Goal: Task Accomplishment & Management: Use online tool/utility

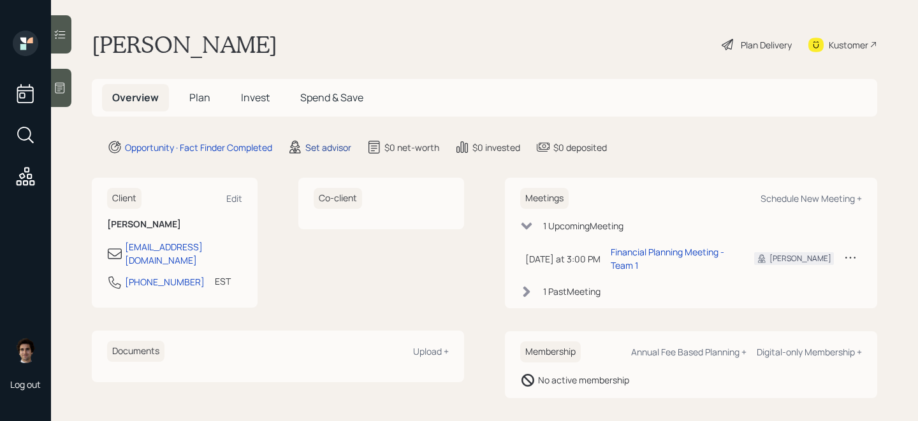
click at [341, 148] on div "Set advisor" at bounding box center [328, 147] width 46 height 13
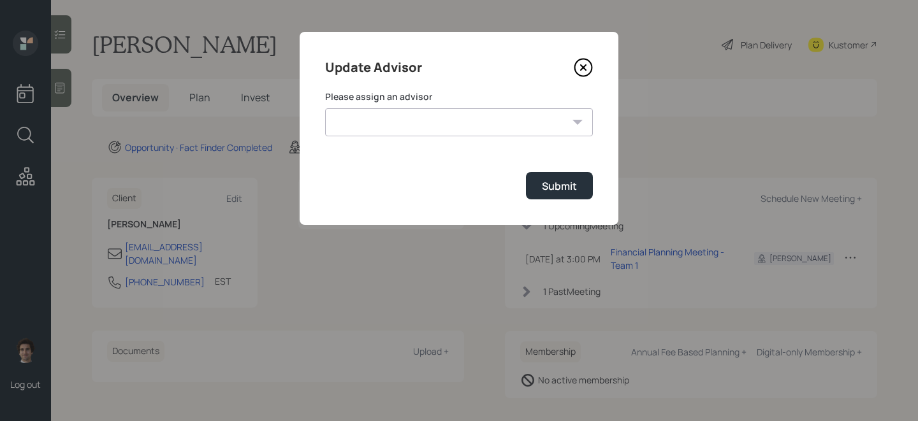
click at [427, 122] on select "[PERSON_NAME] [PERSON_NAME] End [PERSON_NAME] [PERSON_NAME] [PERSON_NAME] [PERS…" at bounding box center [459, 122] width 268 height 28
select select "59554aeb-d739-4552-90b9-0d27d70b4bf7"
click at [325, 108] on select "[PERSON_NAME] [PERSON_NAME] End [PERSON_NAME] [PERSON_NAME] [PERSON_NAME] [PERS…" at bounding box center [459, 122] width 268 height 28
click at [561, 188] on div "Submit" at bounding box center [559, 186] width 35 height 14
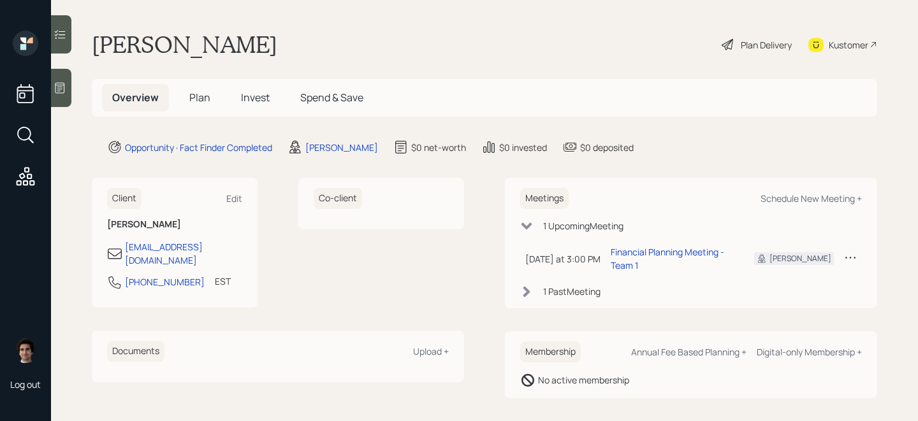
click at [842, 49] on div "Kustomer" at bounding box center [848, 44] width 40 height 13
click at [70, 92] on div at bounding box center [61, 88] width 20 height 38
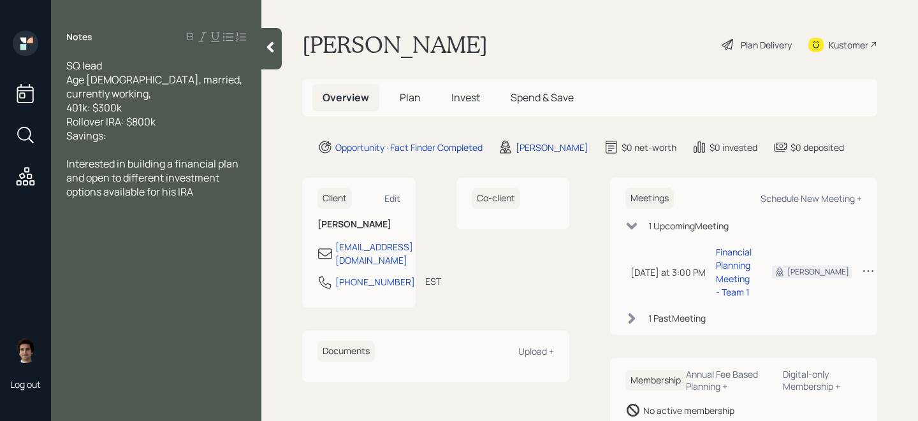
click at [259, 49] on div "Notes SQ lead Age [DEMOGRAPHIC_DATA], married, currently working, 401k: $300k R…" at bounding box center [156, 218] width 210 height 375
click at [260, 49] on div "Notes SQ lead Age [DEMOGRAPHIC_DATA], married, currently working, 401k: $300k R…" at bounding box center [156, 218] width 210 height 375
click at [266, 49] on icon at bounding box center [270, 47] width 13 height 13
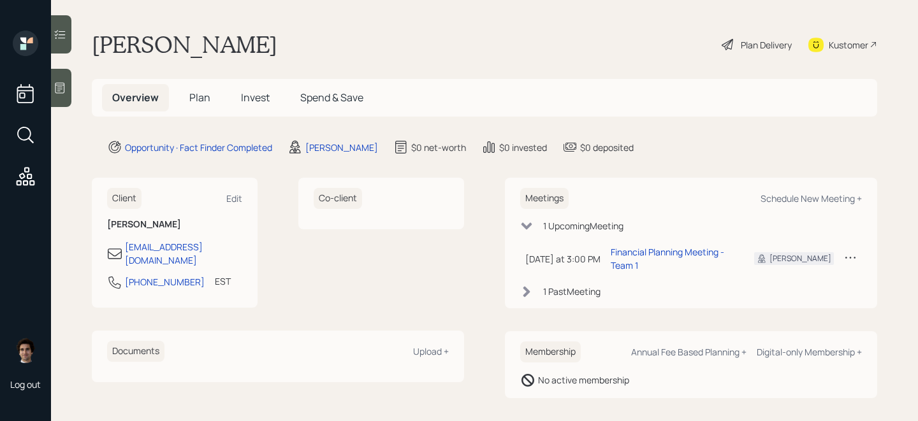
click at [61, 96] on div at bounding box center [61, 88] width 20 height 38
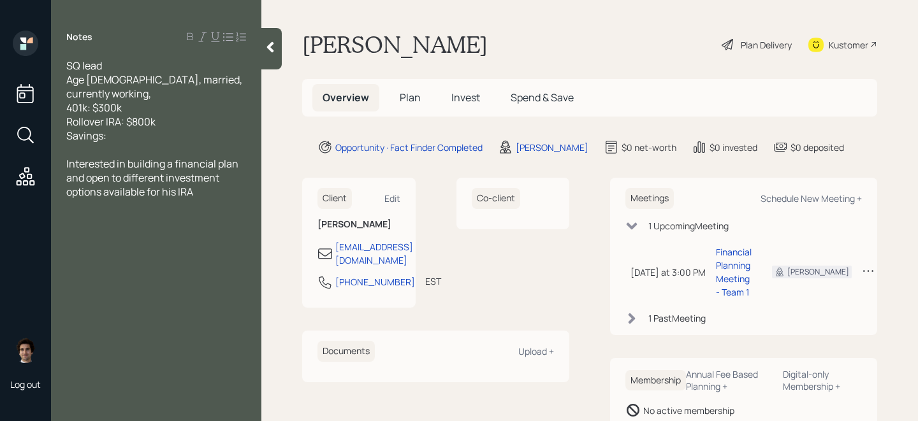
click at [266, 45] on icon at bounding box center [270, 47] width 13 height 13
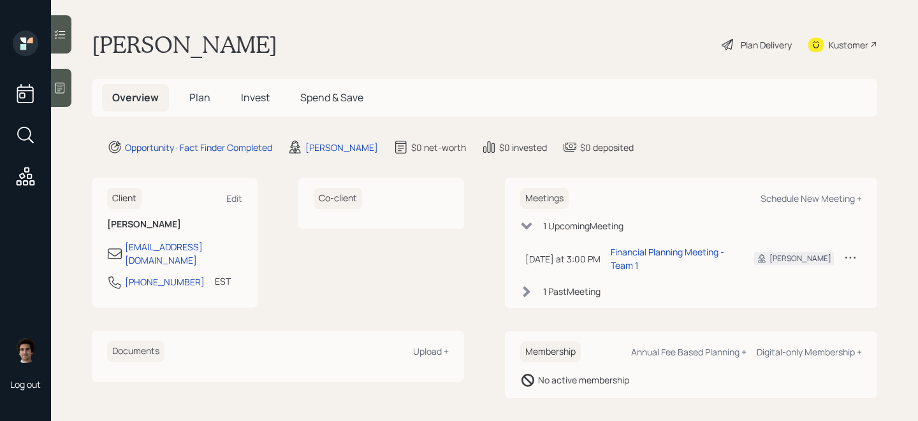
click at [205, 98] on span "Plan" at bounding box center [199, 97] width 21 height 14
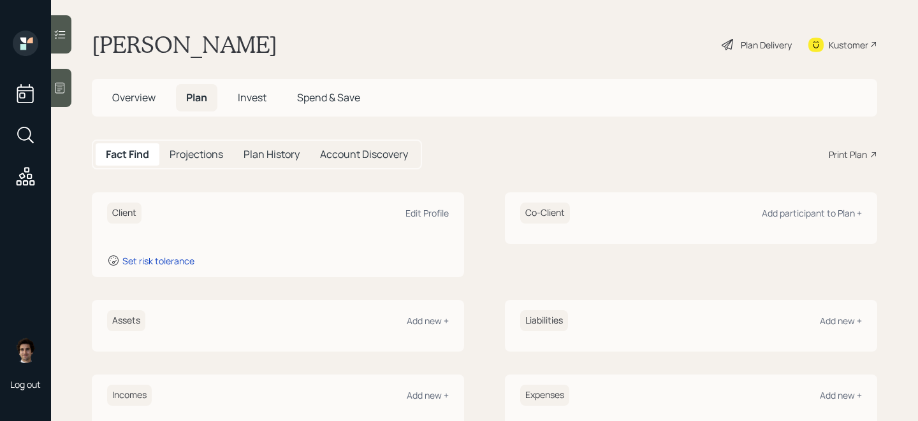
click at [129, 90] on span "Overview" at bounding box center [133, 97] width 43 height 14
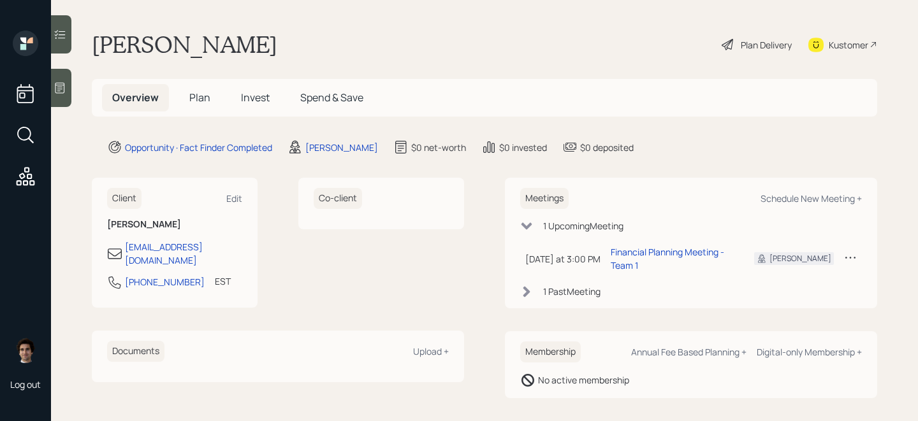
click at [780, 50] on div "Plan Delivery" at bounding box center [765, 44] width 51 height 13
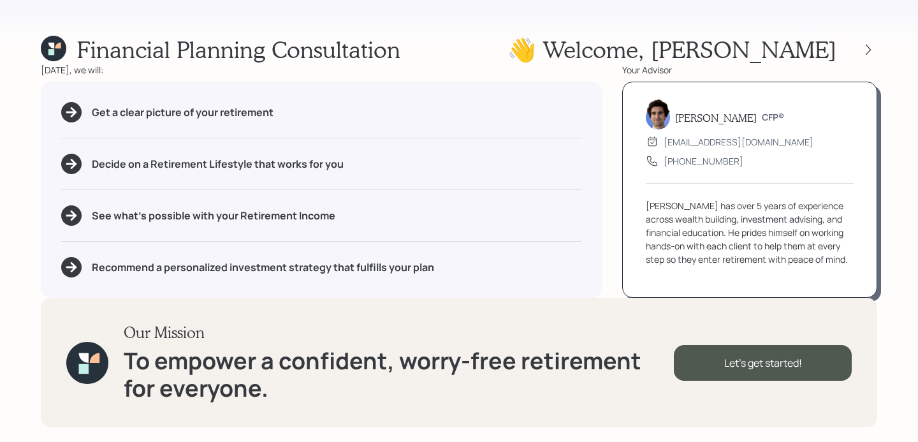
click at [281, 110] on div "Get a clear picture of your retirement" at bounding box center [321, 112] width 520 height 20
drag, startPoint x: 284, startPoint y: 111, endPoint x: 71, endPoint y: 109, distance: 212.8
click at [71, 109] on div "Get a clear picture of your retirement" at bounding box center [321, 112] width 520 height 20
click at [356, 172] on div "Decide on a Retirement Lifestyle that works for you" at bounding box center [321, 164] width 520 height 20
drag, startPoint x: 254, startPoint y: 165, endPoint x: 153, endPoint y: 165, distance: 100.7
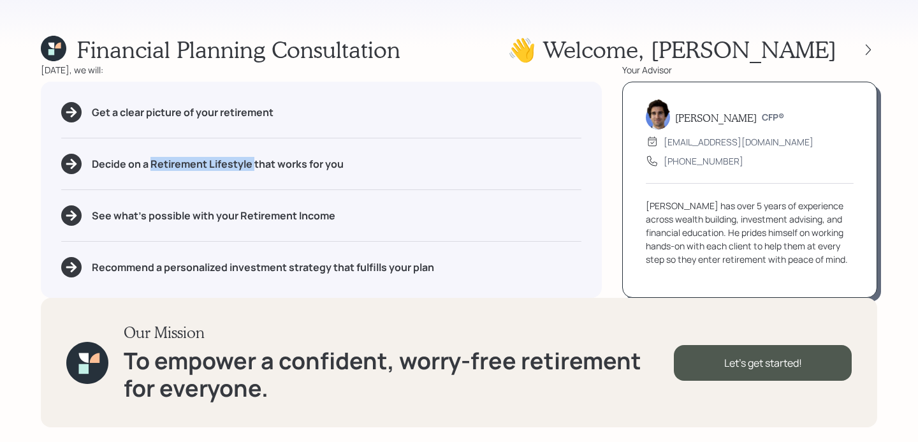
click at [153, 165] on h5 "Decide on a Retirement Lifestyle that works for you" at bounding box center [218, 164] width 252 height 12
click at [232, 222] on div "See what's possible with your Retirement Income" at bounding box center [321, 215] width 520 height 20
drag, startPoint x: 357, startPoint y: 220, endPoint x: 238, endPoint y: 217, distance: 119.2
click at [238, 217] on div "See what's possible with your Retirement Income" at bounding box center [321, 215] width 520 height 20
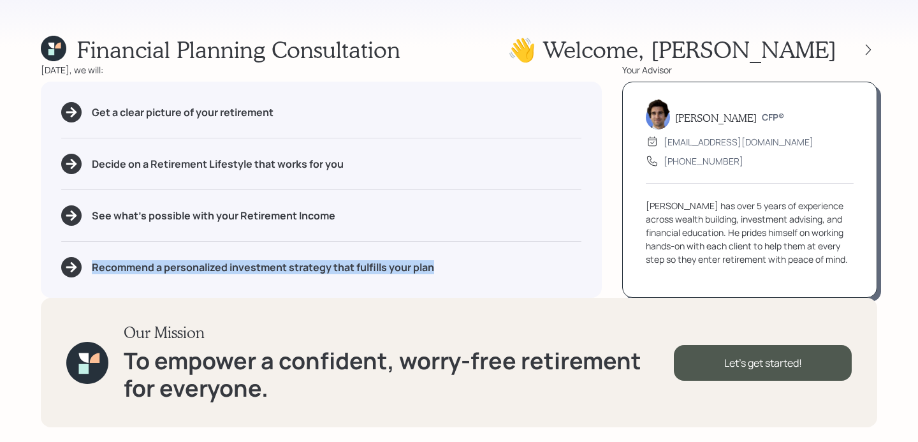
drag, startPoint x: 449, startPoint y: 274, endPoint x: 8, endPoint y: 275, distance: 441.0
click at [8, 275] on div "Financial Planning Consultation 👋 Welcome , [PERSON_NAME] [DATE], we will: Get …" at bounding box center [459, 221] width 918 height 442
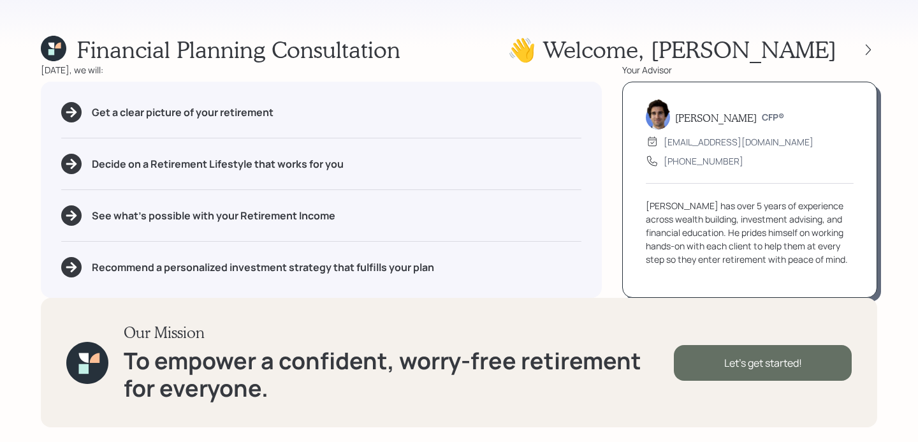
click at [789, 352] on div "Let's get started!" at bounding box center [763, 363] width 178 height 36
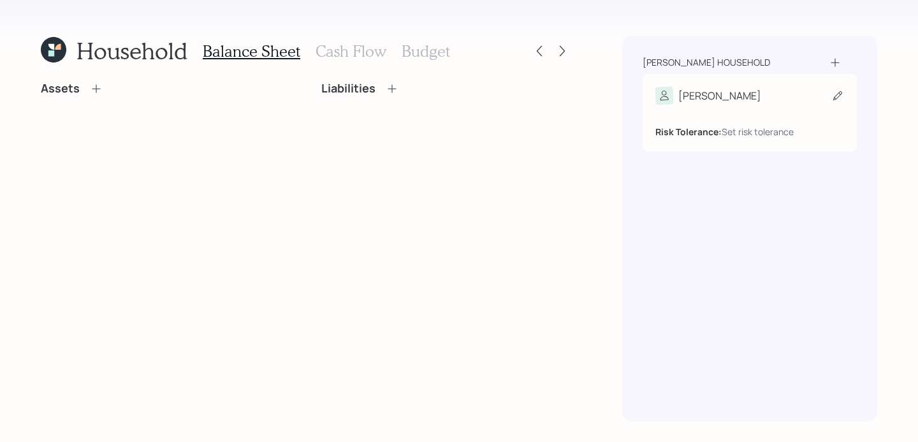
click at [716, 89] on div "[PERSON_NAME]" at bounding box center [749, 96] width 189 height 18
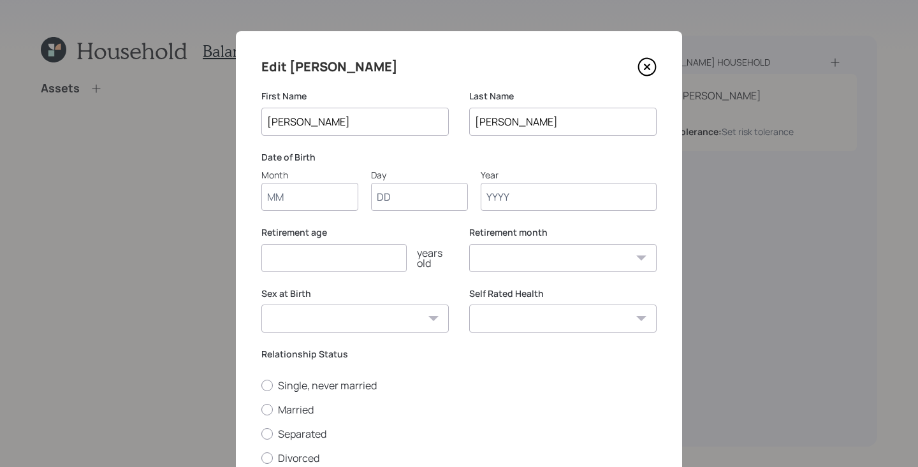
scroll to position [29, 0]
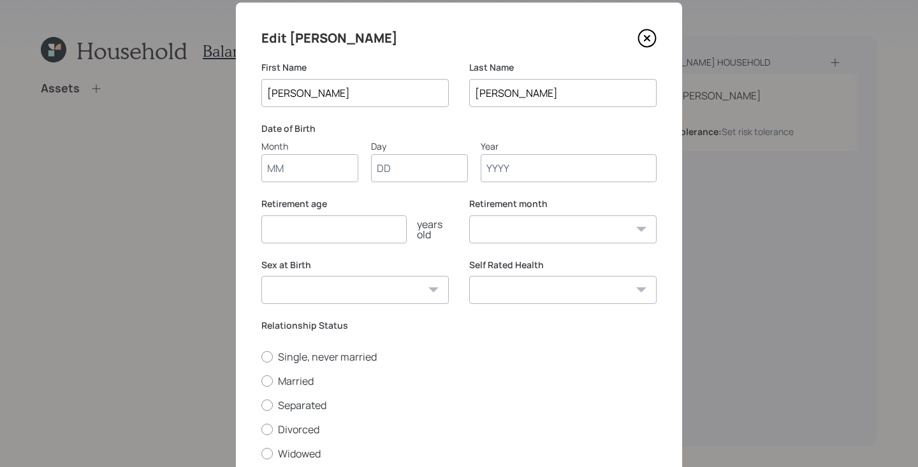
click at [332, 182] on input "Month" at bounding box center [309, 168] width 97 height 28
type input "10"
type input "30"
type input "1969"
select select "10"
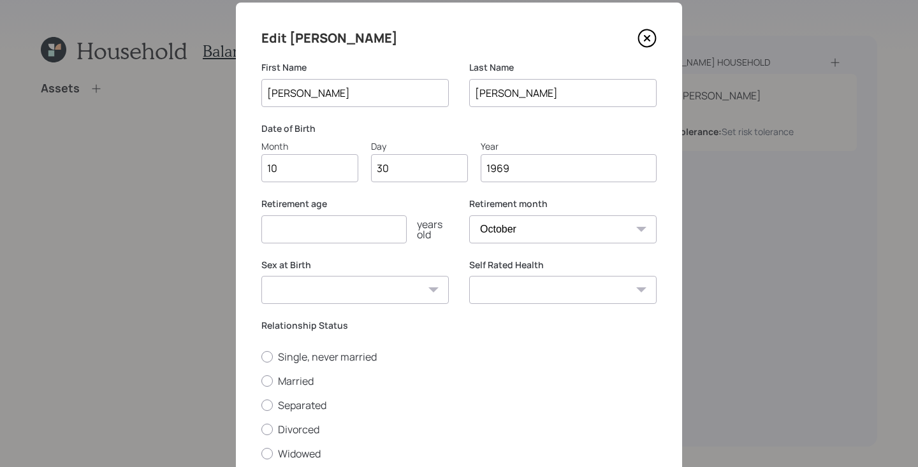
type input "1969"
click at [329, 229] on input "number" at bounding box center [333, 229] width 145 height 28
type input "67"
click at [311, 291] on select "[DEMOGRAPHIC_DATA] [DEMOGRAPHIC_DATA] Other / Prefer not to say" at bounding box center [354, 290] width 187 height 28
select select "[DEMOGRAPHIC_DATA]"
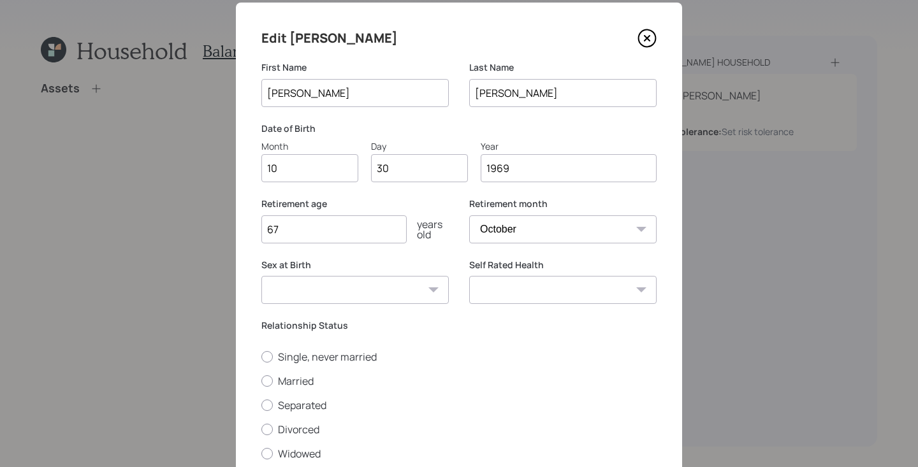
click at [261, 276] on select "[DEMOGRAPHIC_DATA] [DEMOGRAPHIC_DATA] Other / Prefer not to say" at bounding box center [354, 290] width 187 height 28
click at [293, 377] on label "Married" at bounding box center [458, 381] width 395 height 14
click at [261, 380] on input "Married" at bounding box center [261, 380] width 1 height 1
radio input "true"
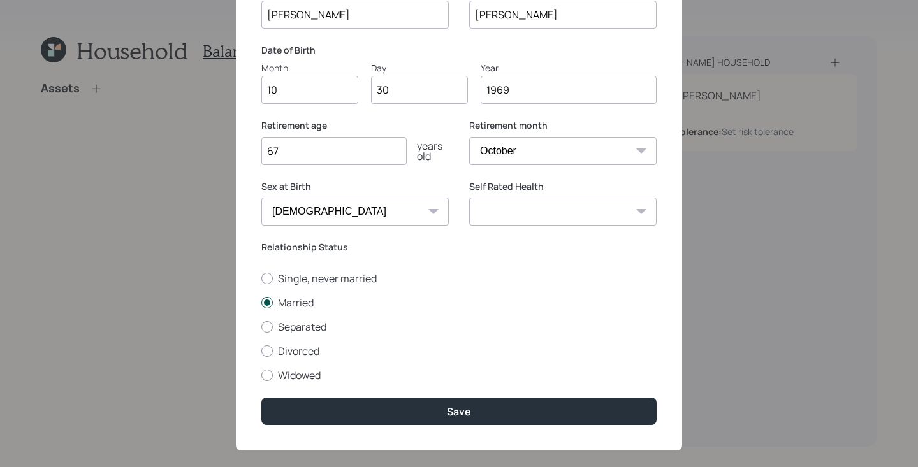
scroll to position [124, 0]
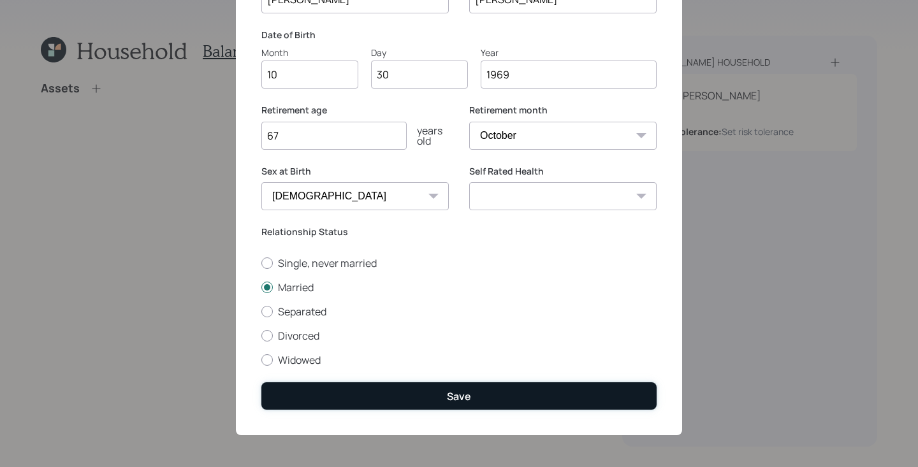
click at [526, 387] on button "Save" at bounding box center [458, 395] width 395 height 27
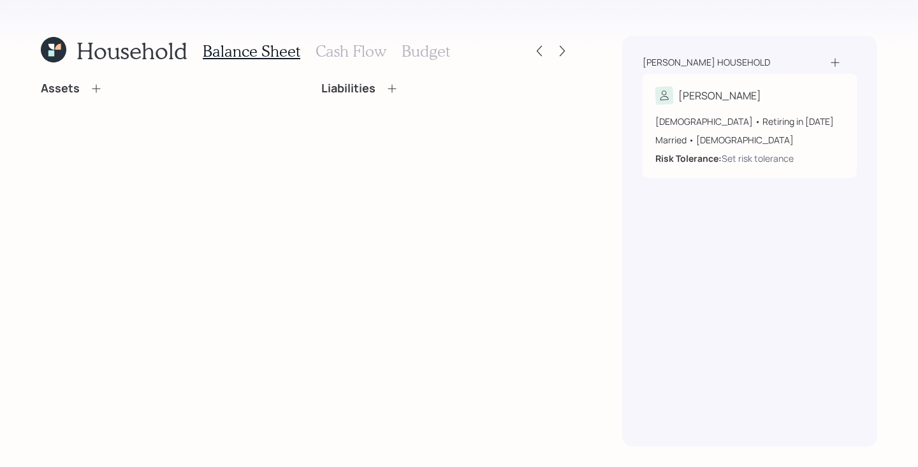
click at [837, 62] on icon at bounding box center [834, 62] width 13 height 13
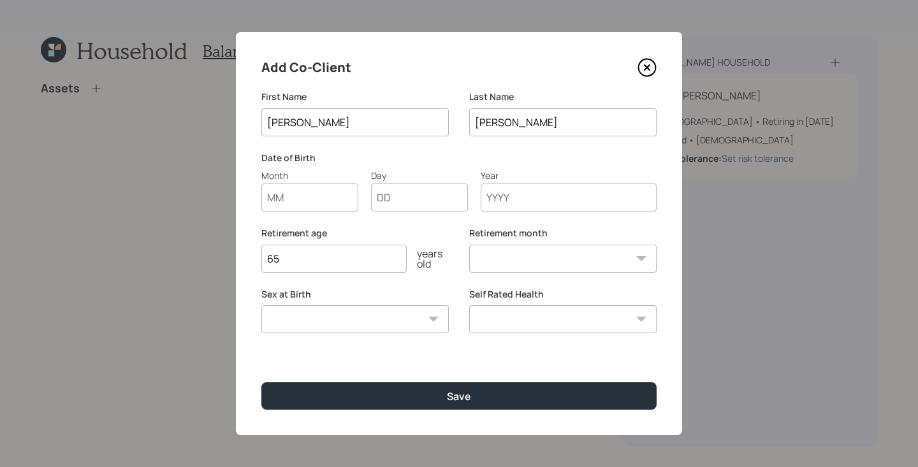
type input "[PERSON_NAME]"
click at [288, 201] on input "Month" at bounding box center [309, 198] width 97 height 28
type input "04"
type input "14"
type input "1968"
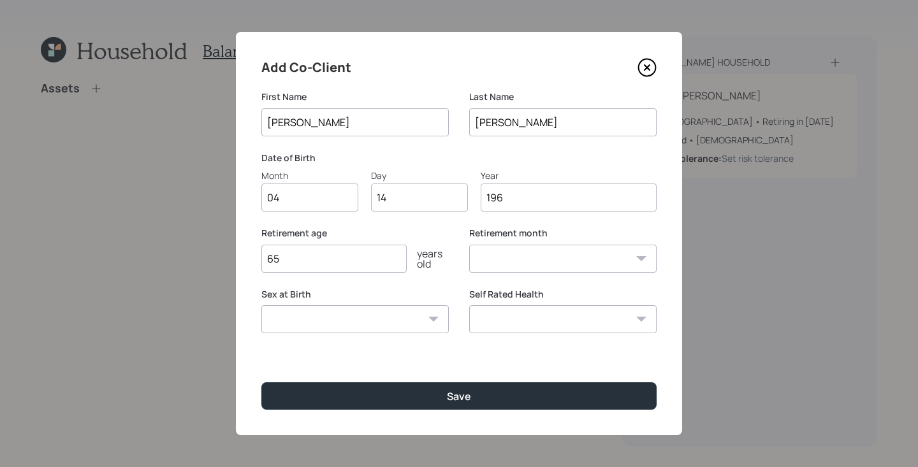
select select "4"
type input "1968"
click at [363, 278] on div "Retirement age [DEMOGRAPHIC_DATA] years old" at bounding box center [354, 257] width 187 height 61
type input "68"
click at [370, 326] on select "[DEMOGRAPHIC_DATA] [DEMOGRAPHIC_DATA] Other / Prefer not to say" at bounding box center [354, 319] width 187 height 28
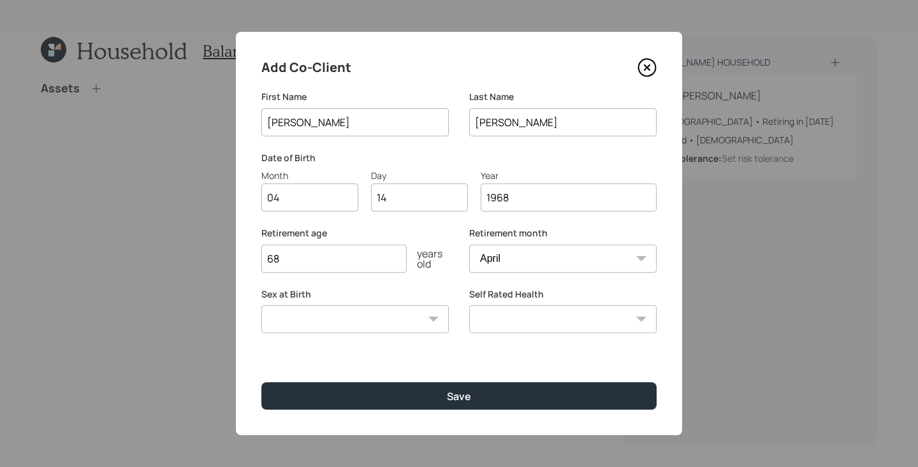
select select "[DEMOGRAPHIC_DATA]"
click at [261, 305] on select "[DEMOGRAPHIC_DATA] [DEMOGRAPHIC_DATA] Other / Prefer not to say" at bounding box center [354, 319] width 187 height 28
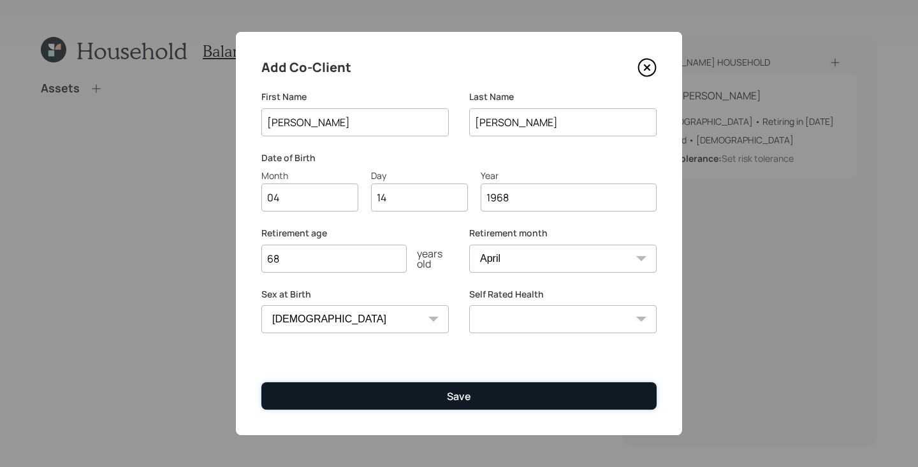
click at [466, 403] on button "Save" at bounding box center [458, 395] width 395 height 27
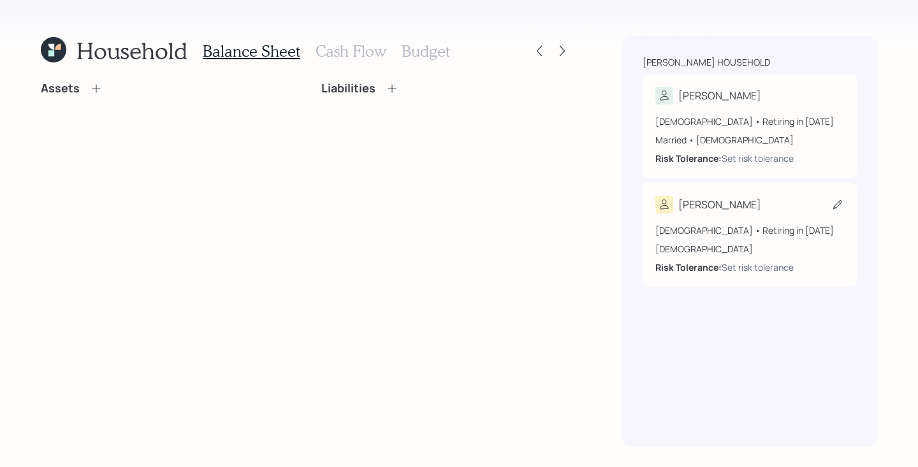
click at [837, 203] on icon at bounding box center [837, 204] width 9 height 9
select select "4"
select select "[DEMOGRAPHIC_DATA]"
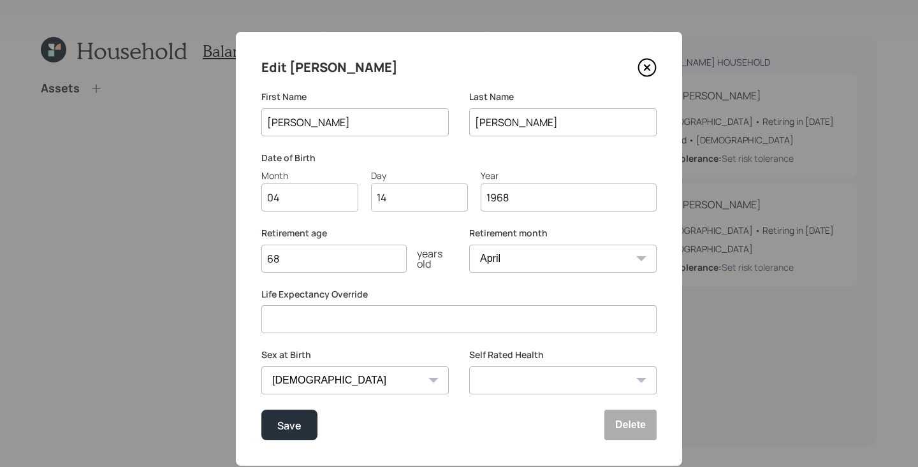
click at [482, 254] on select "January February March April May June July August September October November De…" at bounding box center [562, 259] width 187 height 28
select select "10"
click at [469, 245] on select "January February March April May June July August September October November De…" at bounding box center [562, 259] width 187 height 28
click at [286, 421] on div "Edit [PERSON_NAME] First Name [PERSON_NAME] Last Name [PERSON_NAME] Date of Bir…" at bounding box center [459, 249] width 446 height 434
click at [290, 421] on div "Save" at bounding box center [289, 425] width 24 height 17
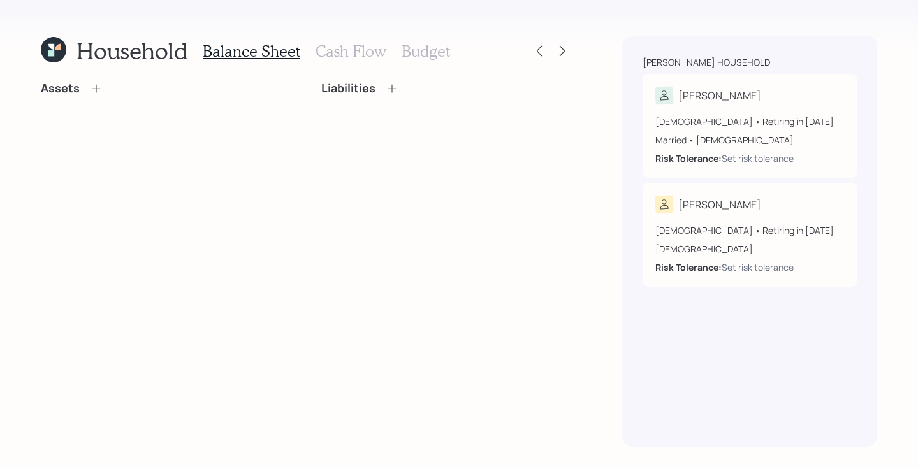
click at [95, 87] on icon at bounding box center [96, 88] width 8 height 8
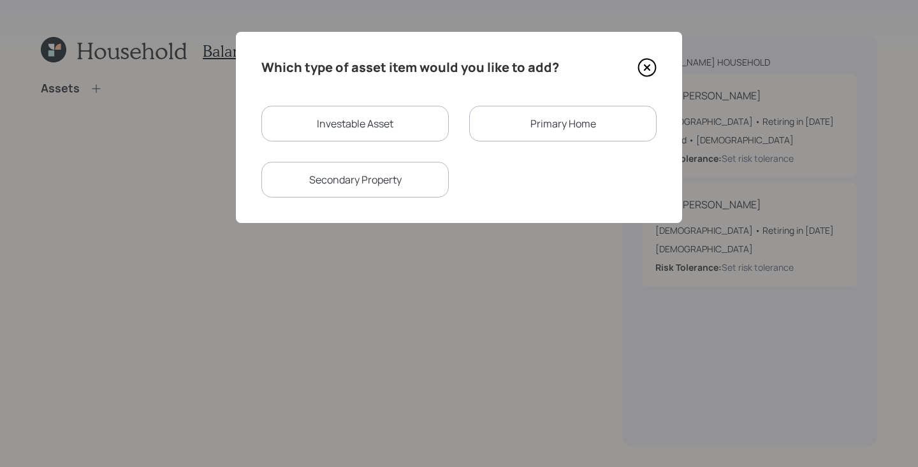
click at [315, 111] on div "Investable Asset" at bounding box center [354, 124] width 187 height 36
select select "taxable"
select select "balanced"
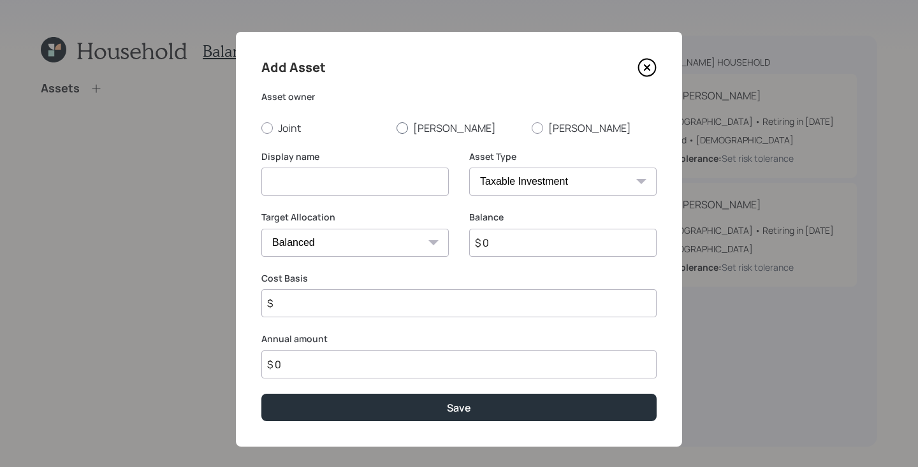
click at [405, 126] on div at bounding box center [401, 127] width 11 height 11
click at [396, 127] on input "[PERSON_NAME]" at bounding box center [396, 127] width 1 height 1
radio input "true"
click at [371, 184] on input at bounding box center [354, 182] width 187 height 28
type input "[PERSON_NAME]'s Current 401k"
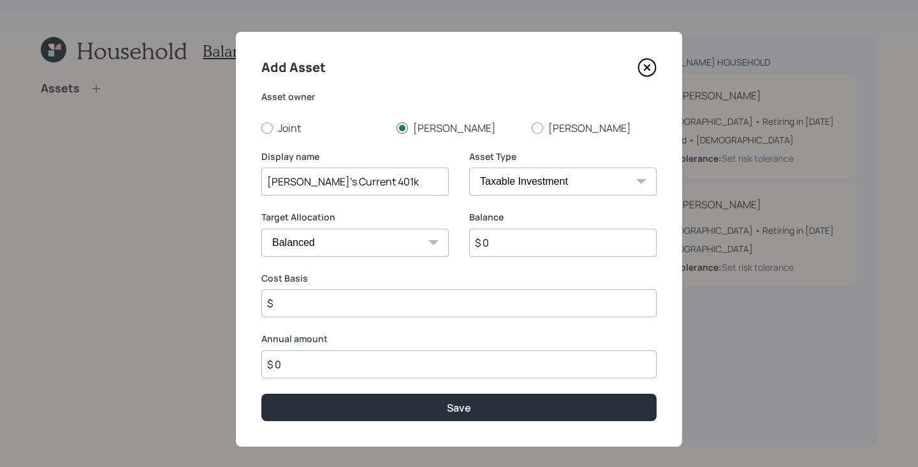
click at [588, 187] on select "SEP [PERSON_NAME] IRA 401(k) [PERSON_NAME] 401(k) 403(b) [PERSON_NAME] 403(b) 4…" at bounding box center [562, 182] width 187 height 28
select select "company_sponsored"
click at [469, 168] on select "SEP [PERSON_NAME] IRA 401(k) [PERSON_NAME] 401(k) 403(b) [PERSON_NAME] 403(b) 4…" at bounding box center [562, 182] width 187 height 28
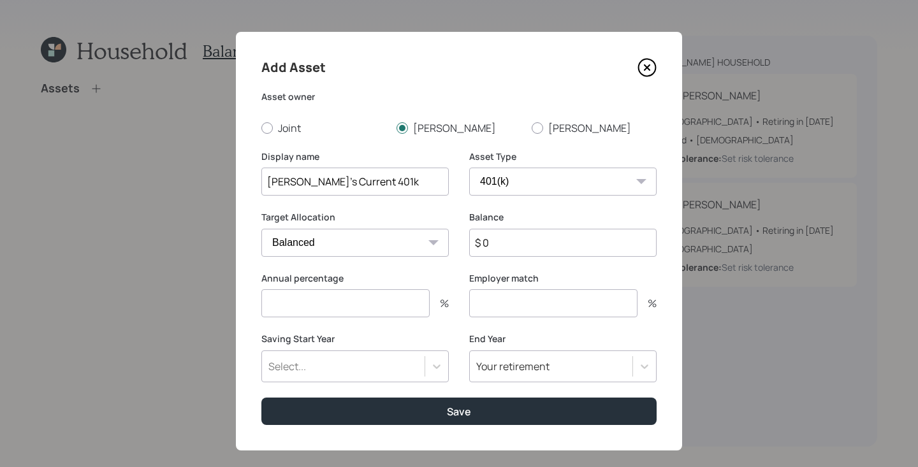
click at [525, 236] on input "$ 0" at bounding box center [562, 243] width 187 height 28
type input "$ 225,000"
type input "12"
click at [559, 301] on input "number" at bounding box center [553, 303] width 168 height 28
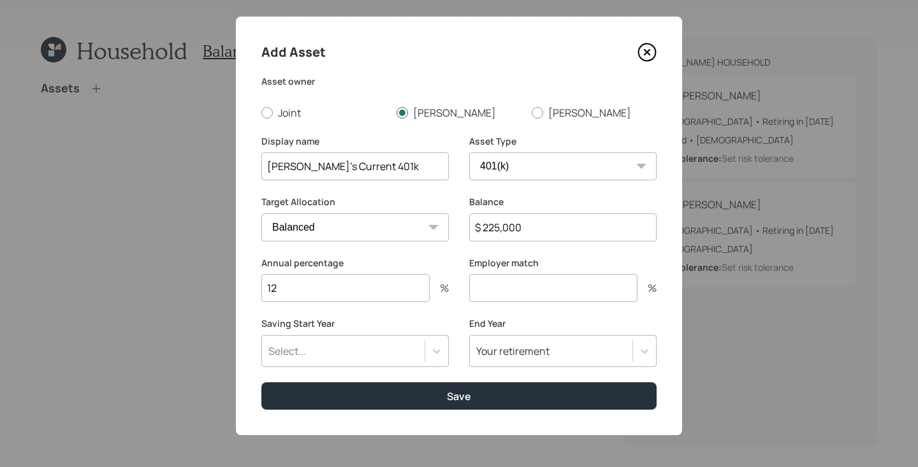
click at [417, 360] on div "Select..." at bounding box center [354, 351] width 187 height 32
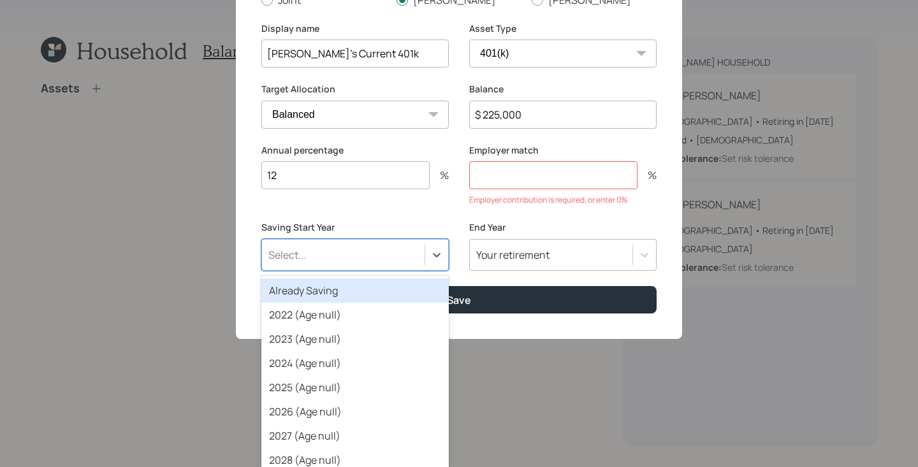
click at [385, 288] on div "Already Saving" at bounding box center [354, 290] width 187 height 24
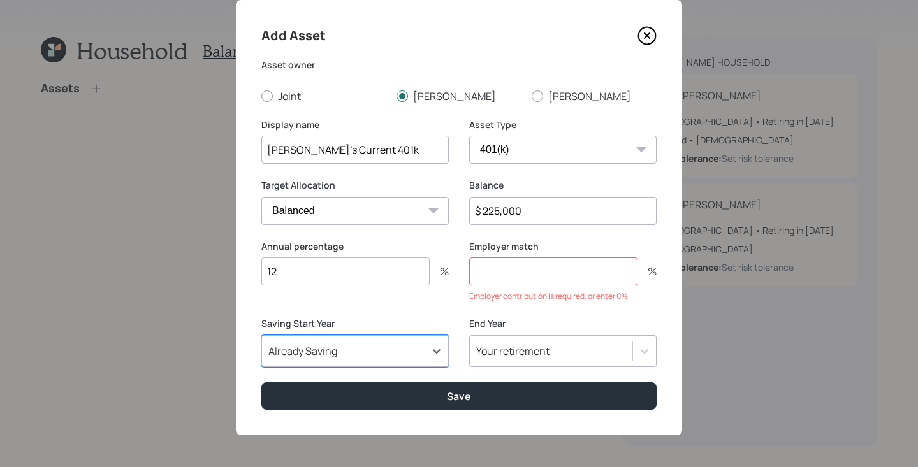
scroll to position [32, 0]
click at [513, 288] on div "Employer match % Employer contribution is required, or enter 0%" at bounding box center [562, 271] width 187 height 62
click at [511, 270] on input "number" at bounding box center [553, 271] width 168 height 28
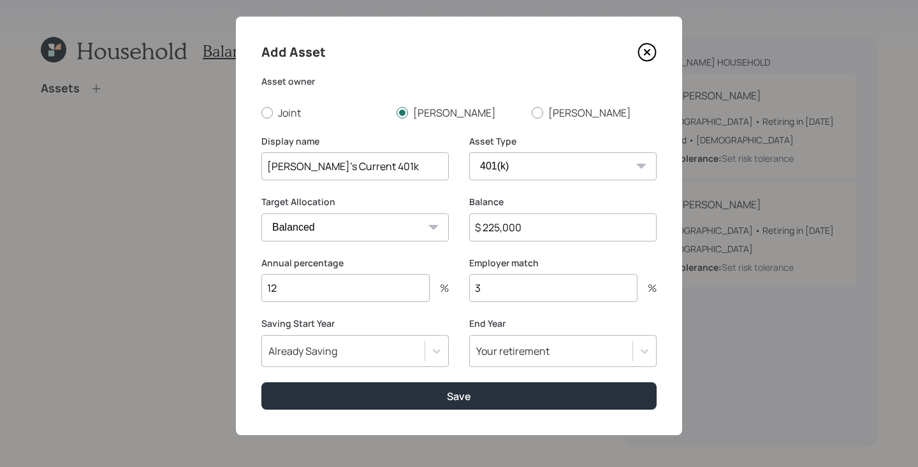
scroll to position [16, 0]
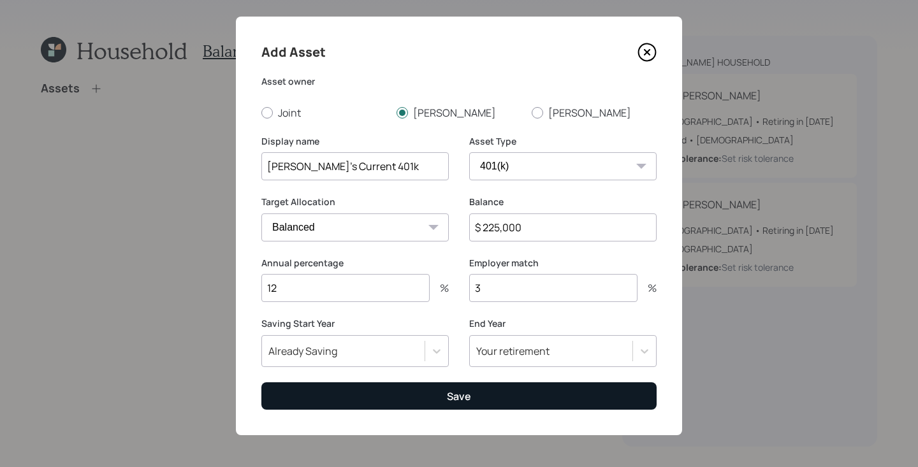
type input "3"
click at [508, 384] on button "Save" at bounding box center [458, 395] width 395 height 27
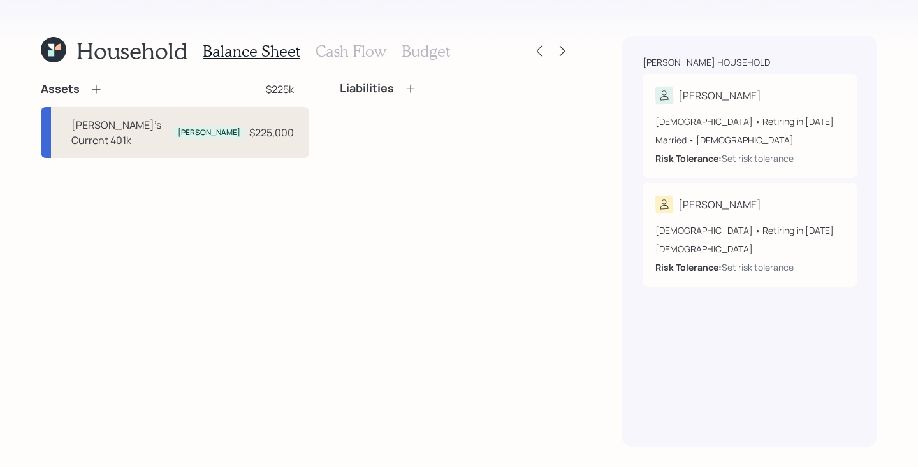
click at [195, 127] on div "[PERSON_NAME]" at bounding box center [209, 132] width 62 height 11
select select "company_sponsored"
select select "balanced"
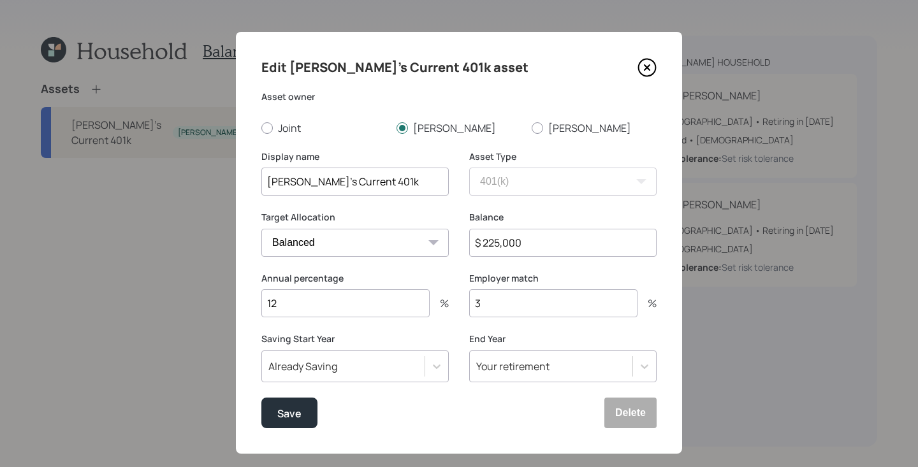
click at [530, 317] on input "3" at bounding box center [553, 303] width 168 height 28
type input "3.5"
click at [261, 398] on button "Save" at bounding box center [289, 413] width 56 height 31
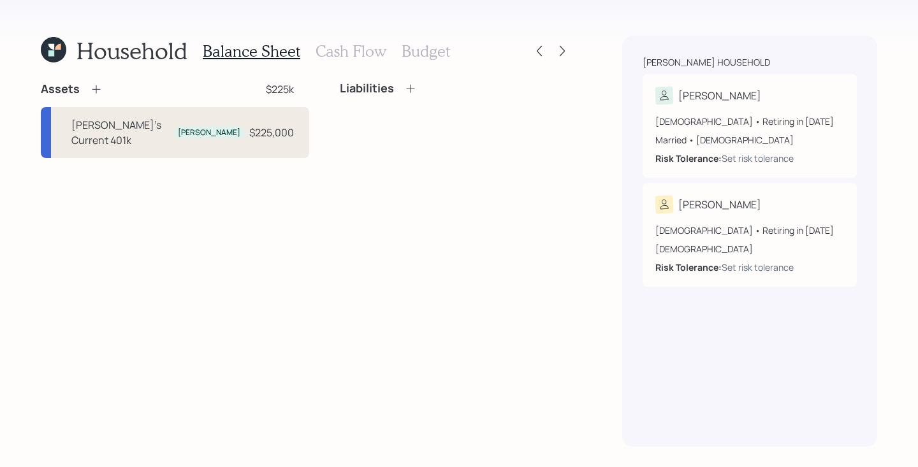
click at [164, 138] on div "[PERSON_NAME]'s Current 401k [PERSON_NAME] $225,000" at bounding box center [175, 132] width 268 height 51
select select "company_sponsored"
select select "balanced"
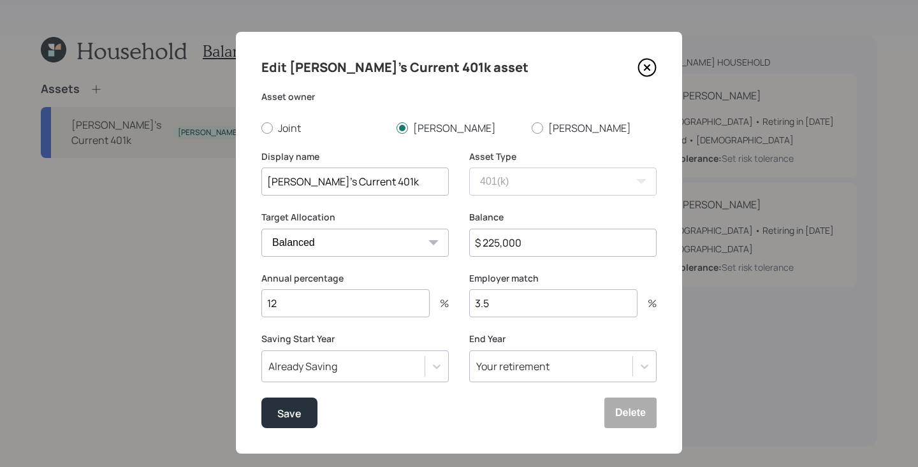
drag, startPoint x: 340, startPoint y: 297, endPoint x: 249, endPoint y: 260, distance: 98.3
click at [249, 260] on div "Edit [PERSON_NAME]'s Current 401k asset Asset owner Joint [PERSON_NAME] Display…" at bounding box center [459, 243] width 446 height 422
type input "100"
click at [261, 398] on button "Save" at bounding box center [289, 413] width 56 height 31
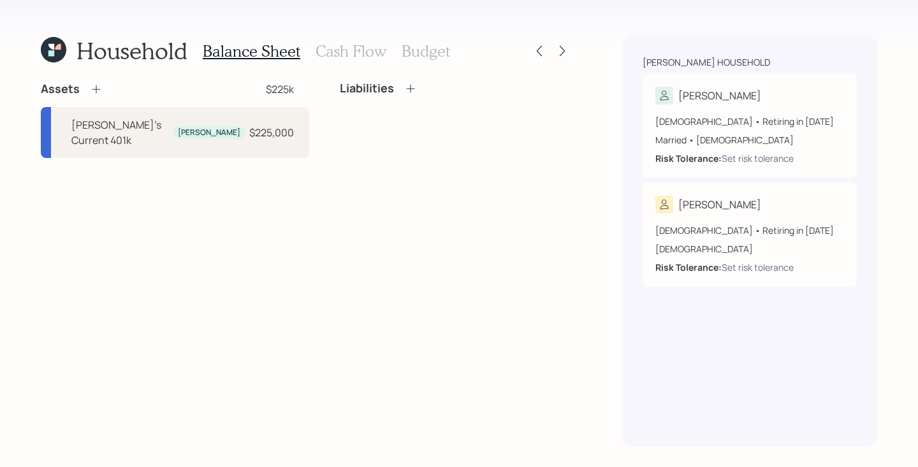
click at [96, 88] on icon at bounding box center [96, 89] width 8 height 8
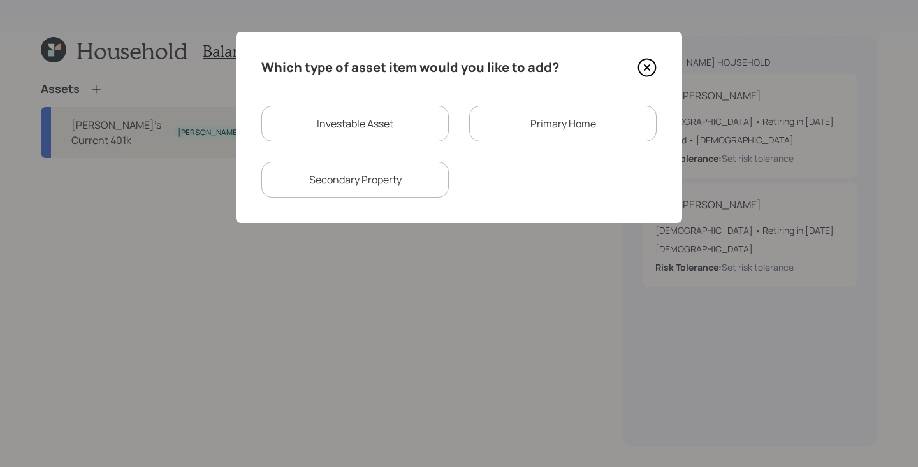
click at [410, 117] on div "Investable Asset" at bounding box center [354, 124] width 187 height 36
select select "taxable"
select select "balanced"
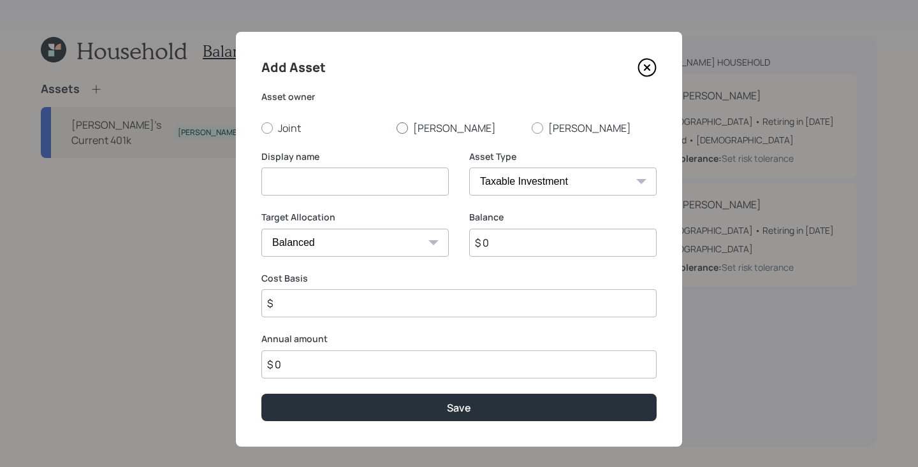
click at [412, 131] on label "[PERSON_NAME]" at bounding box center [458, 128] width 125 height 14
click at [396, 128] on input "[PERSON_NAME]" at bounding box center [396, 127] width 1 height 1
radio input "true"
click at [398, 182] on input at bounding box center [354, 182] width 187 height 28
type input "[PERSON_NAME]'s Rollover IRA"
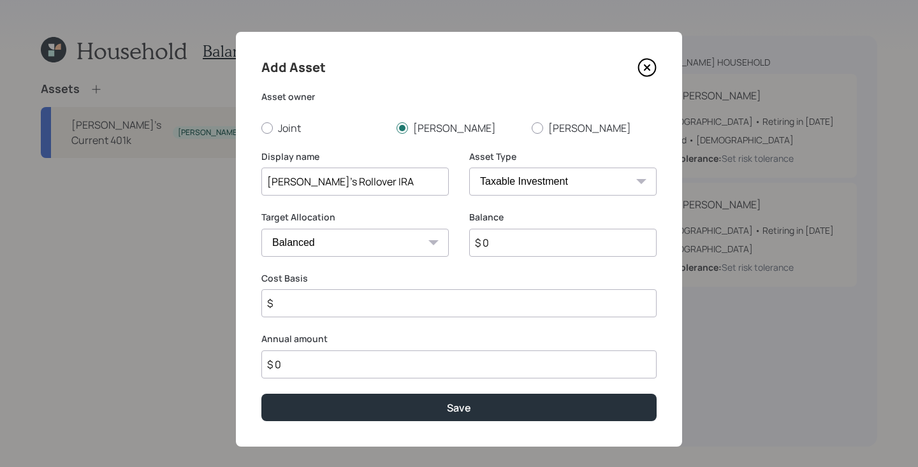
click at [561, 167] on div "Asset Type SEP [PERSON_NAME] IRA 401(k) [PERSON_NAME] 401(k) 403(b) [PERSON_NAM…" at bounding box center [562, 173] width 187 height 46
click at [561, 208] on div "Asset Type SEP [PERSON_NAME] IRA 401(k) [PERSON_NAME] 401(k) 403(b) [PERSON_NAM…" at bounding box center [562, 180] width 187 height 61
click at [561, 180] on select "SEP [PERSON_NAME] IRA 401(k) [PERSON_NAME] 401(k) 403(b) [PERSON_NAME] 403(b) 4…" at bounding box center [562, 182] width 187 height 28
select select "ira"
click at [469, 168] on select "SEP [PERSON_NAME] IRA 401(k) [PERSON_NAME] 401(k) 403(b) [PERSON_NAME] 403(b) 4…" at bounding box center [562, 182] width 187 height 28
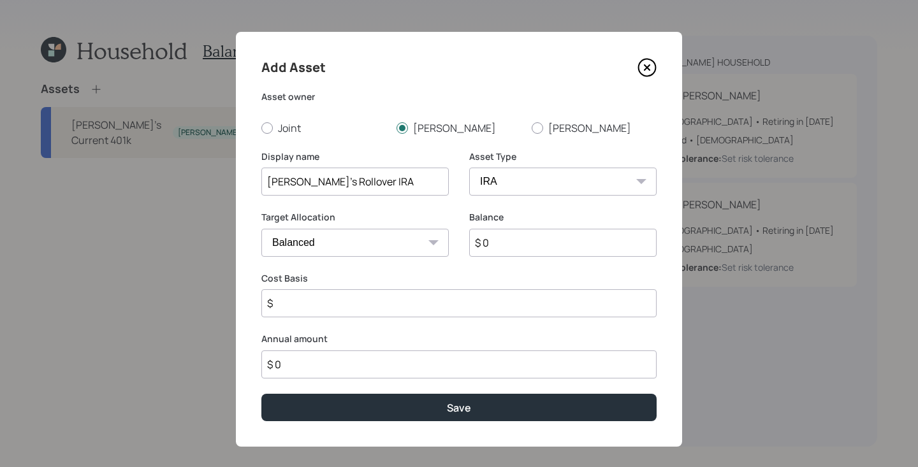
type input "$"
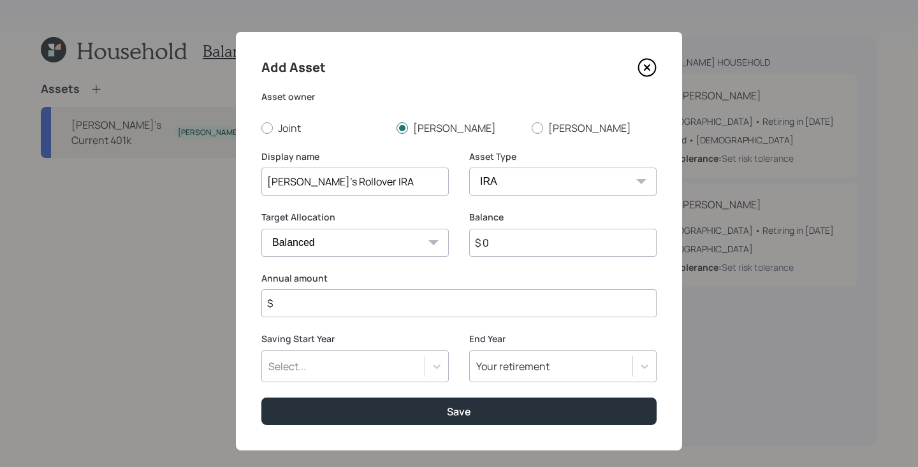
click at [521, 243] on input "$ 0" at bounding box center [562, 243] width 187 height 28
type input "$ 800,000"
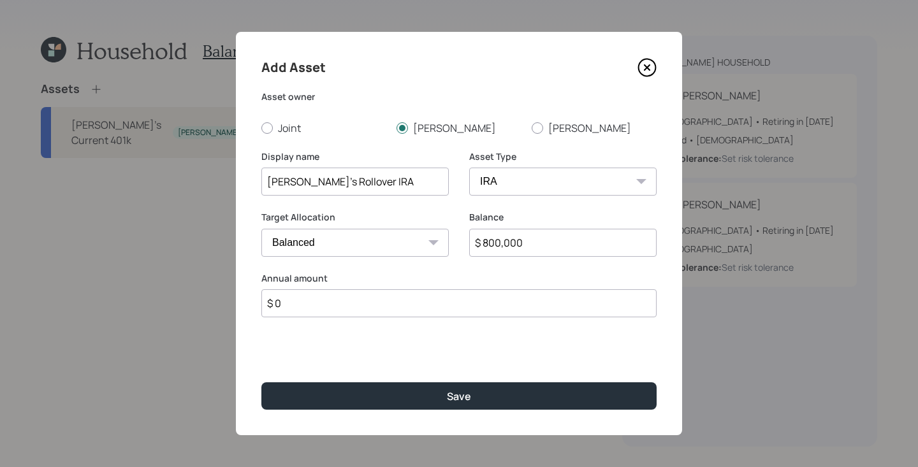
type input "$ 0"
click at [261, 382] on button "Save" at bounding box center [458, 395] width 395 height 27
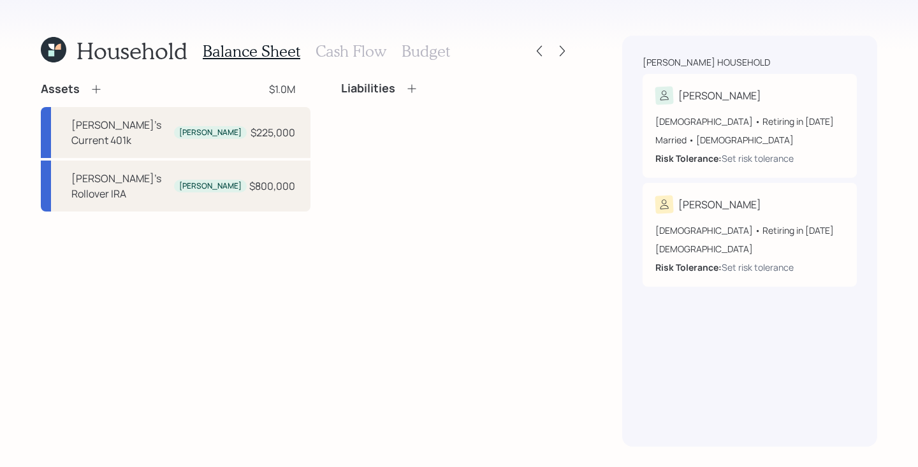
click at [101, 88] on icon at bounding box center [96, 89] width 13 height 13
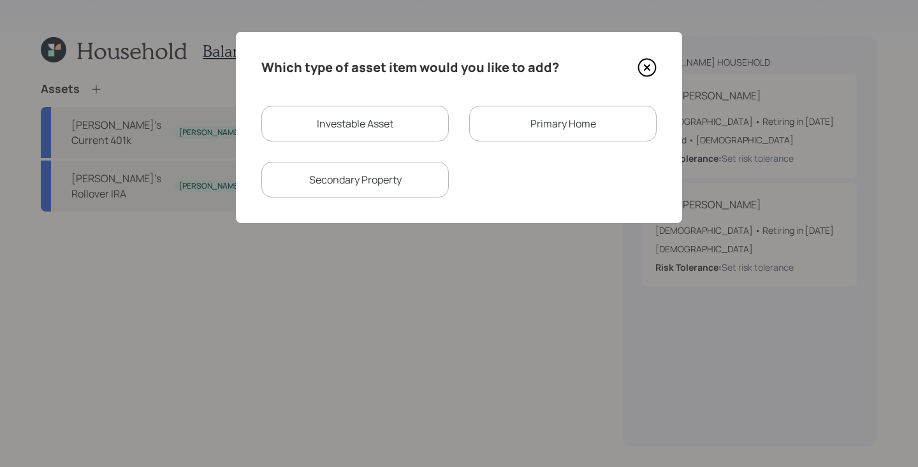
click at [354, 129] on div "Investable Asset" at bounding box center [354, 124] width 187 height 36
select select "taxable"
select select "balanced"
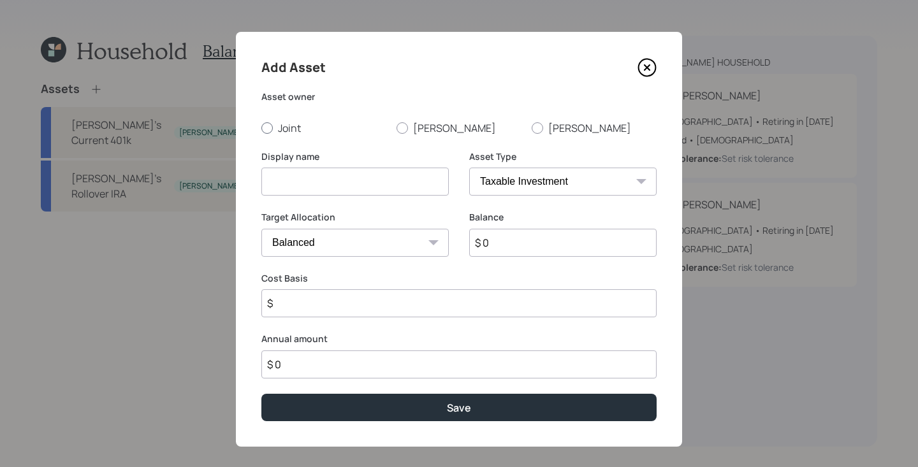
click at [385, 127] on label "Joint" at bounding box center [323, 128] width 125 height 14
click at [261, 127] on input "Joint" at bounding box center [261, 127] width 1 height 1
radio input "true"
click at [405, 127] on div at bounding box center [401, 127] width 11 height 11
click at [396, 127] on input "[PERSON_NAME]" at bounding box center [396, 127] width 1 height 1
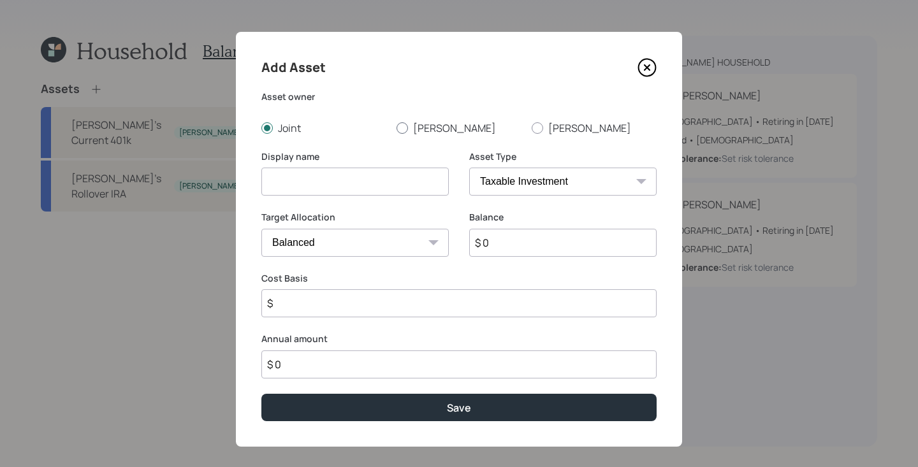
radio input "true"
click at [290, 130] on label "Joint" at bounding box center [323, 128] width 125 height 14
click at [261, 128] on input "Joint" at bounding box center [261, 127] width 1 height 1
radio input "true"
click at [579, 173] on select "SEP [PERSON_NAME] IRA 401(k) [PERSON_NAME] 401(k) 403(b) [PERSON_NAME] 403(b) 4…" at bounding box center [562, 182] width 187 height 28
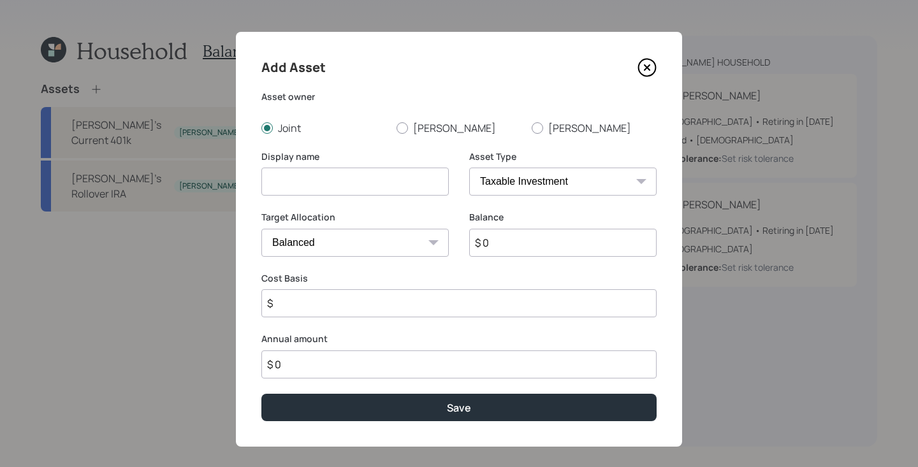
select select "emergency_fund"
click at [469, 168] on select "SEP [PERSON_NAME] IRA 401(k) [PERSON_NAME] 401(k) 403(b) [PERSON_NAME] 403(b) 4…" at bounding box center [562, 182] width 187 height 28
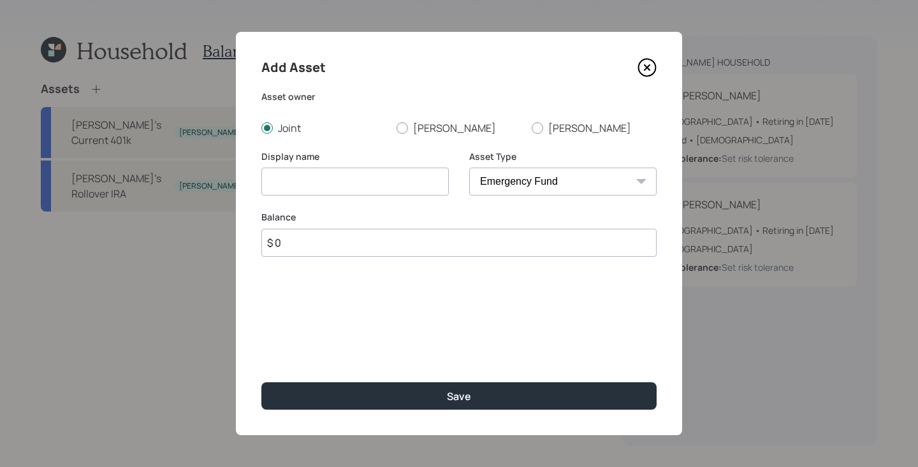
click at [331, 180] on input at bounding box center [354, 182] width 187 height 28
type input "Checking / Savings"
click at [335, 247] on input "$ 0" at bounding box center [458, 243] width 395 height 28
type input "$ 40,000"
click at [261, 382] on button "Save" at bounding box center [458, 395] width 395 height 27
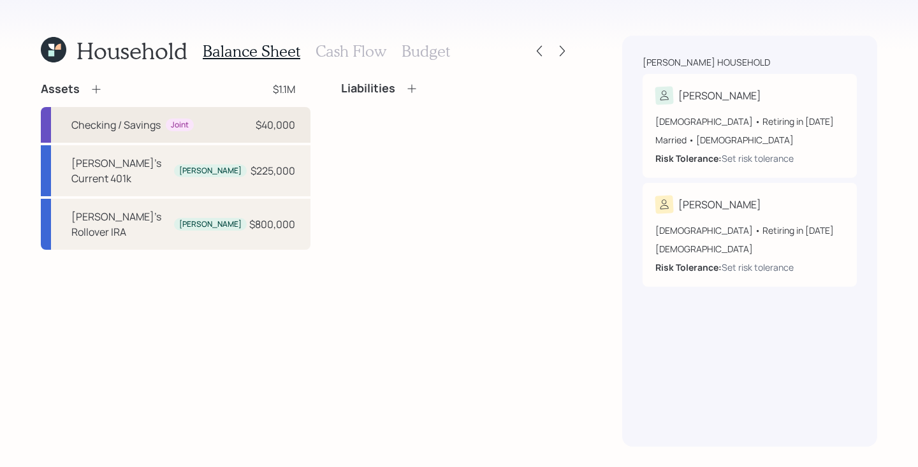
click at [226, 125] on div "Checking / Savings Joint $40,000" at bounding box center [176, 125] width 270 height 36
select select "emergency_fund"
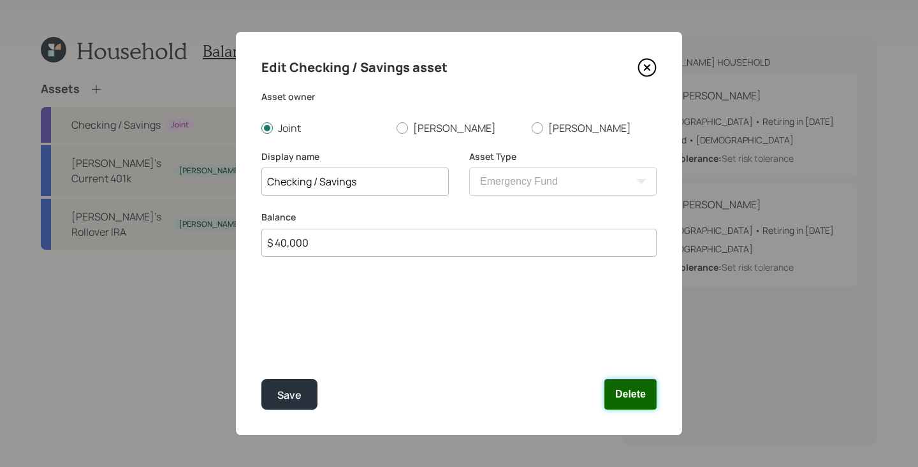
click at [624, 390] on button "Delete" at bounding box center [630, 394] width 52 height 31
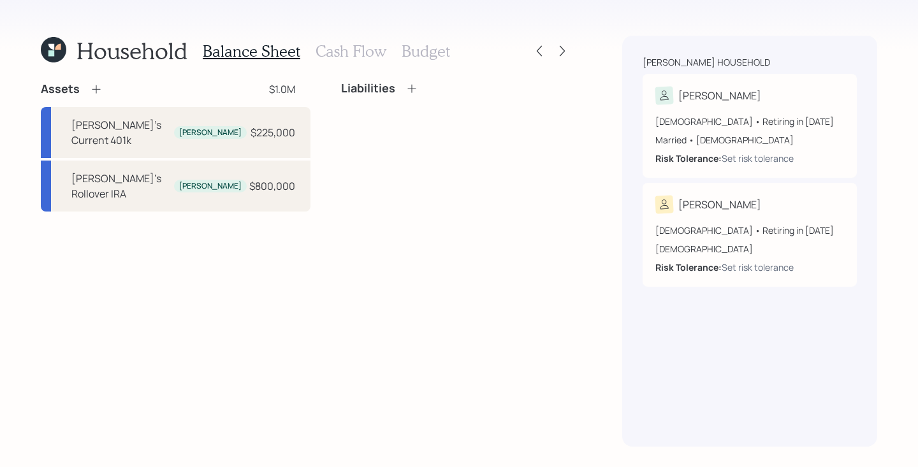
click at [96, 91] on icon at bounding box center [96, 89] width 13 height 13
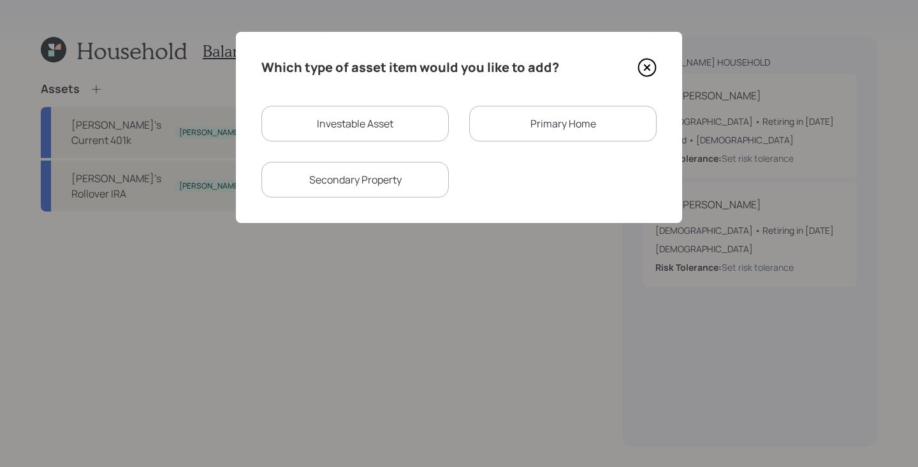
click at [404, 159] on div "Investable Asset Primary Home Secondary Property" at bounding box center [458, 152] width 395 height 92
click at [404, 136] on div "Investable Asset" at bounding box center [354, 124] width 187 height 36
select select "taxable"
select select "balanced"
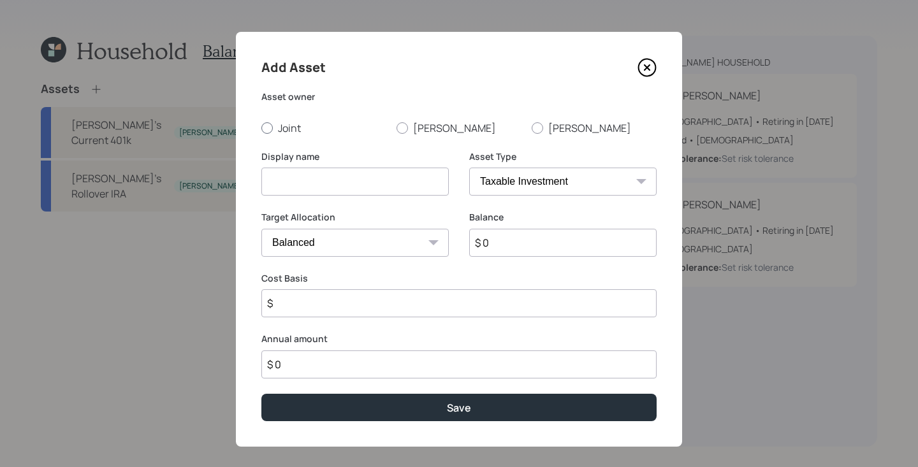
click at [291, 127] on label "Joint" at bounding box center [323, 128] width 125 height 14
click at [261, 127] on input "Joint" at bounding box center [261, 127] width 1 height 1
radio input "true"
click at [317, 187] on input at bounding box center [354, 182] width 187 height 28
type input "Checking / Savings"
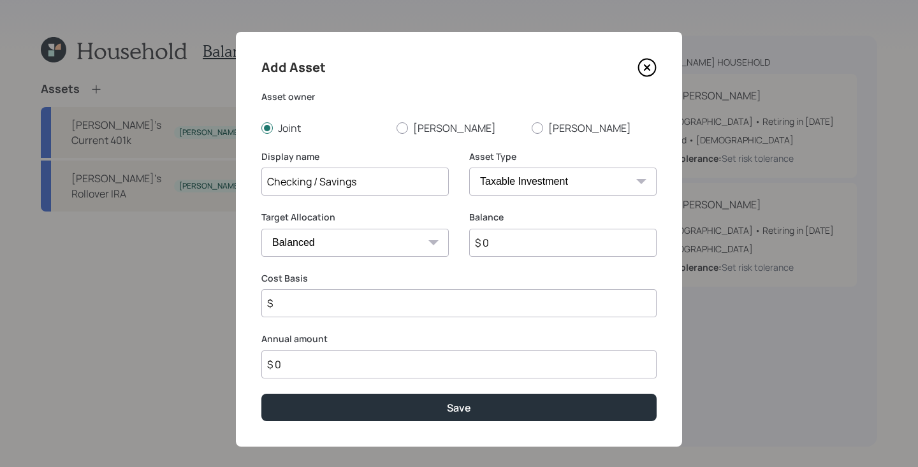
click at [540, 191] on select "SEP [PERSON_NAME] IRA 401(k) [PERSON_NAME] 401(k) 403(b) [PERSON_NAME] 403(b) 4…" at bounding box center [562, 182] width 187 height 28
select select "cash"
click at [469, 168] on select "SEP [PERSON_NAME] IRA 401(k) [PERSON_NAME] 401(k) 403(b) [PERSON_NAME] 403(b) 4…" at bounding box center [562, 182] width 187 height 28
type input "$"
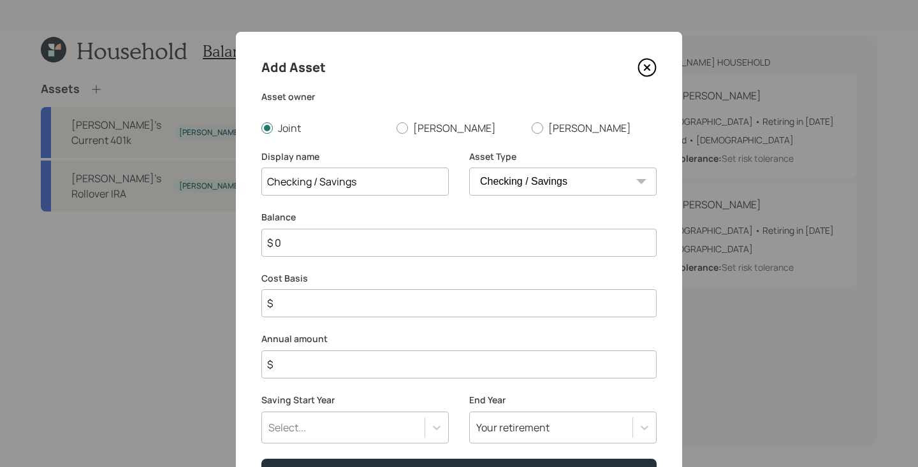
click at [521, 247] on input "$ 0" at bounding box center [458, 243] width 395 height 28
type input "$"
type input "$ 4"
type input "$ 40"
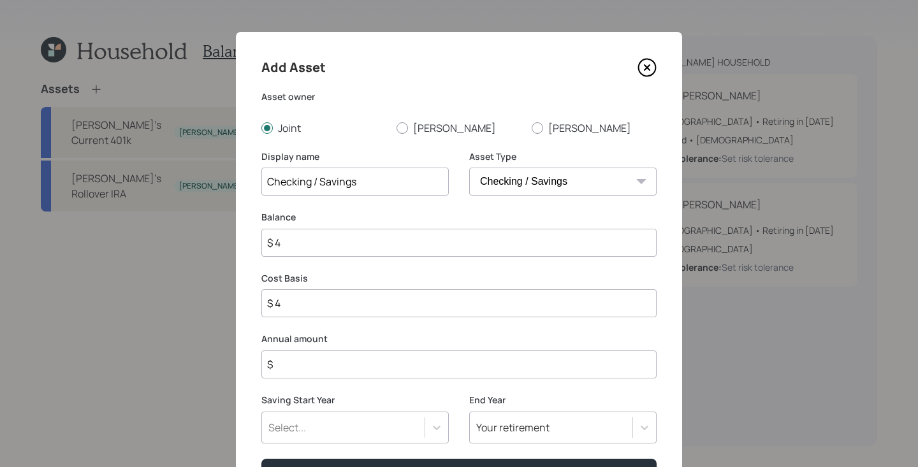
type input "$ 40"
type input "$ 400"
type input "$ 4,000"
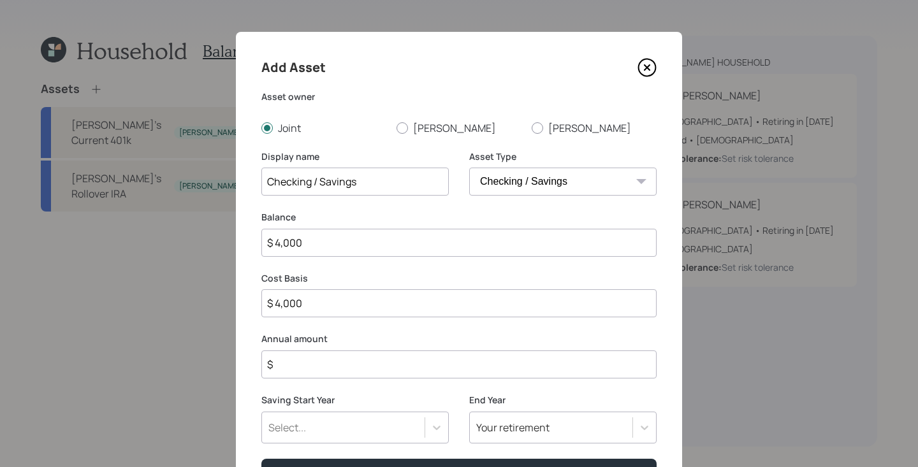
type input "$ 40,000"
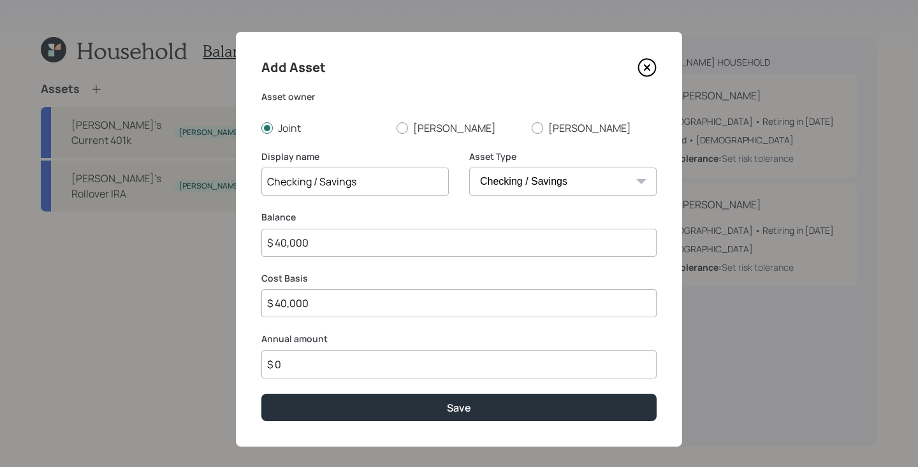
type input "$ 0"
click at [261, 394] on button "Save" at bounding box center [458, 407] width 395 height 27
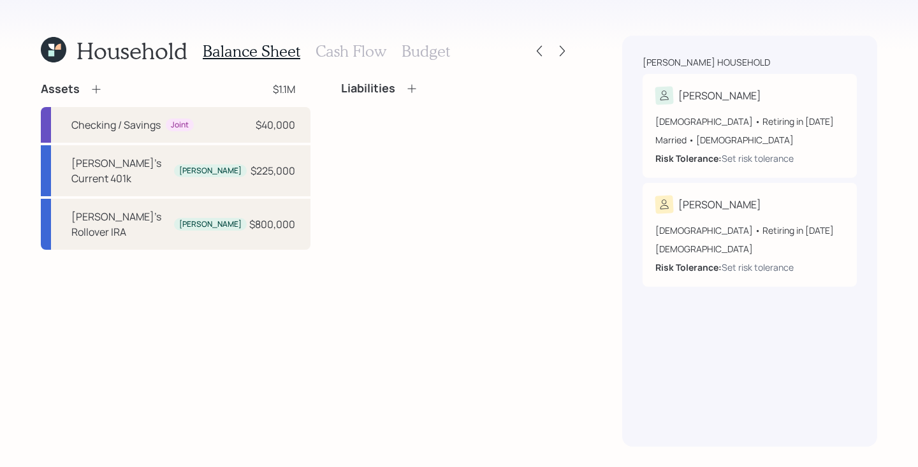
click at [93, 92] on icon at bounding box center [96, 89] width 13 height 13
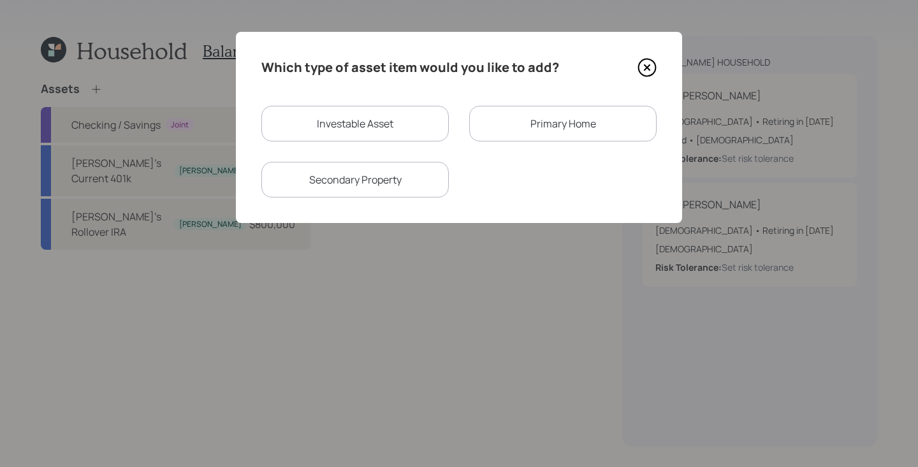
click at [535, 125] on div "Primary Home" at bounding box center [562, 124] width 187 height 36
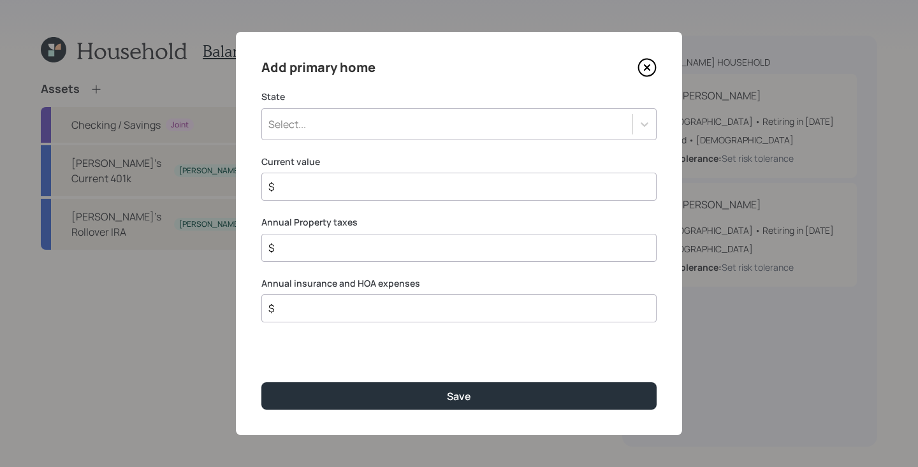
click at [392, 120] on div "Select..." at bounding box center [447, 124] width 370 height 22
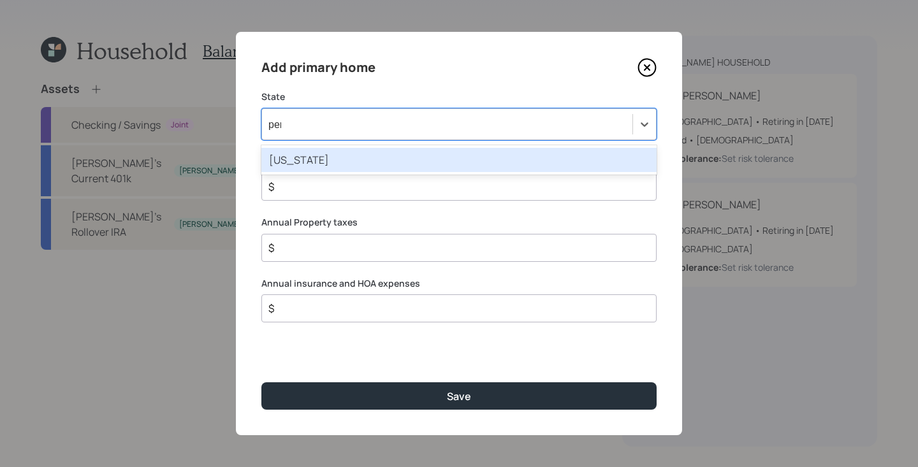
type input "penn"
click at [379, 154] on div "[US_STATE]" at bounding box center [458, 160] width 395 height 24
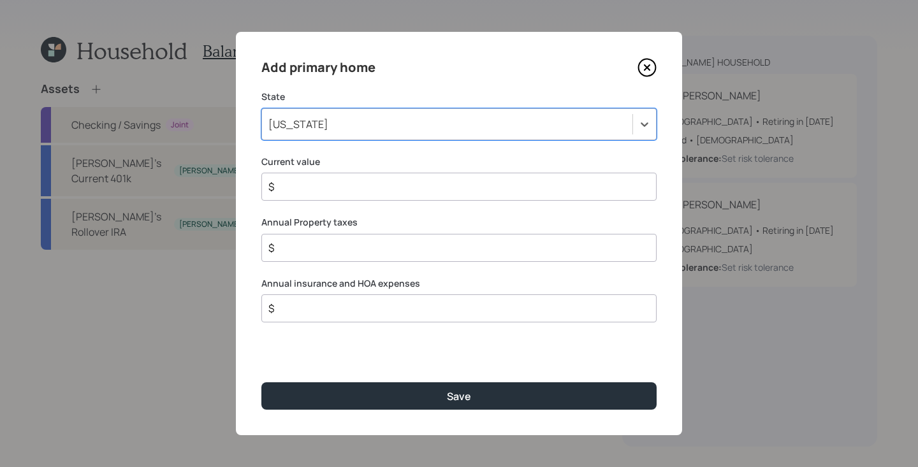
click at [395, 179] on input "$" at bounding box center [453, 186] width 373 height 15
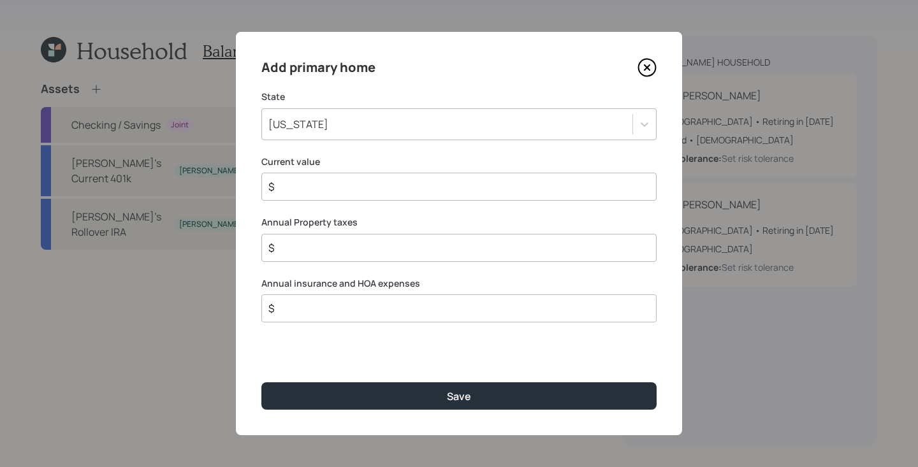
click at [397, 187] on input "$" at bounding box center [453, 186] width 373 height 15
type input "$ 450,000"
click at [400, 238] on div "$" at bounding box center [458, 248] width 395 height 28
click at [400, 241] on input "$" at bounding box center [453, 247] width 373 height 15
type input "$ 6,500"
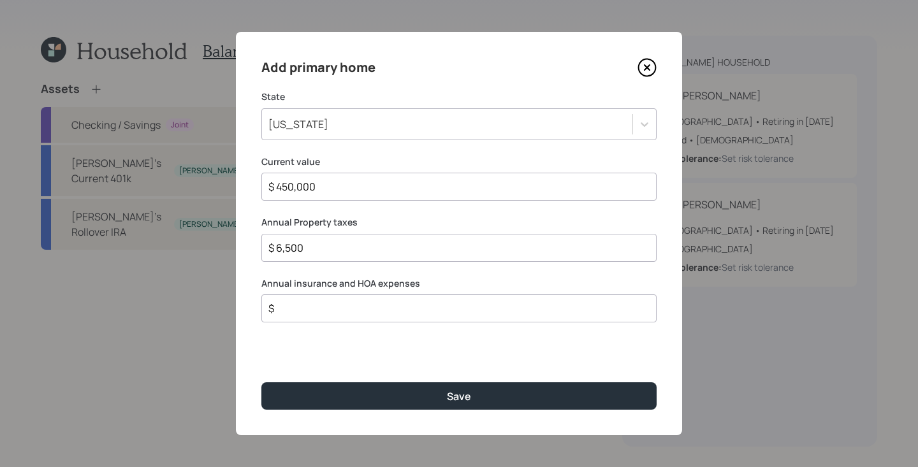
click at [432, 307] on input "$" at bounding box center [453, 308] width 373 height 15
type input "$ 1,800"
click at [261, 382] on button "Save" at bounding box center [458, 395] width 395 height 27
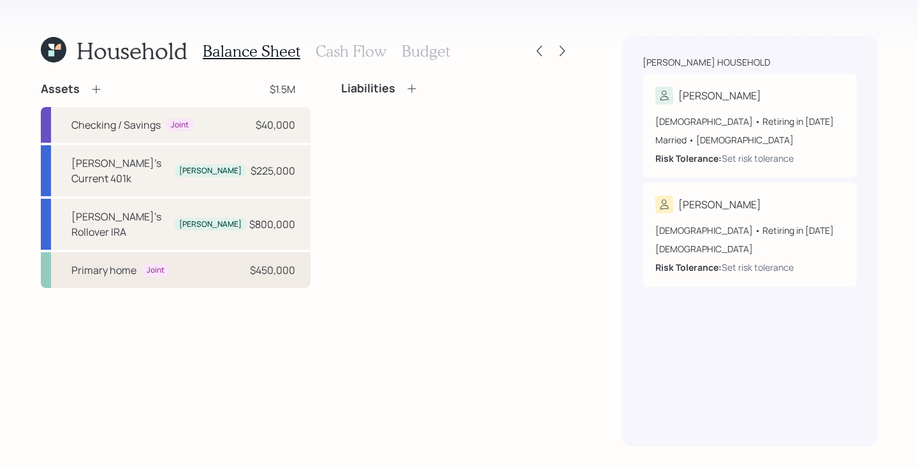
click at [190, 252] on div "Primary home Joint $450,000" at bounding box center [176, 270] width 270 height 36
click at [407, 89] on icon at bounding box center [411, 88] width 8 height 8
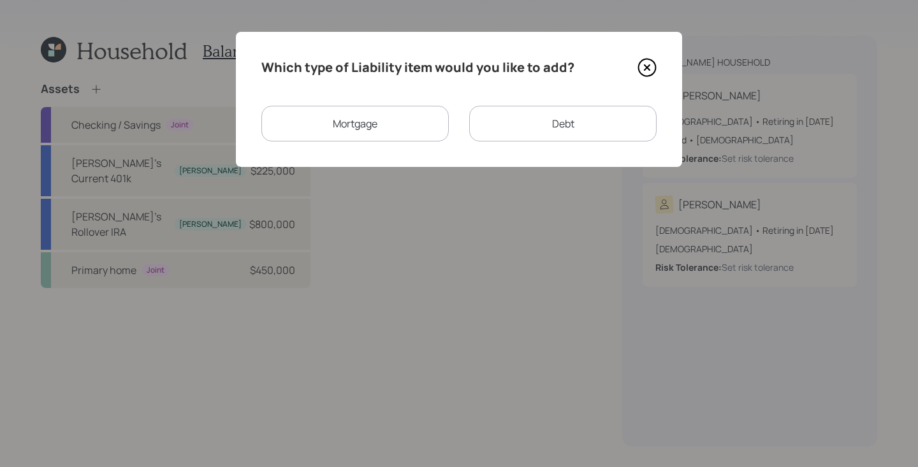
click at [425, 122] on div "Mortgage" at bounding box center [354, 124] width 187 height 36
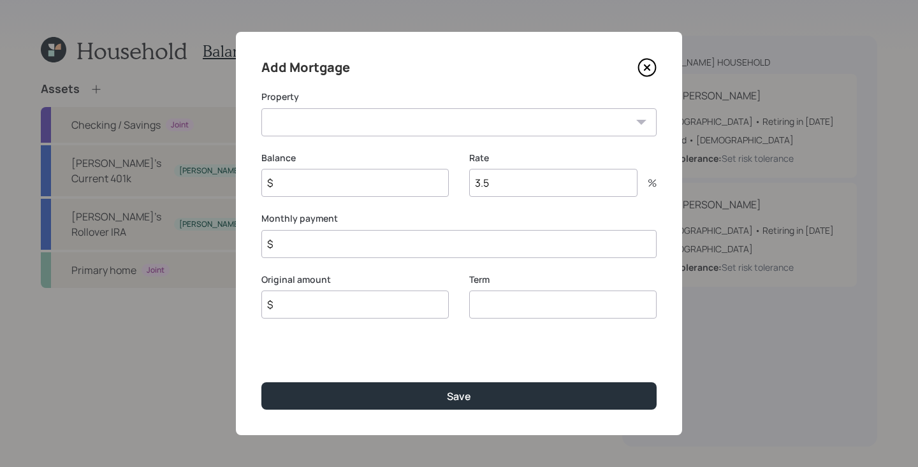
click at [428, 125] on select "PA Primary home" at bounding box center [458, 122] width 395 height 28
select select "9f2e0791-f8b6-4c0a-aee1-497f9818d8b2"
click at [261, 108] on select "PA Primary home" at bounding box center [458, 122] width 395 height 28
click at [416, 175] on input "$" at bounding box center [354, 183] width 187 height 28
click at [416, 192] on input "$" at bounding box center [354, 183] width 187 height 28
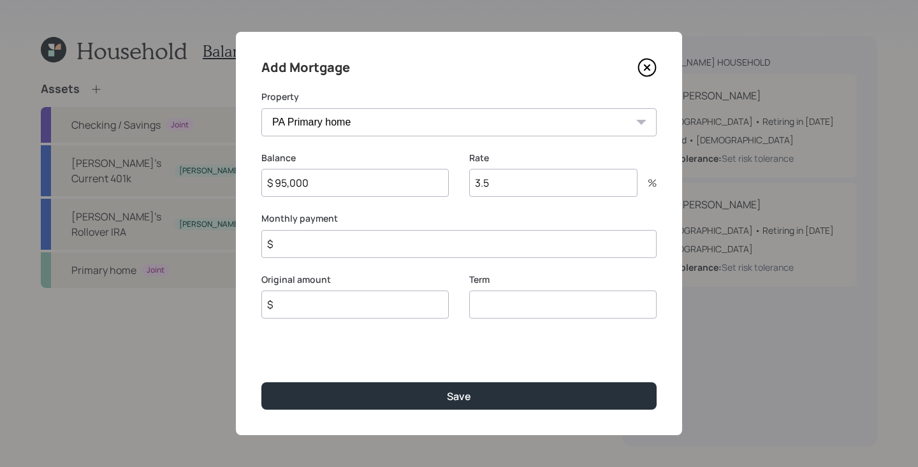
type input "$ 95,000"
click at [537, 182] on input "3.5" at bounding box center [553, 183] width 168 height 28
type input "3"
type input "4.25"
click at [429, 255] on input "$" at bounding box center [458, 244] width 395 height 28
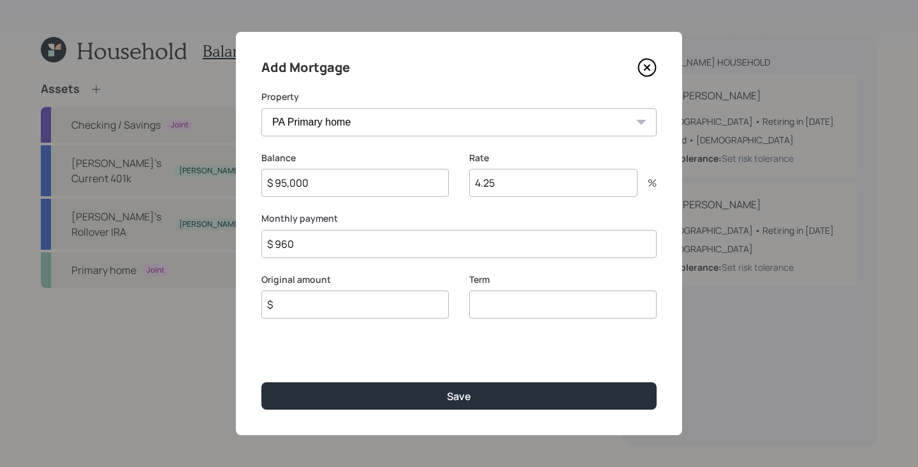
type input "$ 960"
click at [528, 307] on input "number" at bounding box center [562, 305] width 187 height 28
type input "30"
click at [422, 307] on input "$" at bounding box center [354, 305] width 187 height 28
type input "$ 95,000"
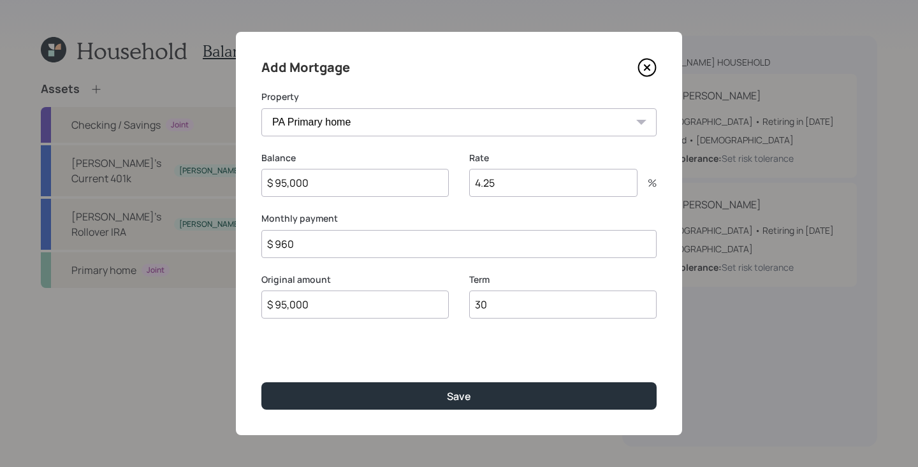
click at [261, 382] on button "Save" at bounding box center [458, 395] width 395 height 27
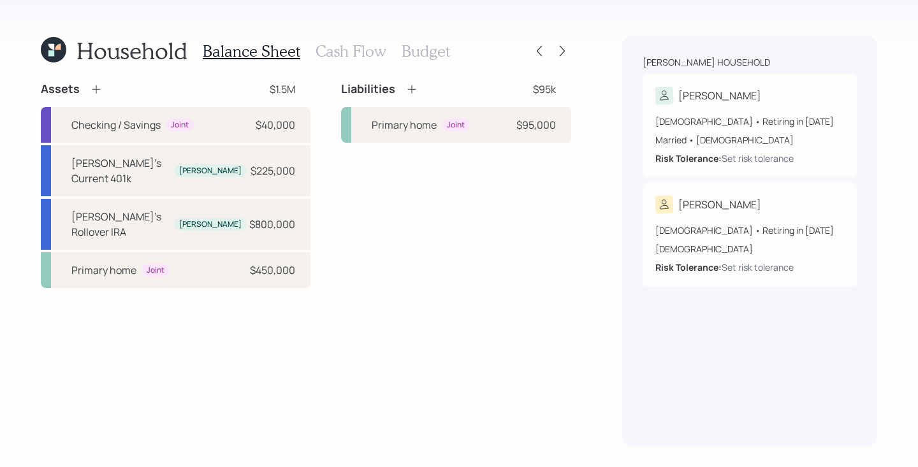
click at [405, 94] on icon at bounding box center [411, 89] width 13 height 13
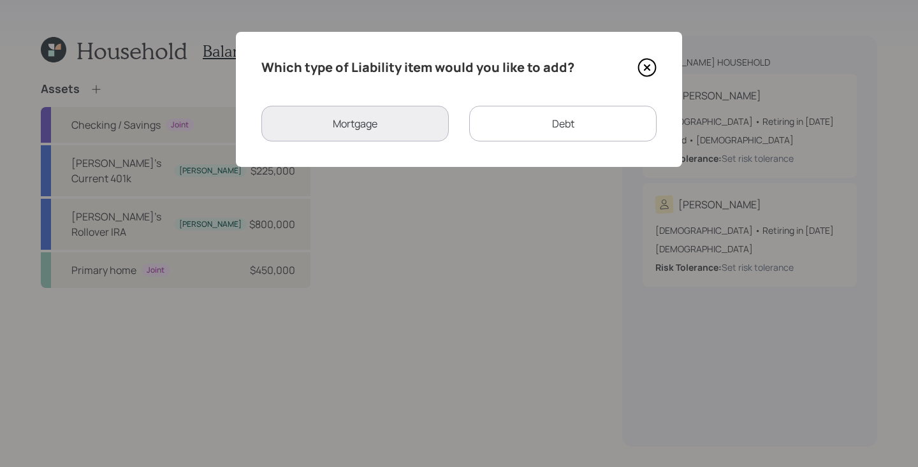
click at [560, 131] on div "Debt" at bounding box center [562, 124] width 187 height 36
select select "credit_card"
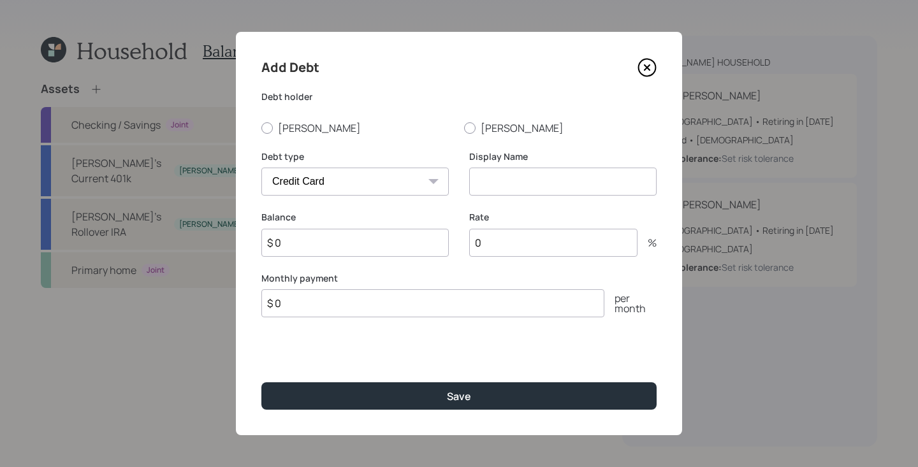
click at [419, 197] on div "Debt type Car Credit Card Medical Student Other" at bounding box center [354, 180] width 187 height 61
click at [291, 123] on label "[PERSON_NAME]" at bounding box center [357, 128] width 192 height 14
click at [261, 127] on input "[PERSON_NAME]" at bounding box center [261, 127] width 1 height 1
radio input "true"
click at [409, 171] on select "Car Credit Card Medical Student Other" at bounding box center [354, 182] width 187 height 28
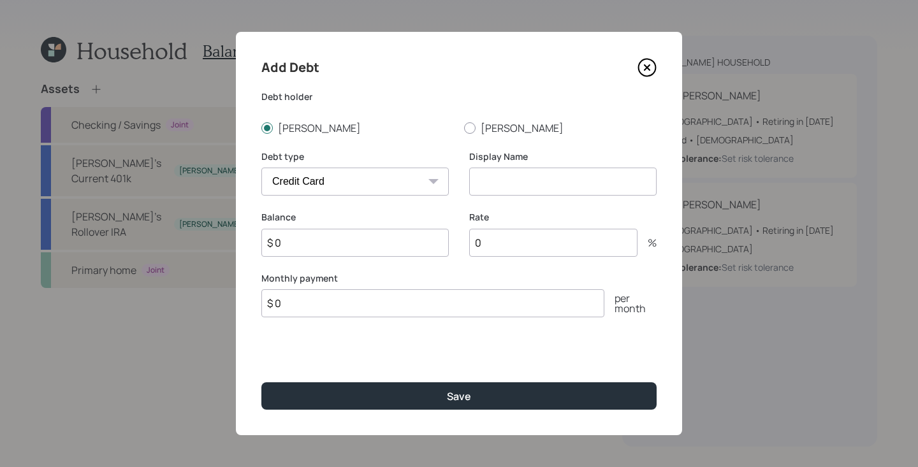
select select "other"
click at [261, 168] on select "Car Credit Card Medical Student Other" at bounding box center [354, 182] width 187 height 28
click at [563, 189] on input at bounding box center [562, 182] width 187 height 28
type input "Second mortgage"
click at [405, 254] on input "$ 0" at bounding box center [354, 243] width 187 height 28
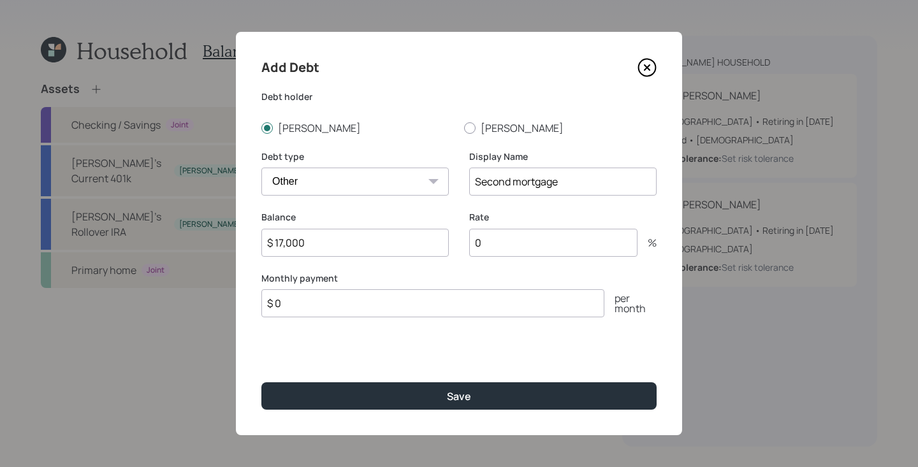
type input "$ 17,000"
click at [510, 240] on input "0" at bounding box center [553, 243] width 168 height 28
type input "4"
click at [472, 299] on input "$ 0" at bounding box center [432, 303] width 343 height 28
type input "$ 400"
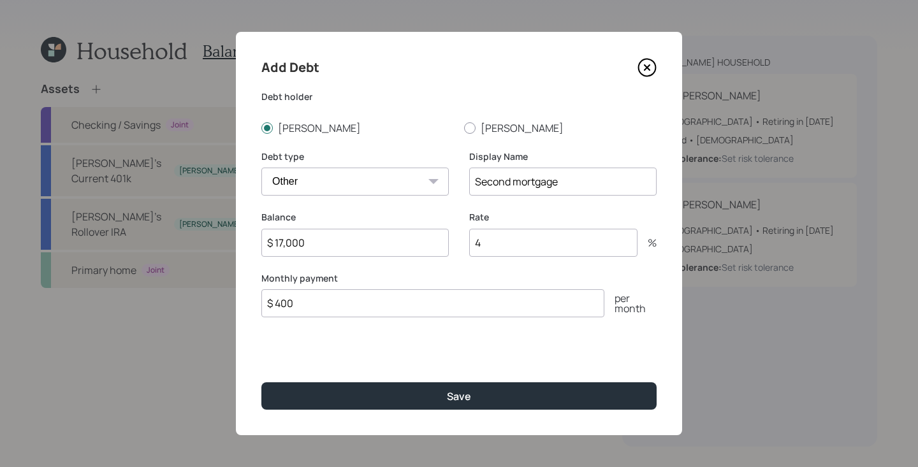
click at [611, 196] on div "Display Name Second mortgage" at bounding box center [562, 180] width 187 height 61
drag, startPoint x: 611, startPoint y: 191, endPoint x: 280, endPoint y: 177, distance: 331.7
click at [280, 177] on div "Debt type Car Credit Card Medical Student Other Display Name Second mortgage" at bounding box center [458, 180] width 395 height 61
type input "Home Equity Loan"
click at [261, 382] on button "Save" at bounding box center [458, 395] width 395 height 27
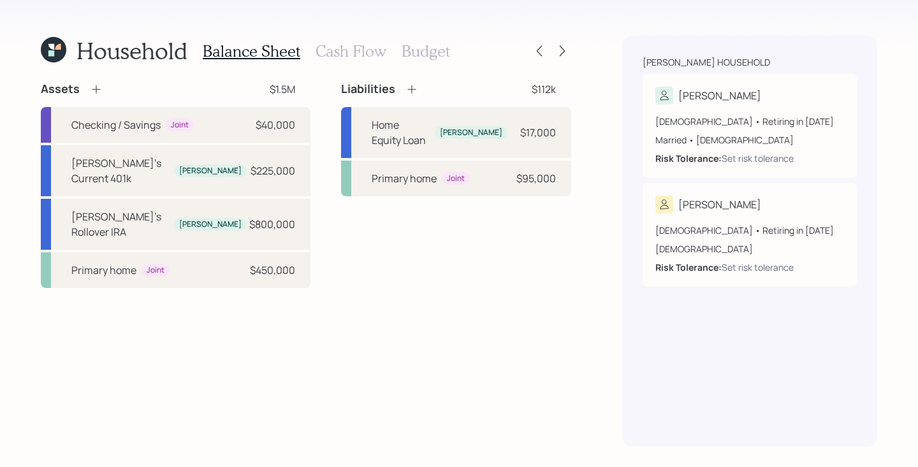
click at [340, 51] on h3 "Cash Flow" at bounding box center [350, 51] width 71 height 18
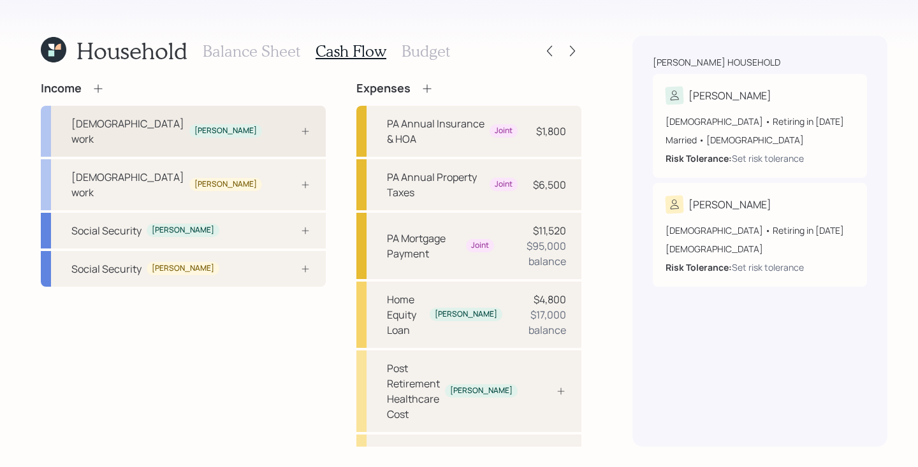
click at [226, 131] on div "[DEMOGRAPHIC_DATA] work [PERSON_NAME]" at bounding box center [183, 131] width 285 height 51
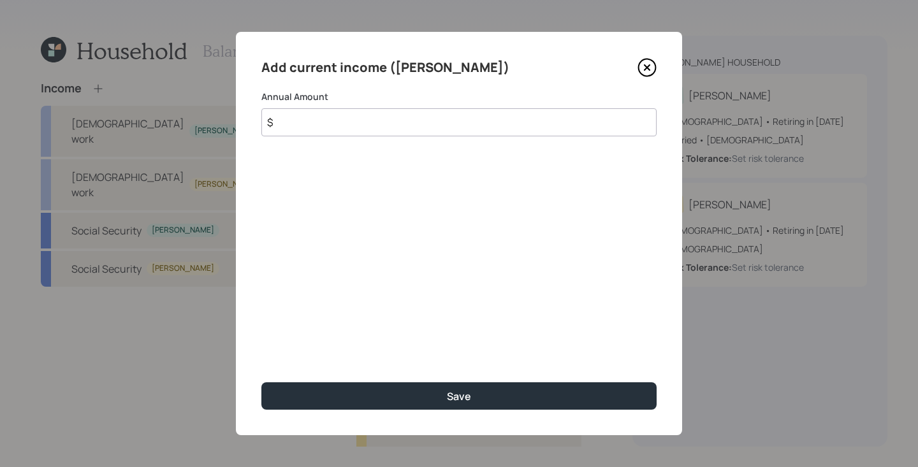
click at [337, 117] on input "$" at bounding box center [458, 122] width 395 height 28
type input "$ 240,000"
click at [261, 382] on button "Save" at bounding box center [458, 395] width 395 height 27
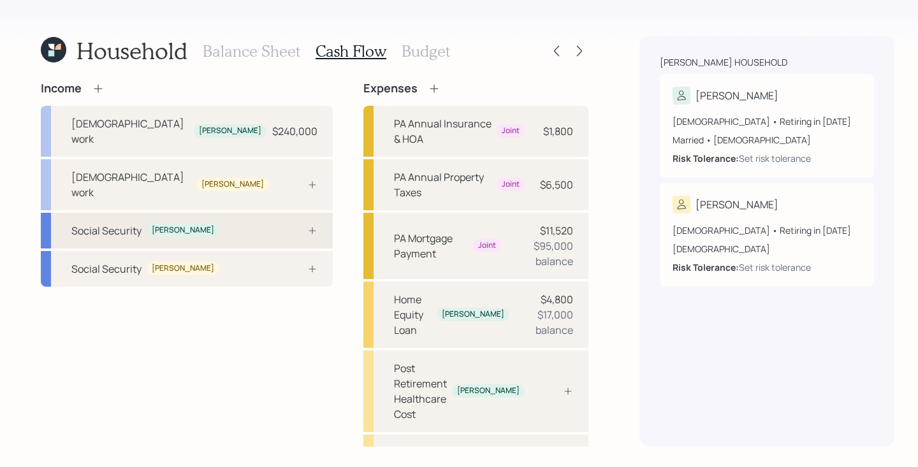
click at [206, 214] on div "Social Security [PERSON_NAME]" at bounding box center [187, 231] width 292 height 36
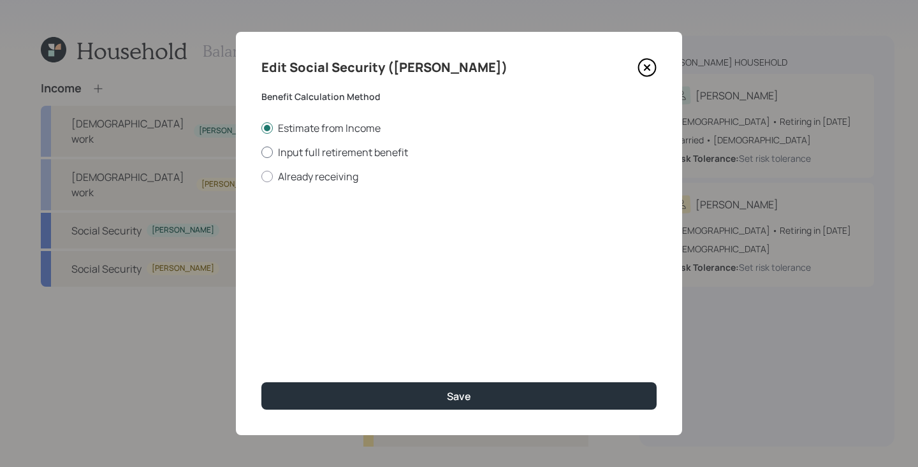
click at [349, 158] on label "Input full retirement benefit" at bounding box center [458, 152] width 395 height 14
click at [261, 152] on input "Input full retirement benefit" at bounding box center [261, 152] width 1 height 1
radio input "true"
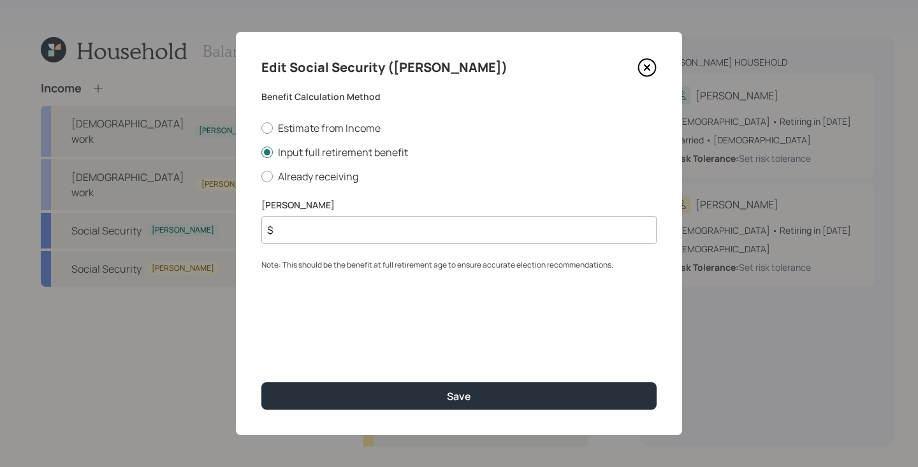
click at [340, 226] on input "$" at bounding box center [458, 230] width 395 height 28
click at [426, 227] on input "$" at bounding box center [458, 230] width 395 height 28
type input "$ 3,800"
click at [261, 382] on button "Save" at bounding box center [458, 395] width 395 height 27
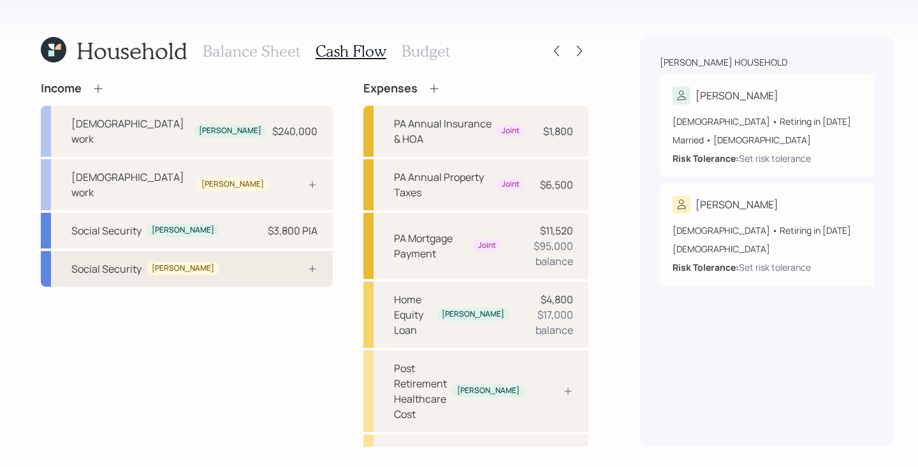
click at [250, 251] on div "Social Security [PERSON_NAME]" at bounding box center [187, 269] width 292 height 36
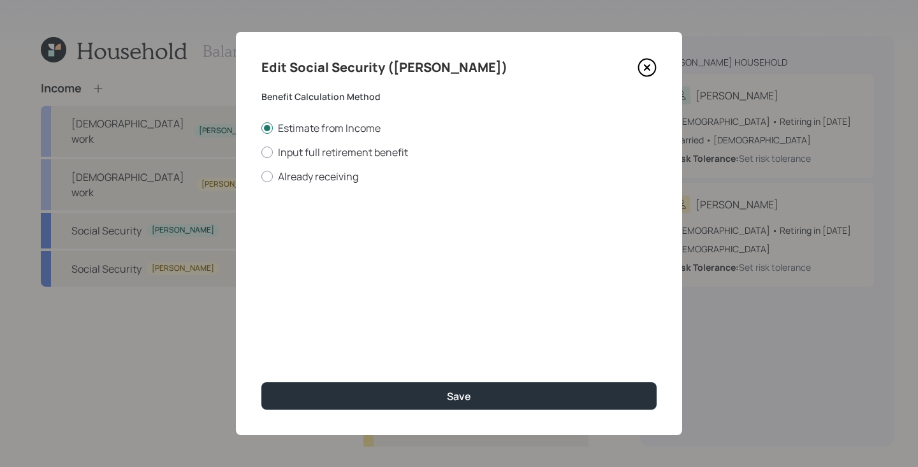
click at [273, 144] on div "Estimate from Income Input full retirement benefit Already receiving" at bounding box center [458, 152] width 395 height 62
click at [273, 148] on label "Input full retirement benefit" at bounding box center [458, 152] width 395 height 14
click at [261, 152] on input "Input full retirement benefit" at bounding box center [261, 152] width 1 height 1
radio input "true"
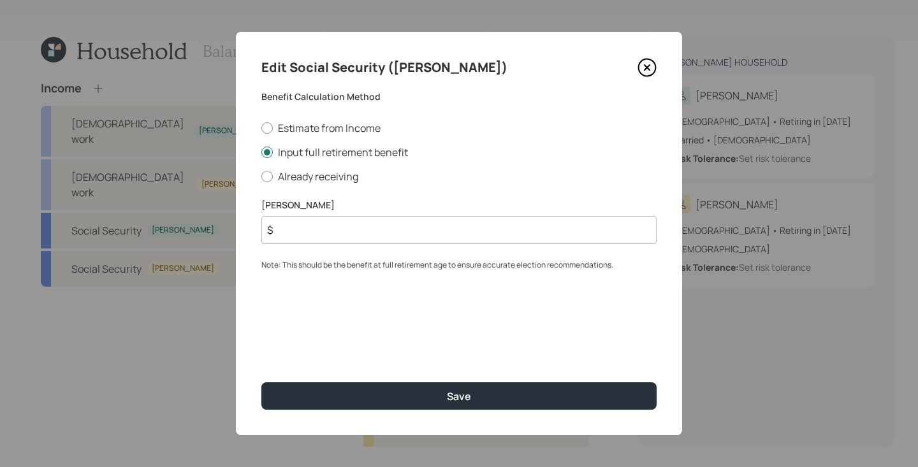
click at [373, 249] on div "[PERSON_NAME] $ Note: This should be the benefit at full retirement age to ensu…" at bounding box center [458, 235] width 395 height 73
click at [374, 238] on input "$" at bounding box center [458, 230] width 395 height 28
type input "$ 1,200"
click at [261, 382] on button "Save" at bounding box center [458, 395] width 395 height 27
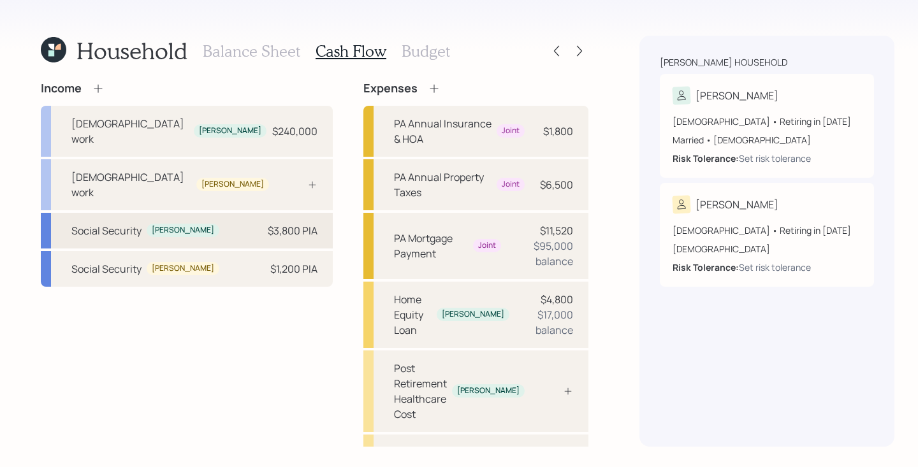
click at [191, 213] on div "Social Security [PERSON_NAME] $3,800 PIA" at bounding box center [187, 231] width 292 height 36
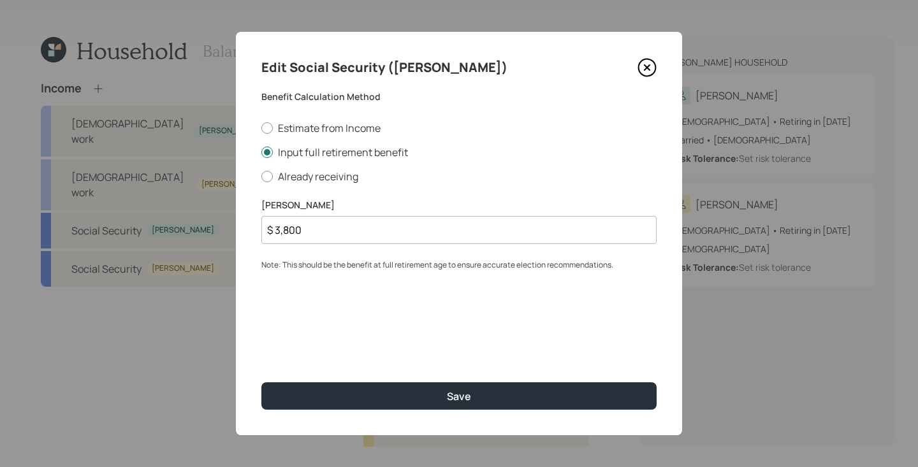
click at [650, 69] on icon at bounding box center [646, 67] width 19 height 19
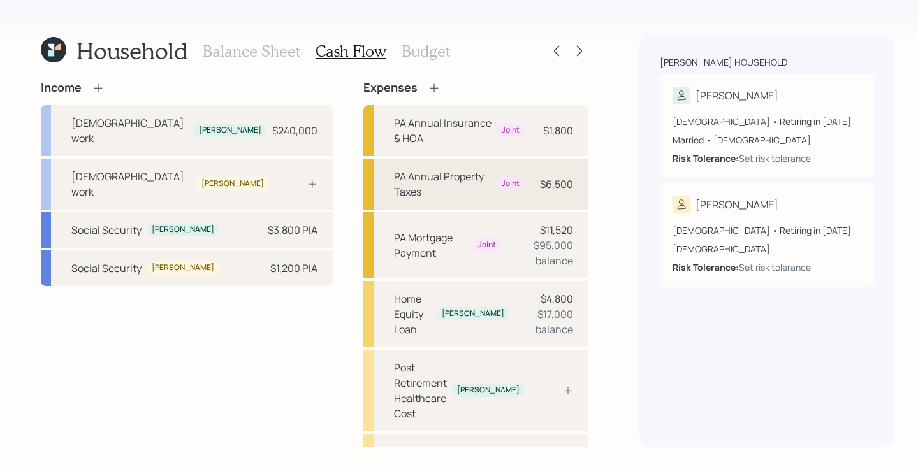
scroll to position [44, 0]
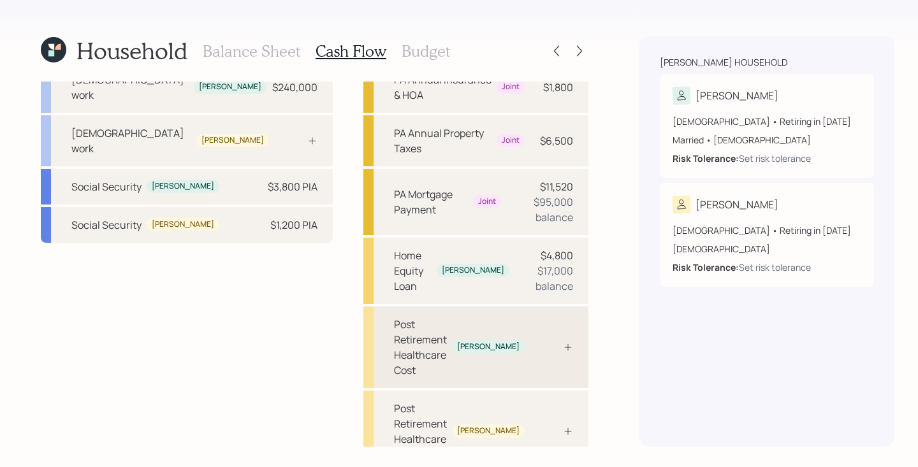
click at [511, 321] on div "Post Retirement Healthcare Cost [PERSON_NAME]" at bounding box center [475, 348] width 225 height 82
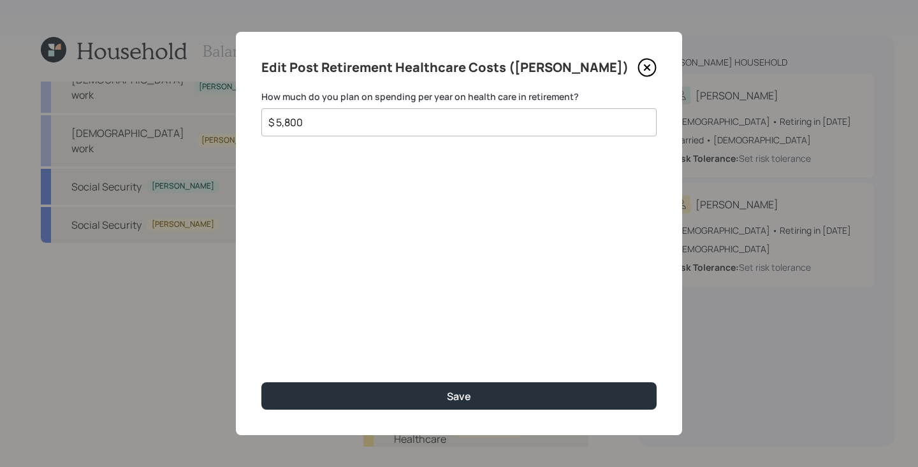
type input "$ 5,800"
click at [261, 382] on button "Save" at bounding box center [458, 395] width 395 height 27
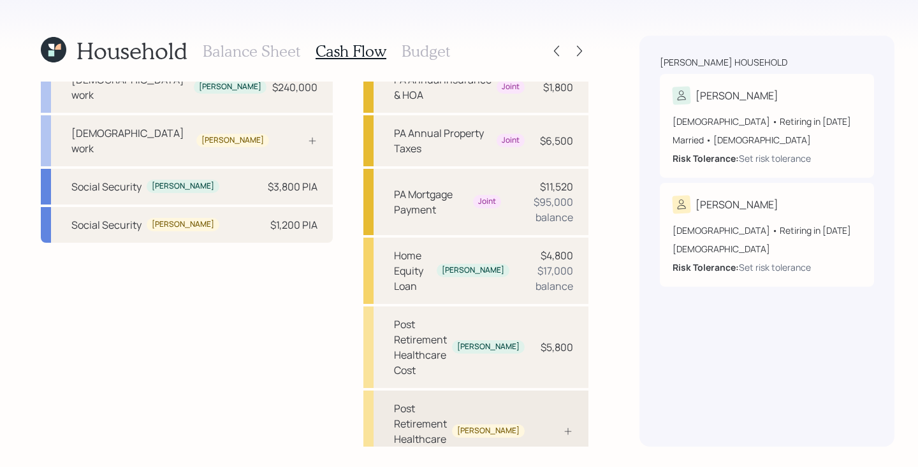
click at [502, 391] on div "Post Retirement Healthcare Cost [PERSON_NAME]" at bounding box center [475, 432] width 225 height 82
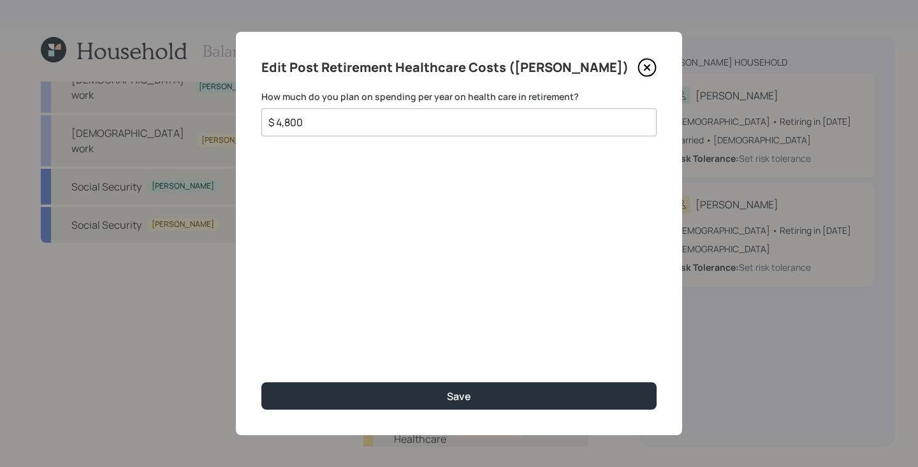
type input "$ 4,800"
click at [261, 382] on button "Save" at bounding box center [458, 395] width 395 height 27
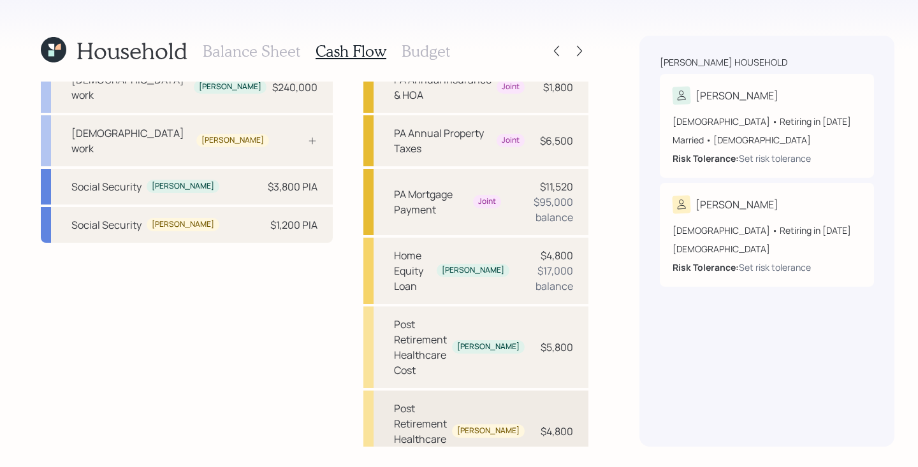
click at [551, 421] on div "$4,800" at bounding box center [556, 431] width 32 height 15
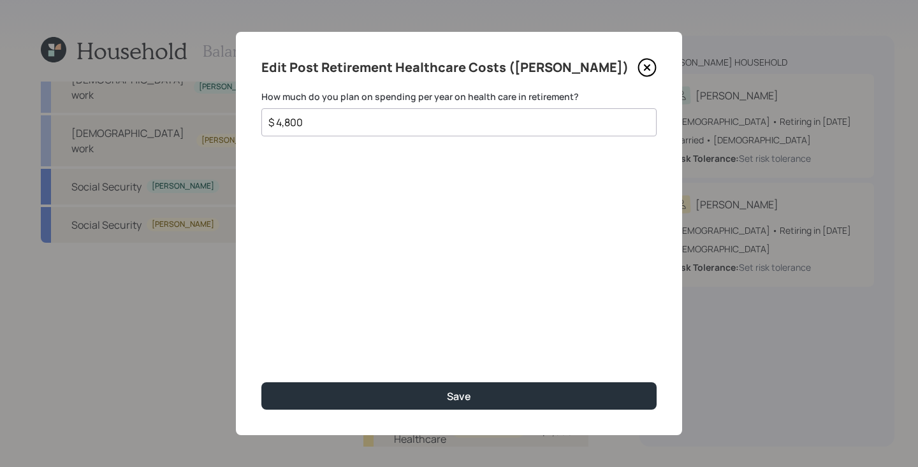
drag, startPoint x: 374, startPoint y: 122, endPoint x: 194, endPoint y: 112, distance: 180.6
click at [194, 112] on div "Edit Post Retirement Healthcare Costs ([PERSON_NAME]) How much do you plan on s…" at bounding box center [459, 233] width 918 height 467
type input "$ 5,800"
click at [261, 382] on button "Save" at bounding box center [458, 395] width 395 height 27
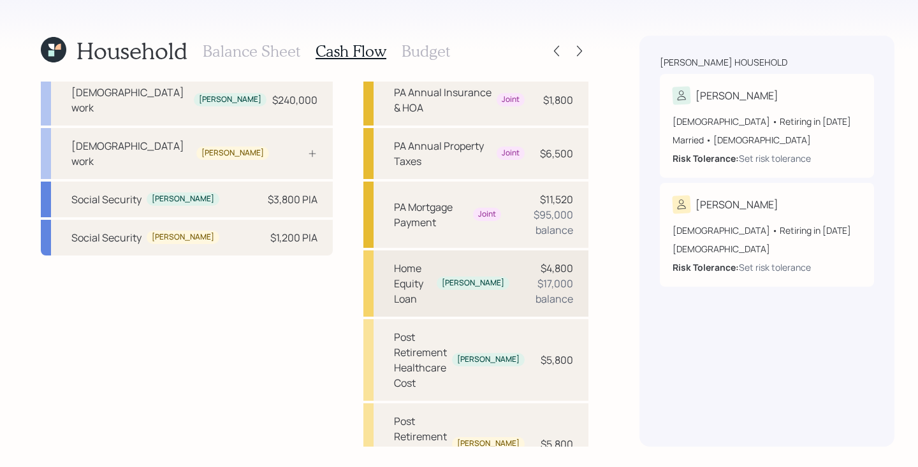
scroll to position [69, 0]
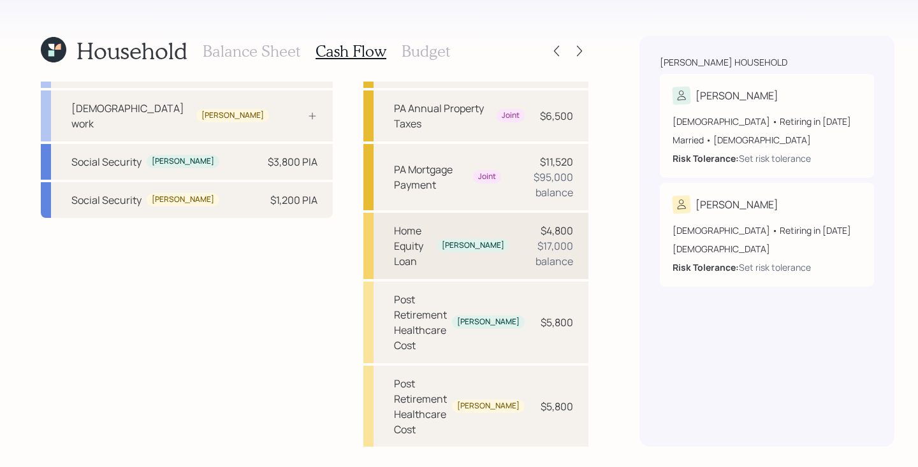
click at [394, 244] on div "Home Equity Loan" at bounding box center [413, 246] width 38 height 46
select select "other"
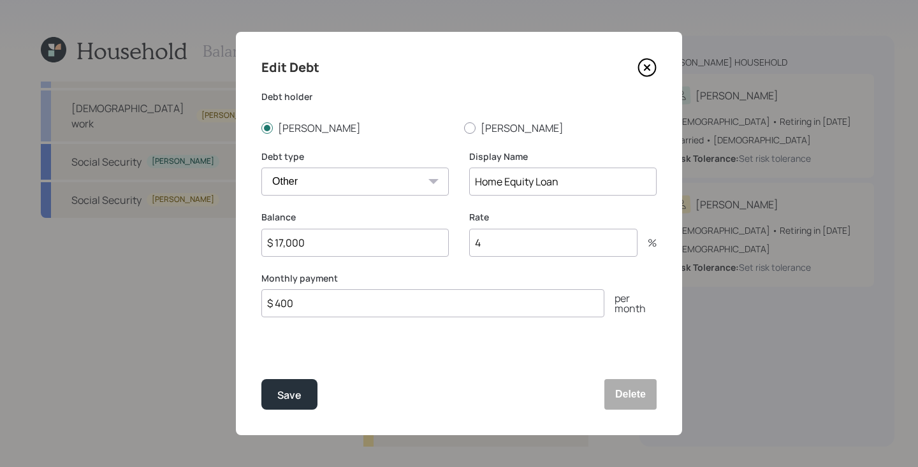
click at [638, 73] on icon at bounding box center [646, 67] width 19 height 19
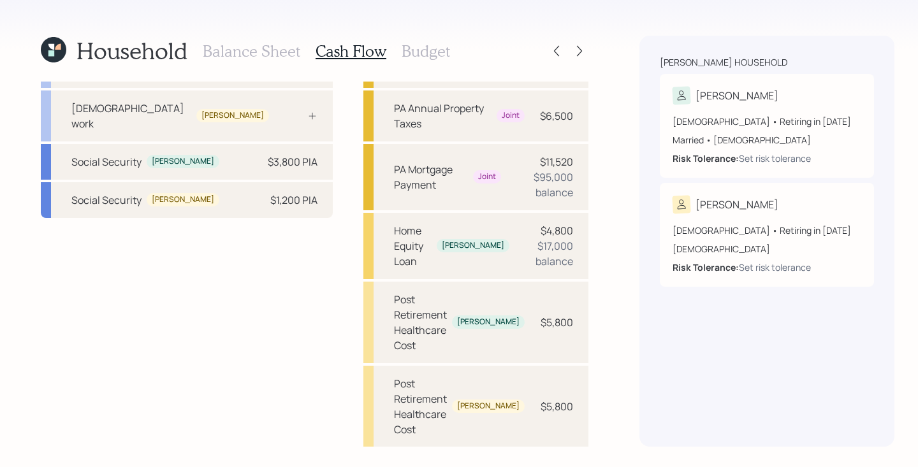
click at [474, 421] on div "Pre Retirement Living Expense" at bounding box center [459, 475] width 131 height 31
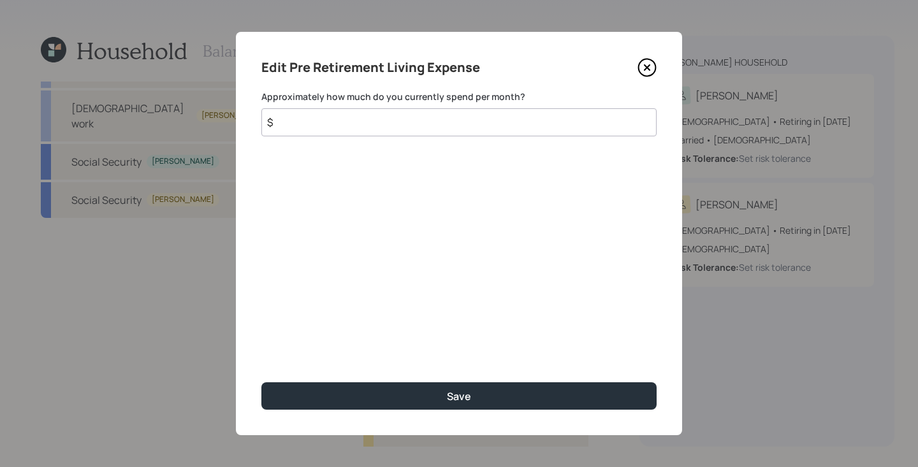
click at [429, 133] on input "$" at bounding box center [458, 122] width 395 height 28
type input "$ 9,000"
click at [261, 382] on button "Save" at bounding box center [458, 395] width 395 height 27
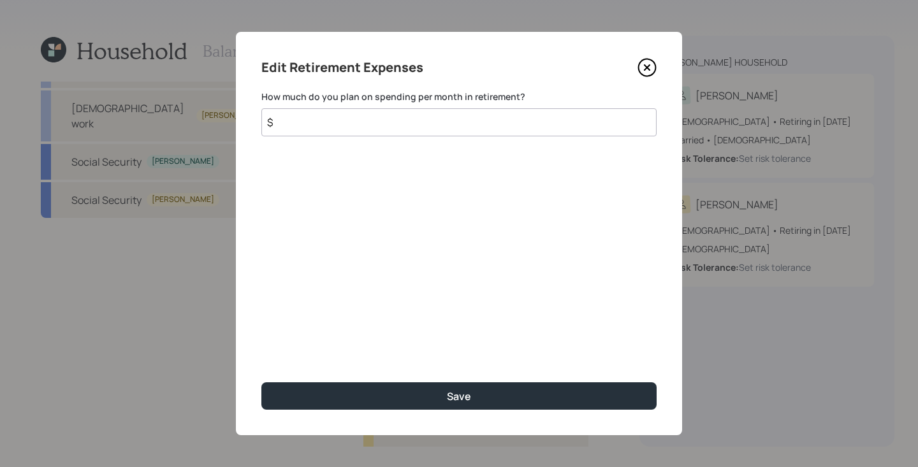
click at [393, 133] on input "$" at bounding box center [458, 122] width 395 height 28
type input "$ 9,000"
click at [261, 382] on button "Save" at bounding box center [458, 395] width 395 height 27
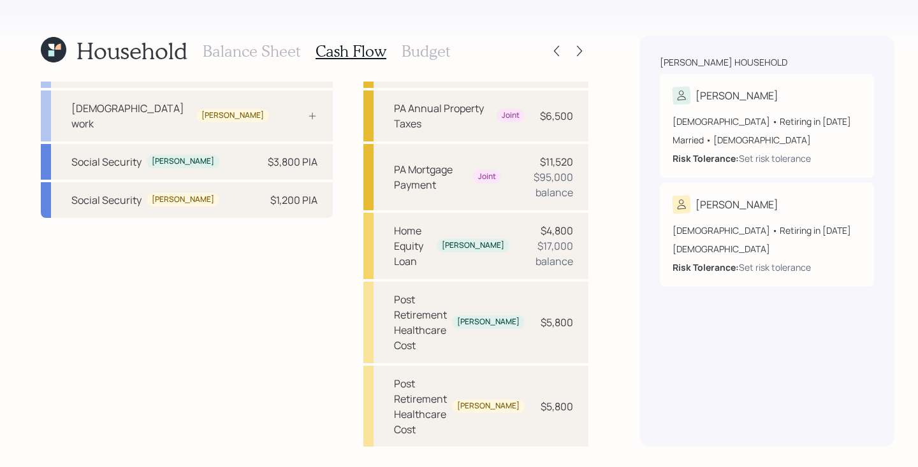
click at [425, 47] on h3 "Budget" at bounding box center [425, 51] width 48 height 18
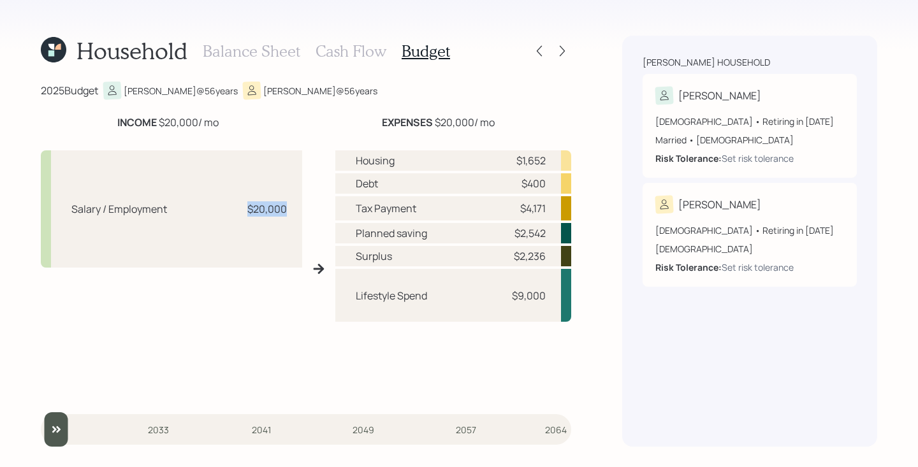
drag, startPoint x: 286, startPoint y: 211, endPoint x: 210, endPoint y: 211, distance: 76.5
click at [210, 211] on div "Salary / Employment $20,000" at bounding box center [171, 208] width 261 height 117
click at [268, 271] on div "Salary / Employment $20,000" at bounding box center [171, 273] width 261 height 247
drag, startPoint x: 546, startPoint y: 164, endPoint x: 492, endPoint y: 164, distance: 54.2
click at [492, 164] on div "Housing $1,652" at bounding box center [453, 160] width 236 height 20
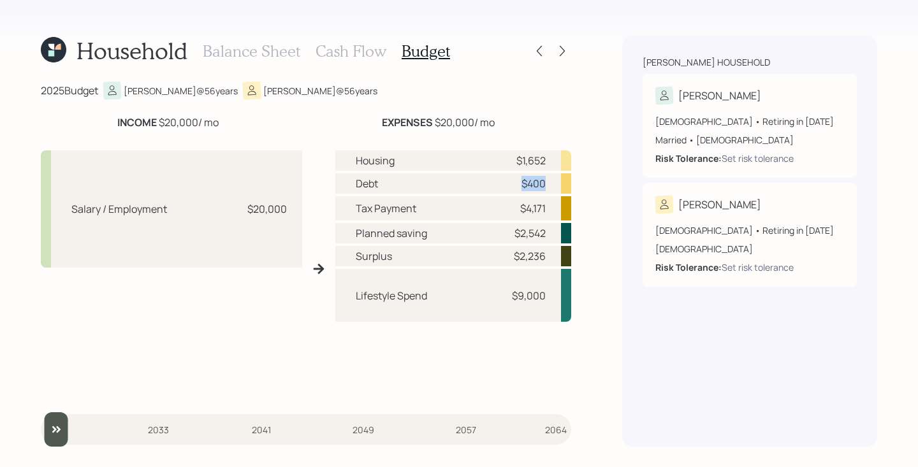
drag, startPoint x: 546, startPoint y: 184, endPoint x: 517, endPoint y: 184, distance: 29.3
click at [517, 184] on div "Debt $400" at bounding box center [453, 183] width 236 height 20
drag, startPoint x: 547, startPoint y: 208, endPoint x: 501, endPoint y: 208, distance: 45.9
click at [501, 208] on div "Tax Payment $4,171" at bounding box center [453, 208] width 236 height 24
drag, startPoint x: 547, startPoint y: 235, endPoint x: 495, endPoint y: 241, distance: 52.6
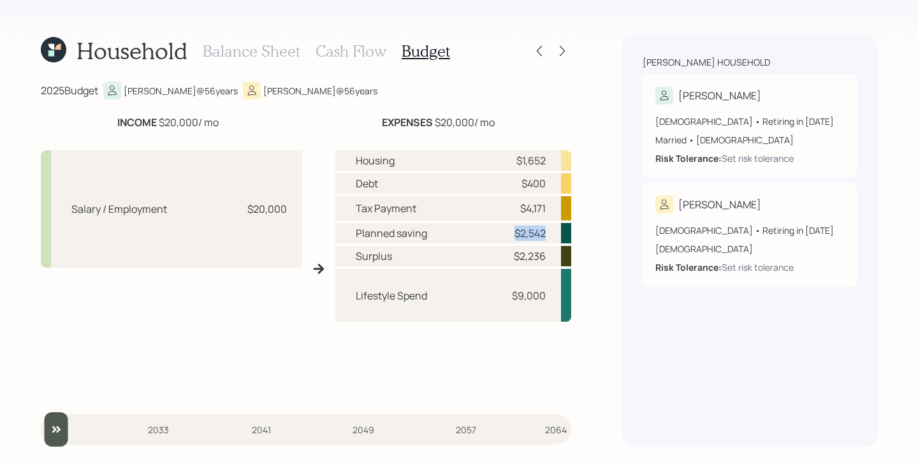
click at [495, 241] on div "Planned saving $2,542" at bounding box center [453, 233] width 236 height 20
drag, startPoint x: 544, startPoint y: 295, endPoint x: 498, endPoint y: 297, distance: 45.3
click at [498, 297] on div "Lifestyle Spend $9,000" at bounding box center [453, 295] width 236 height 53
drag, startPoint x: 394, startPoint y: 256, endPoint x: 356, endPoint y: 257, distance: 38.2
click at [356, 257] on div "Surplus $2,236" at bounding box center [453, 256] width 236 height 20
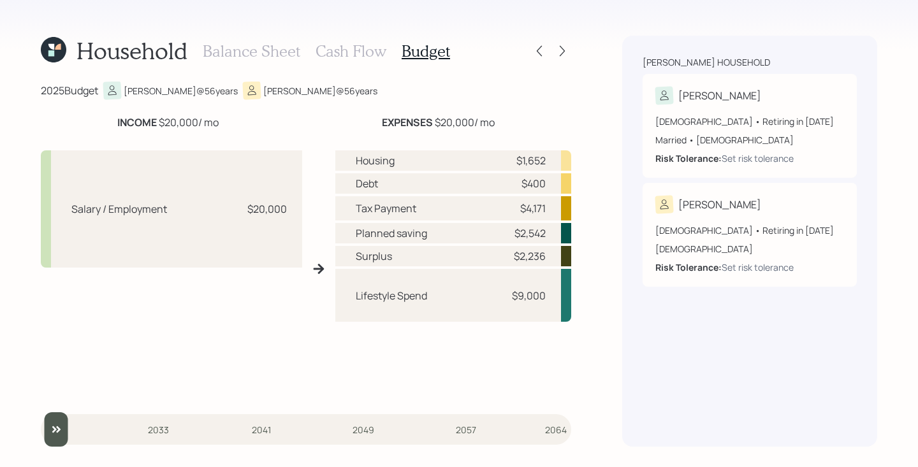
click at [233, 47] on h3 "Balance Sheet" at bounding box center [251, 51] width 97 height 18
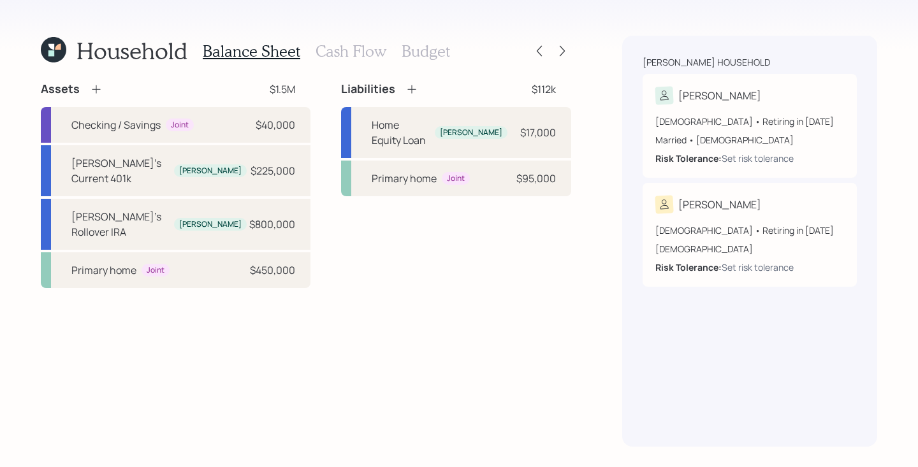
click at [433, 52] on h3 "Budget" at bounding box center [425, 51] width 48 height 18
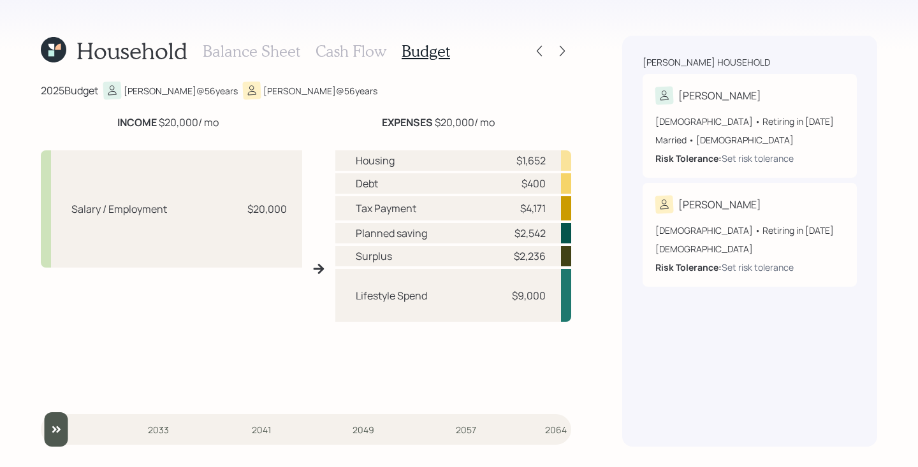
click at [256, 55] on h3 "Balance Sheet" at bounding box center [251, 51] width 97 height 18
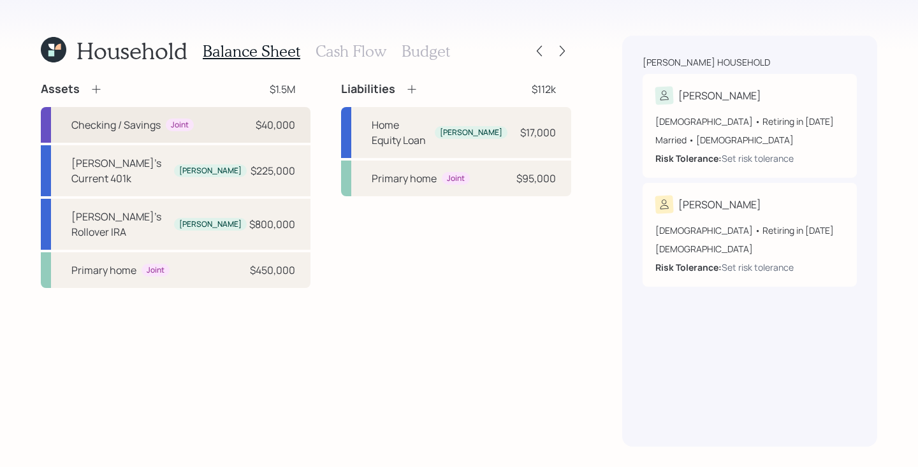
click at [177, 131] on div "Joint" at bounding box center [180, 125] width 28 height 13
select select "cash"
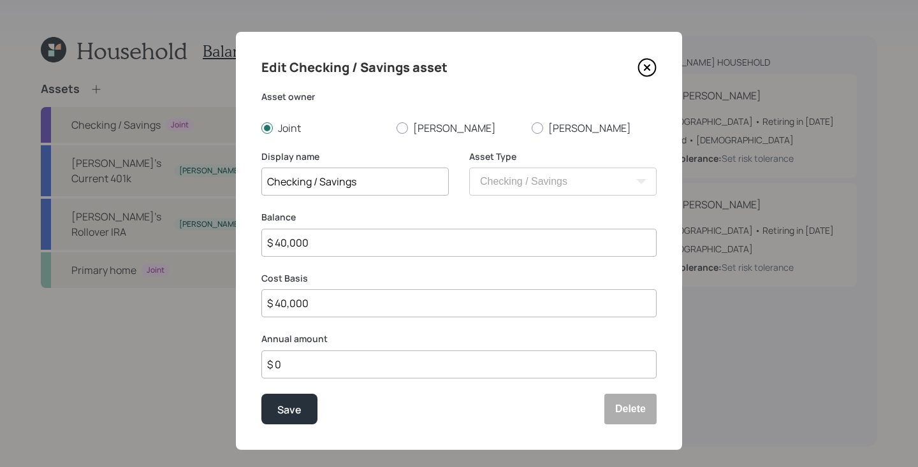
scroll to position [15, 0]
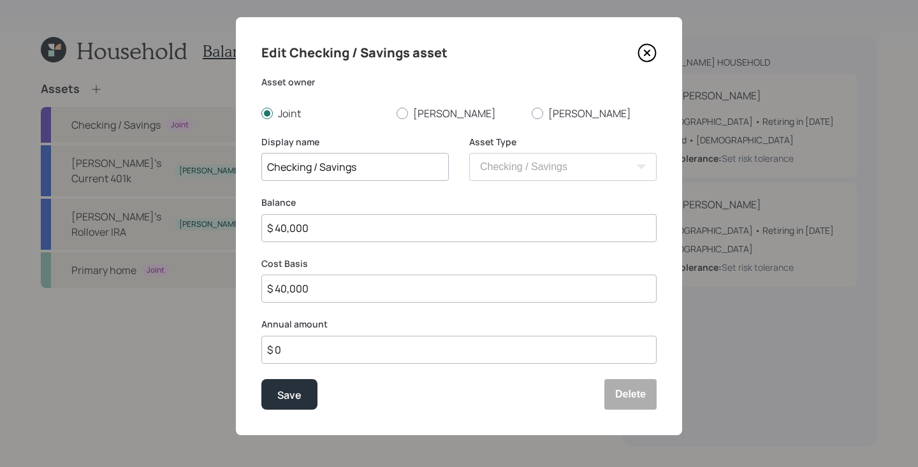
click at [321, 351] on input "$ 0" at bounding box center [458, 350] width 395 height 28
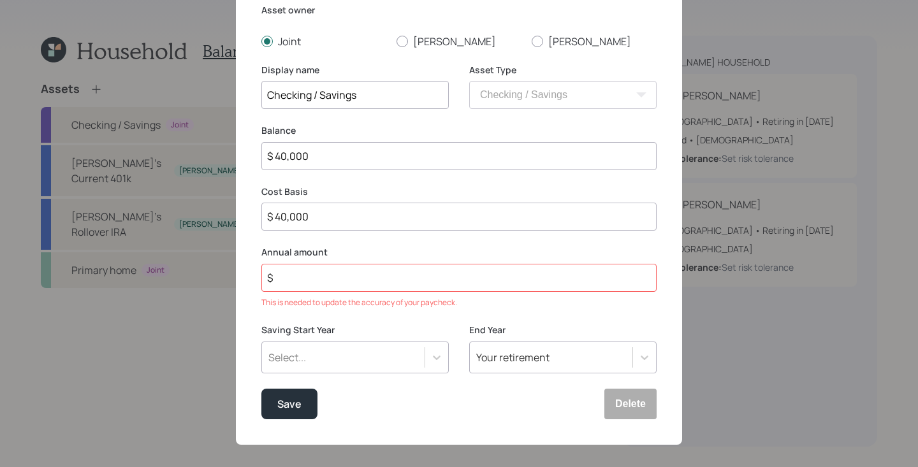
scroll to position [189, 0]
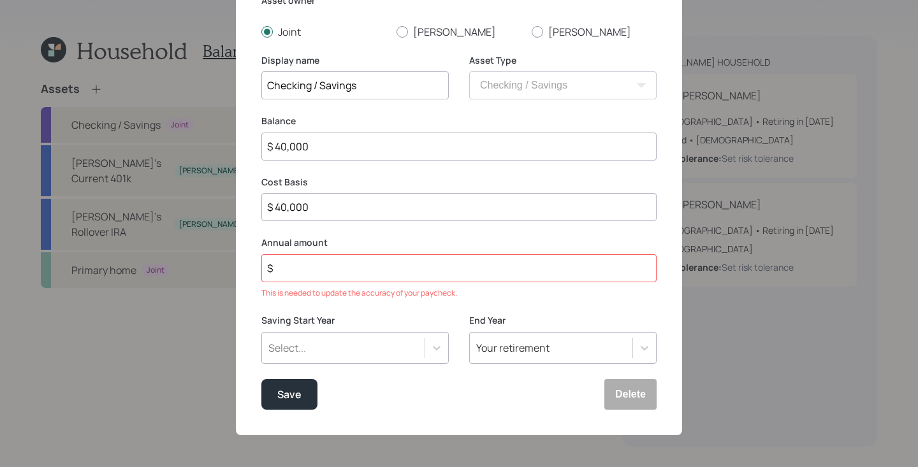
click at [333, 347] on div "Select..." at bounding box center [354, 348] width 187 height 32
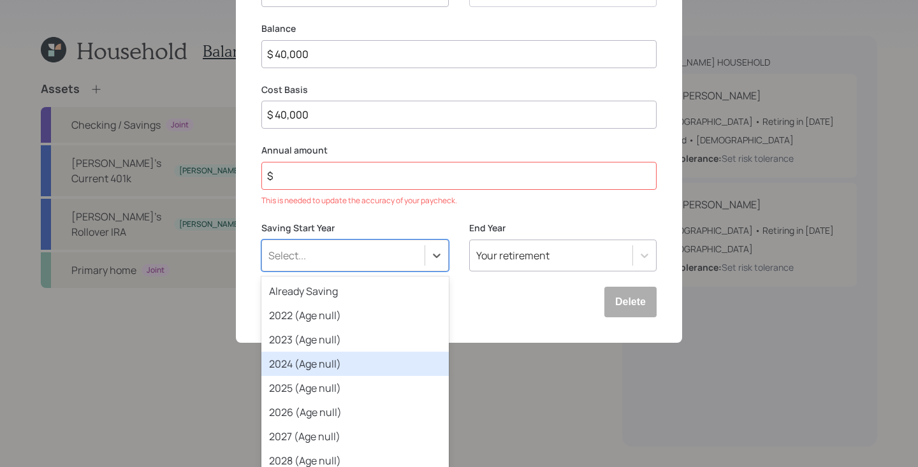
scroll to position [63, 0]
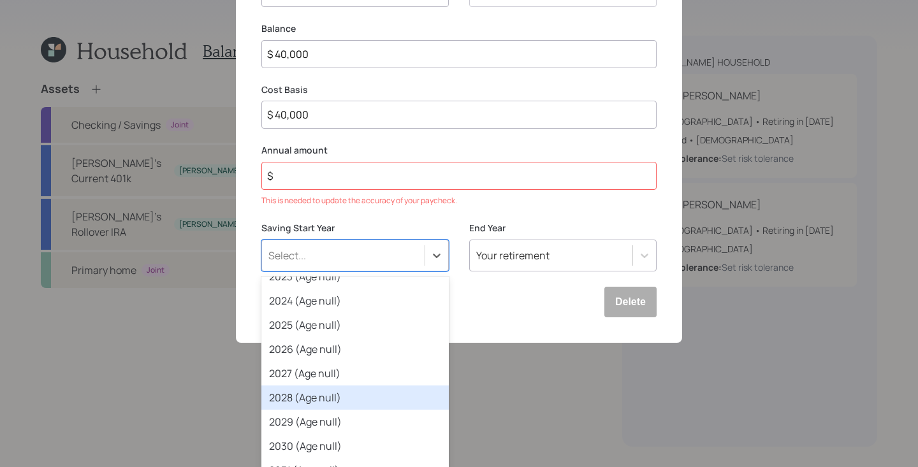
click at [335, 393] on div "2028 (Age null)" at bounding box center [354, 398] width 187 height 24
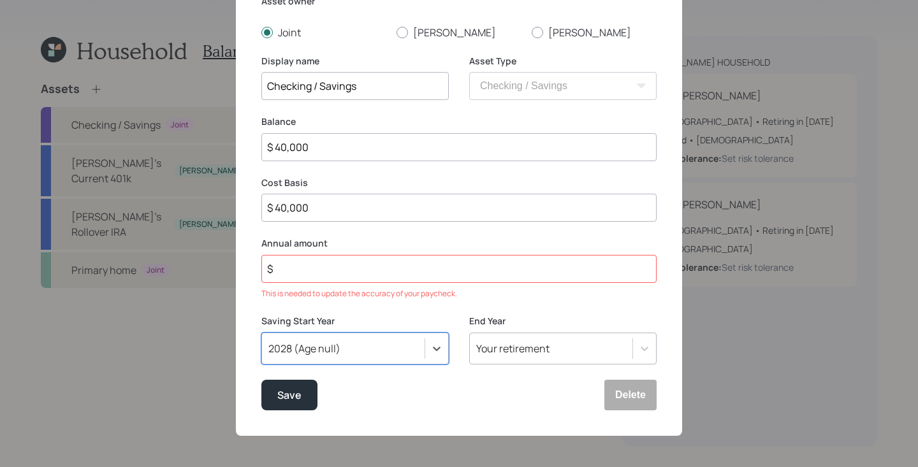
click at [349, 266] on input "$" at bounding box center [458, 269] width 395 height 28
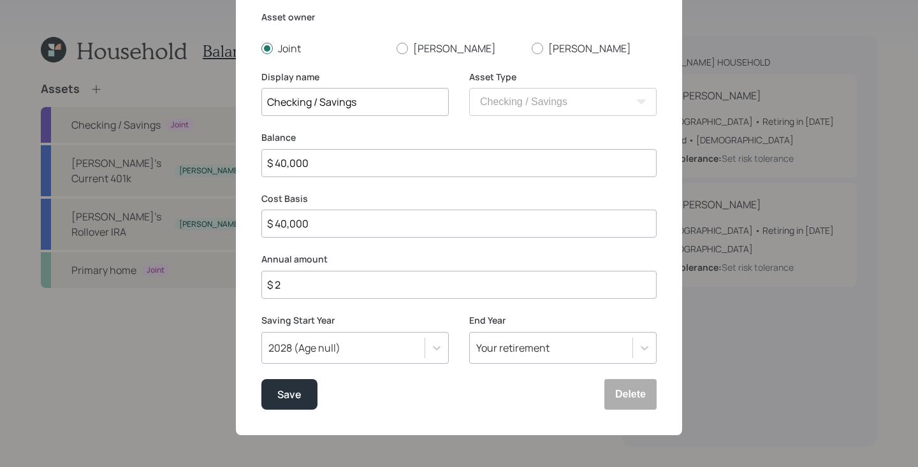
scroll to position [79, 0]
type input "$ 20,000"
click at [307, 387] on button "Save" at bounding box center [289, 395] width 56 height 31
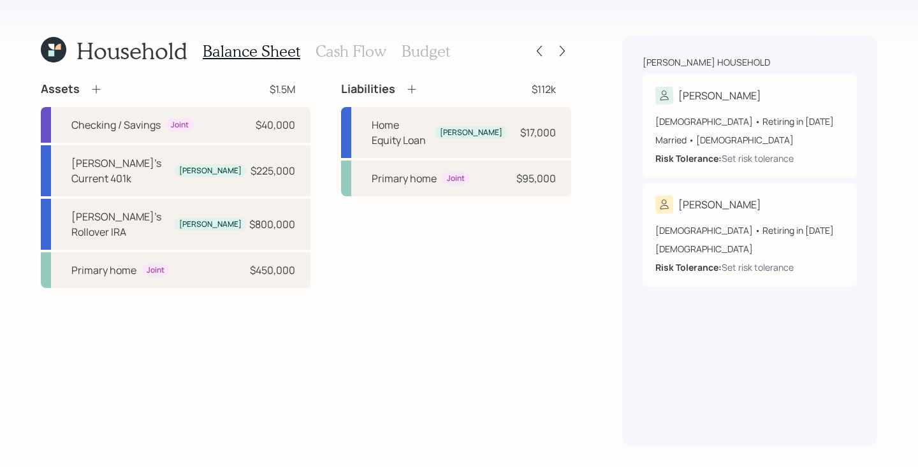
click at [430, 55] on h3 "Budget" at bounding box center [425, 51] width 48 height 18
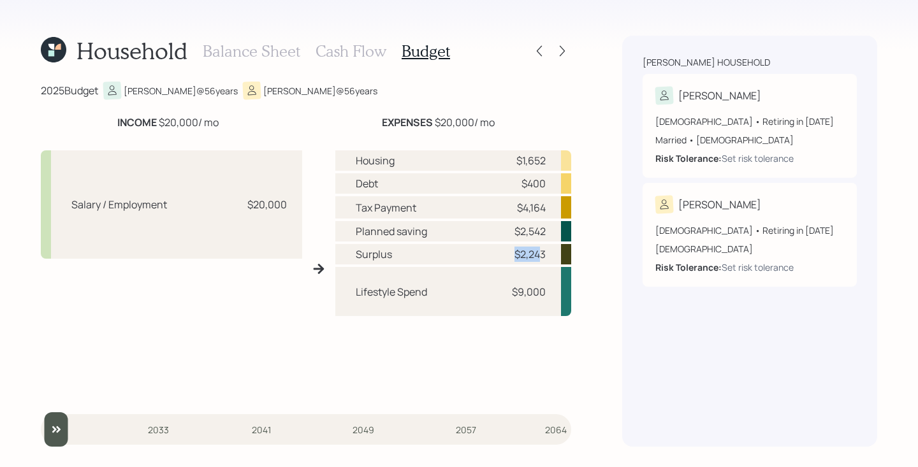
drag, startPoint x: 541, startPoint y: 255, endPoint x: 491, endPoint y: 255, distance: 50.3
click at [491, 255] on div "Surplus $2,243" at bounding box center [453, 254] width 236 height 20
click at [561, 52] on icon at bounding box center [562, 51] width 13 height 13
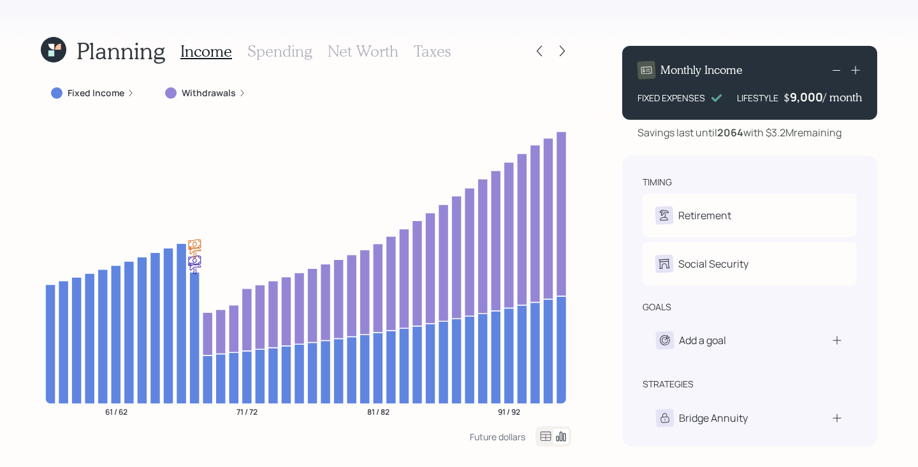
click at [93, 94] on label "Fixed Income" at bounding box center [96, 93] width 57 height 13
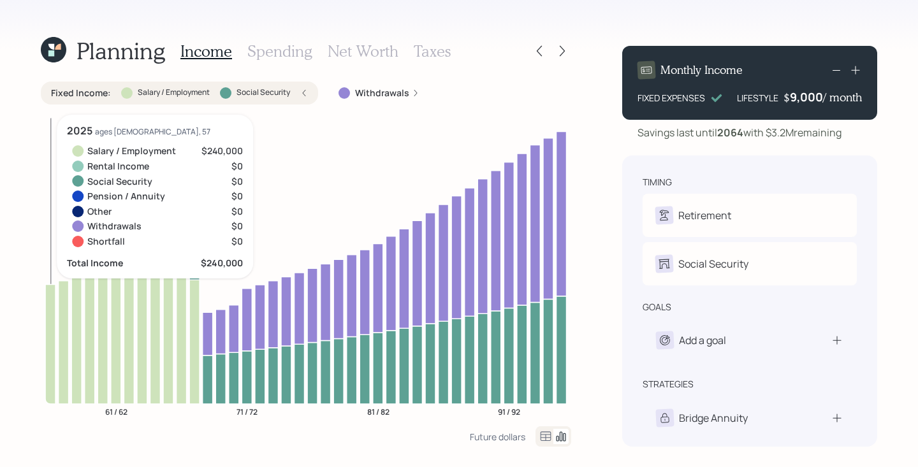
click at [52, 303] on icon at bounding box center [50, 344] width 10 height 120
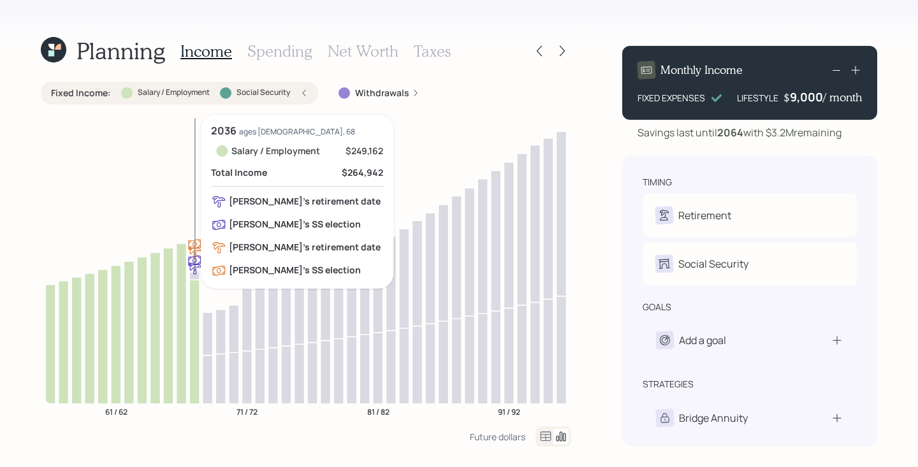
click at [194, 304] on icon at bounding box center [194, 342] width 10 height 124
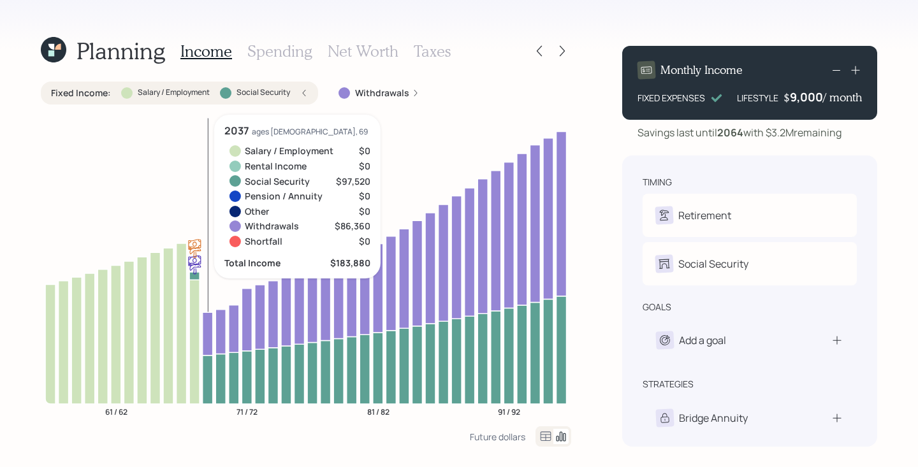
click at [209, 365] on icon at bounding box center [208, 379] width 10 height 48
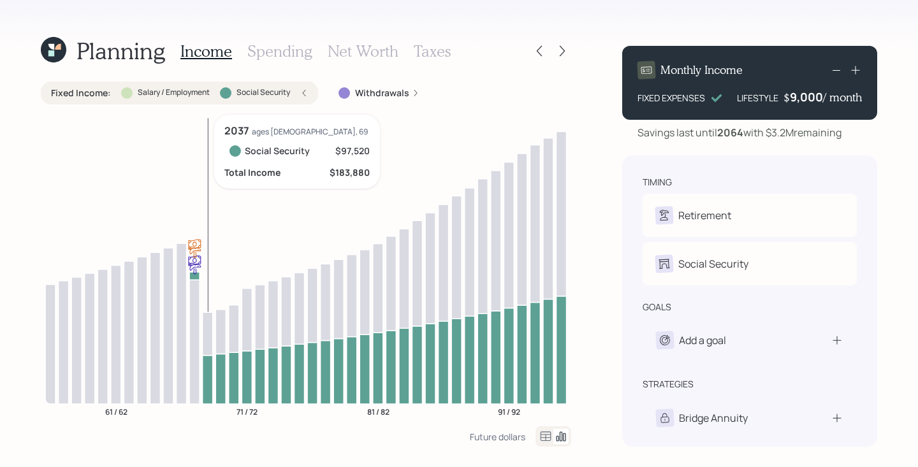
click at [209, 365] on icon at bounding box center [208, 379] width 10 height 48
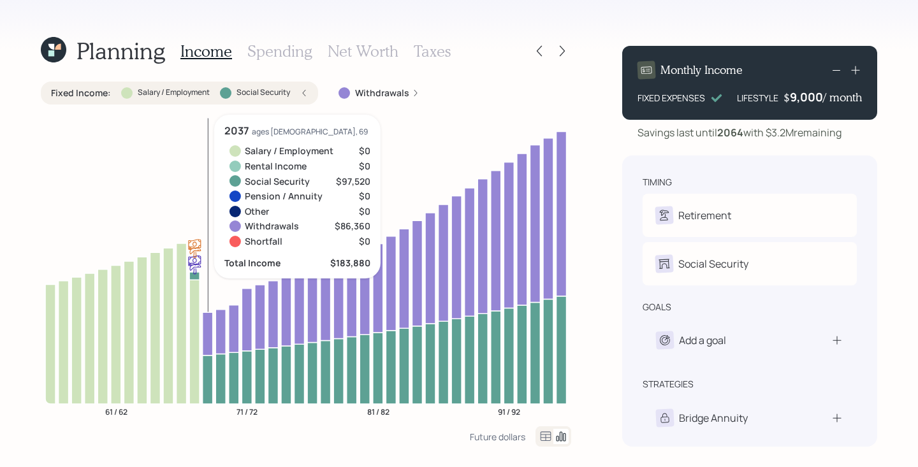
click at [208, 333] on icon at bounding box center [208, 333] width 10 height 43
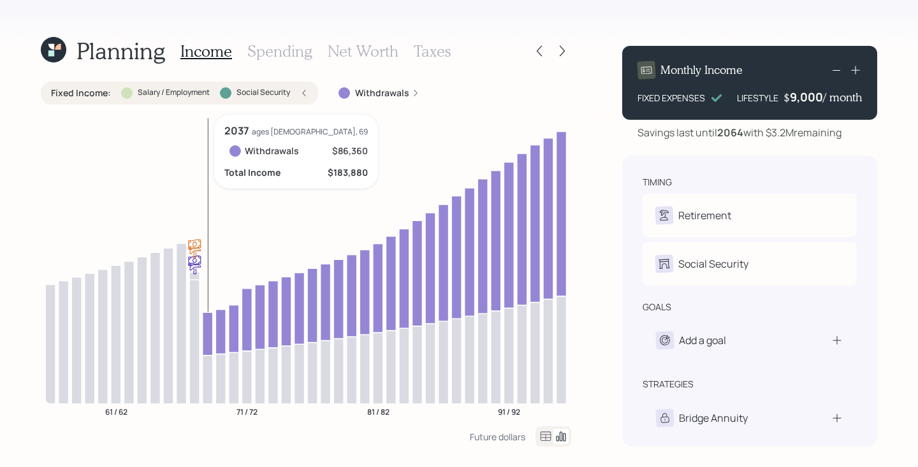
click at [208, 333] on icon at bounding box center [208, 333] width 10 height 43
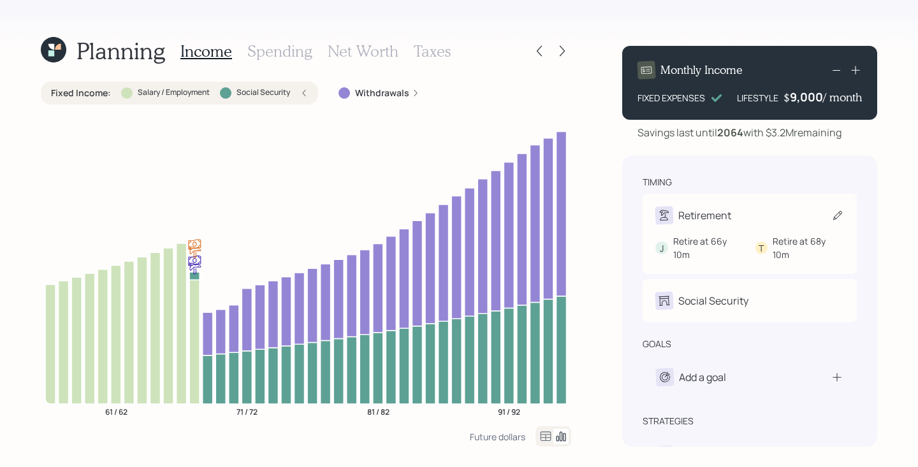
click at [775, 198] on div "Retirement J Retire at 66y 10m T Retire at 68y 10m" at bounding box center [749, 234] width 214 height 80
select select "10"
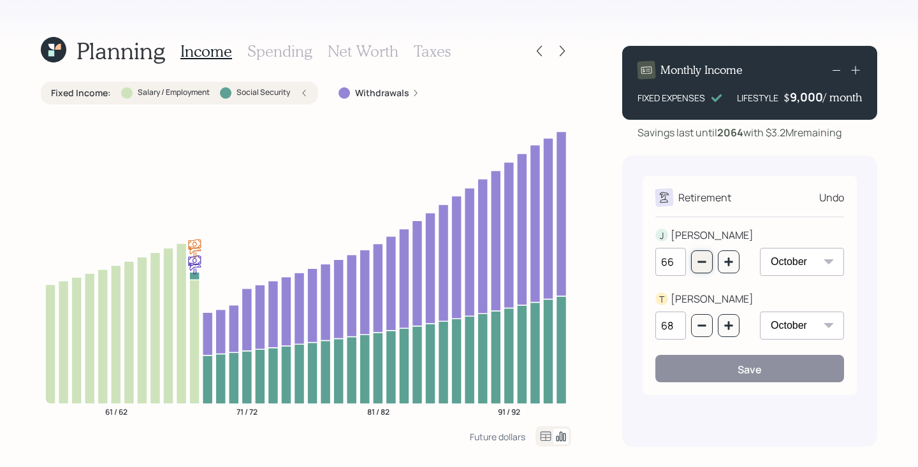
click at [706, 264] on icon "button" at bounding box center [701, 262] width 10 height 10
type input "65"
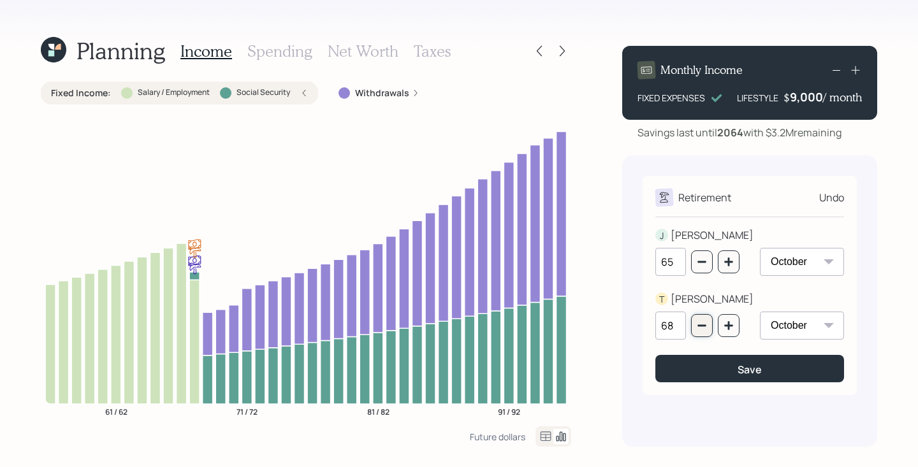
click at [705, 328] on icon "button" at bounding box center [701, 326] width 10 height 10
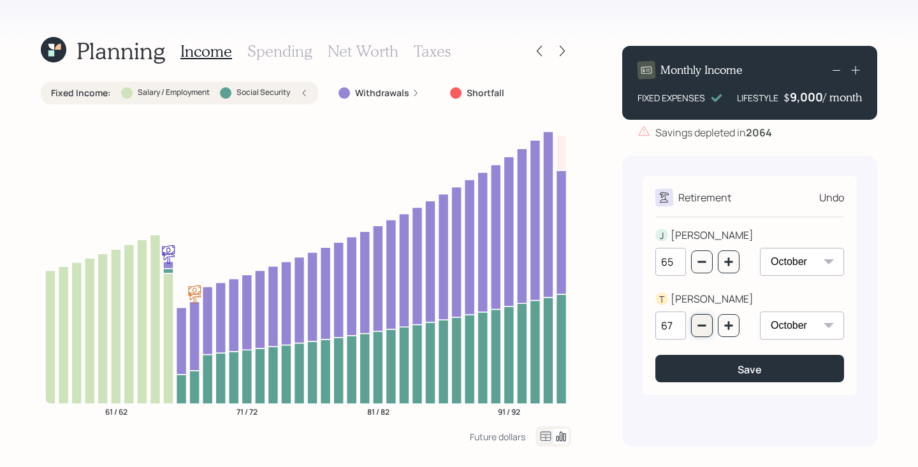
click at [705, 328] on icon "button" at bounding box center [701, 326] width 10 height 10
click at [726, 323] on icon "button" at bounding box center [728, 326] width 10 height 10
type input "66"
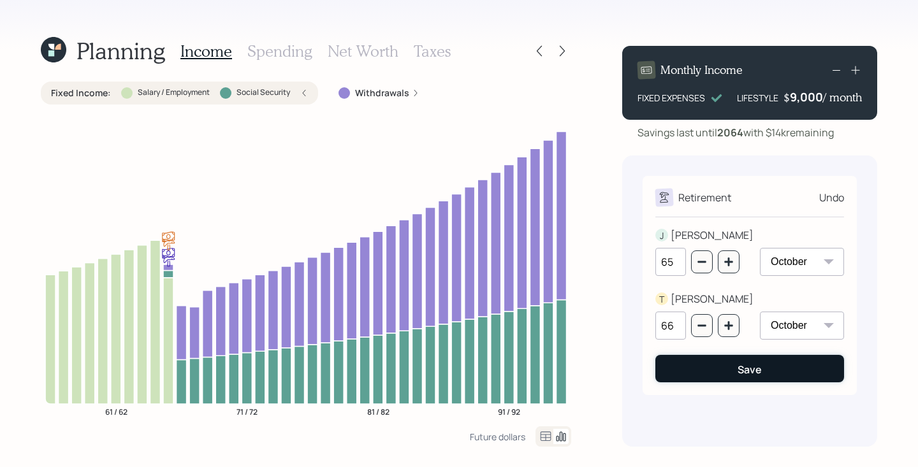
click at [762, 366] on button "Save" at bounding box center [749, 368] width 189 height 27
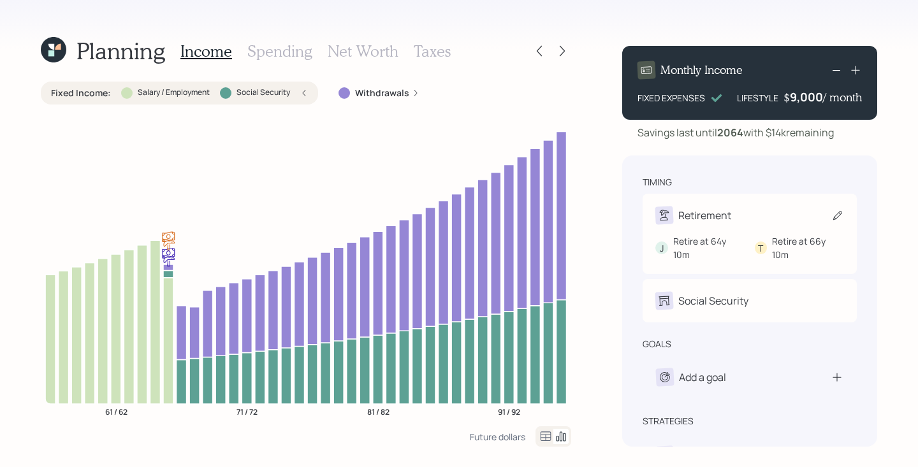
click at [756, 219] on div "Retirement" at bounding box center [749, 215] width 189 height 18
select select "10"
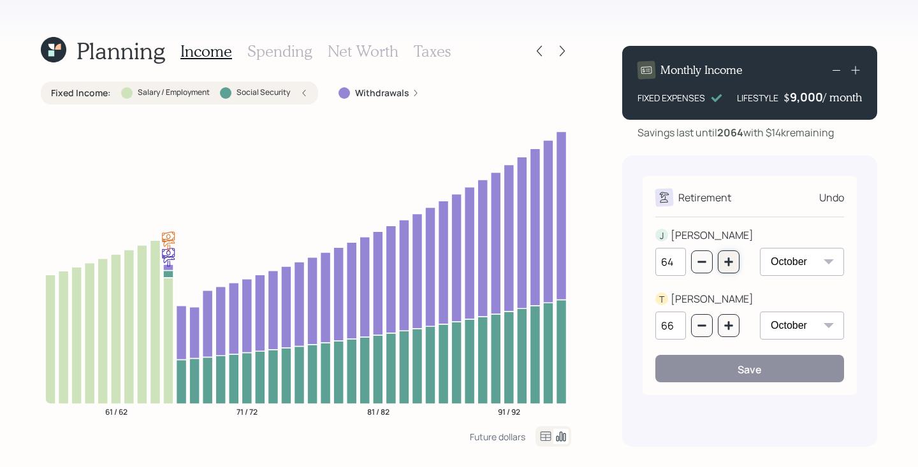
click at [730, 261] on icon "button" at bounding box center [728, 261] width 8 height 8
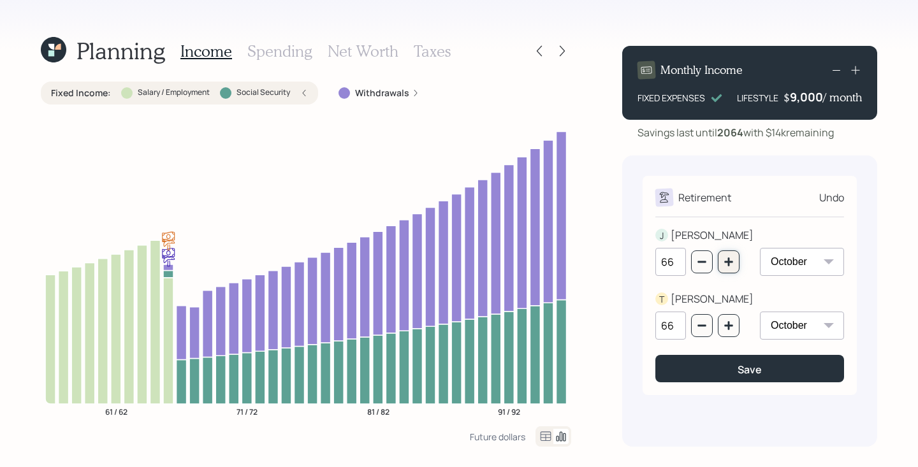
click at [730, 261] on icon "button" at bounding box center [728, 261] width 8 height 8
type input "67"
click at [728, 333] on button "button" at bounding box center [729, 325] width 22 height 23
type input "68"
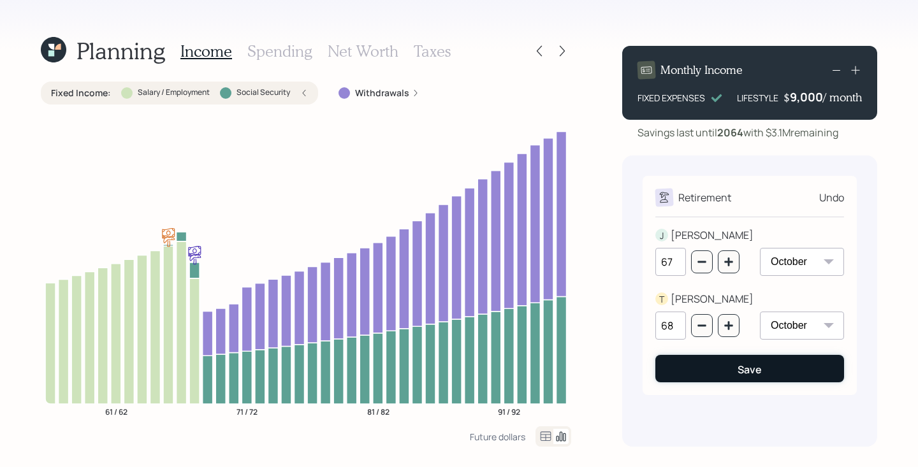
click at [737, 359] on button "Save" at bounding box center [749, 368] width 189 height 27
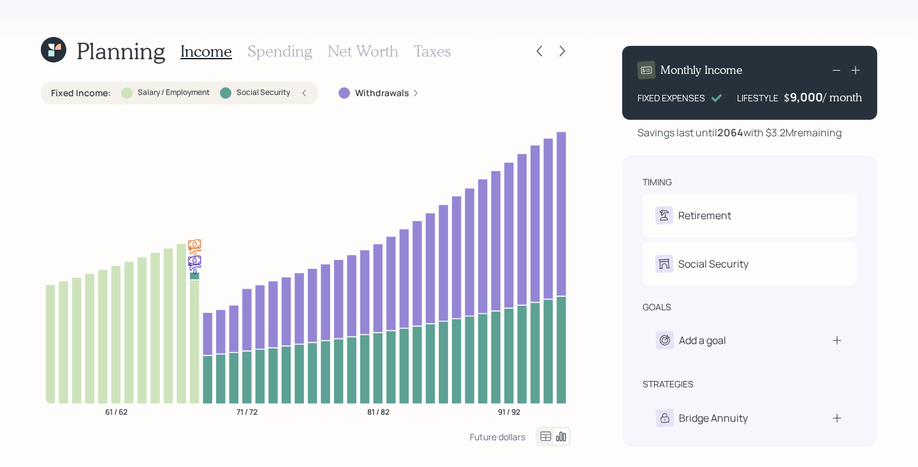
click at [856, 66] on icon at bounding box center [855, 70] width 13 height 13
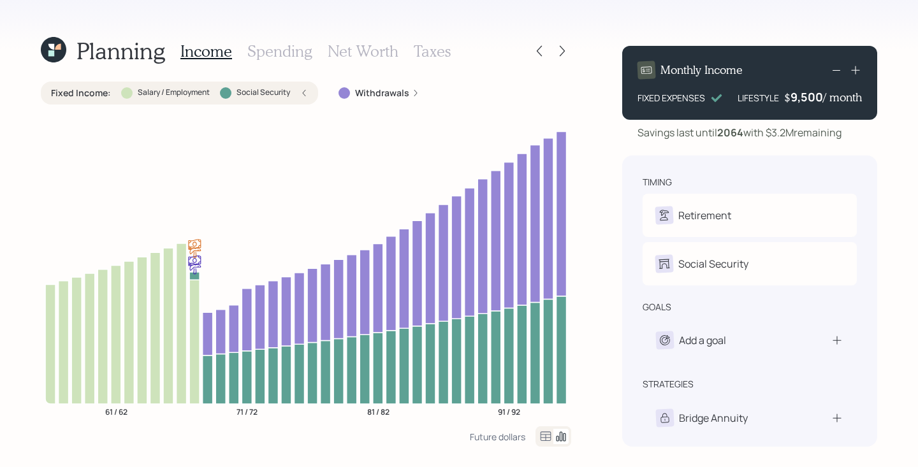
click at [856, 66] on icon at bounding box center [855, 70] width 13 height 13
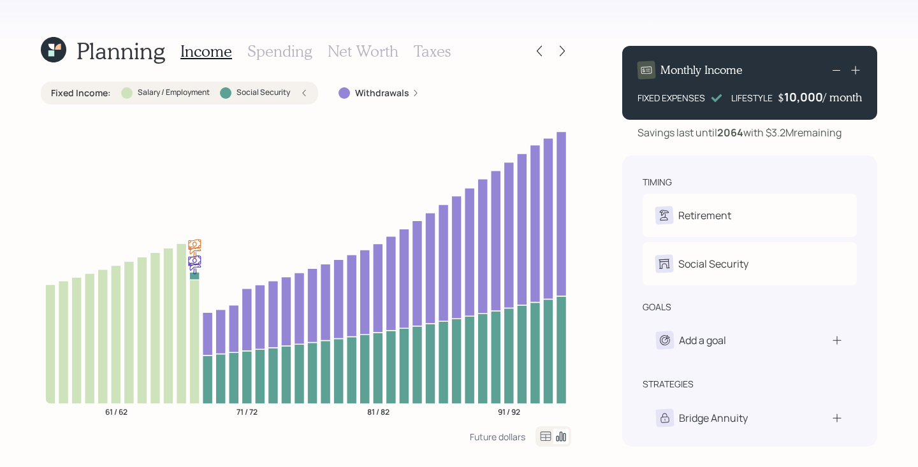
click at [856, 66] on icon at bounding box center [855, 70] width 13 height 13
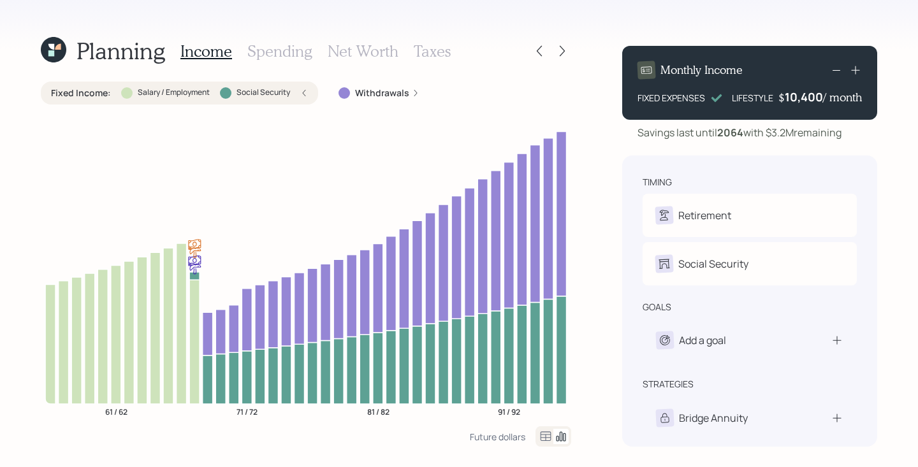
click at [856, 66] on icon at bounding box center [855, 70] width 13 height 13
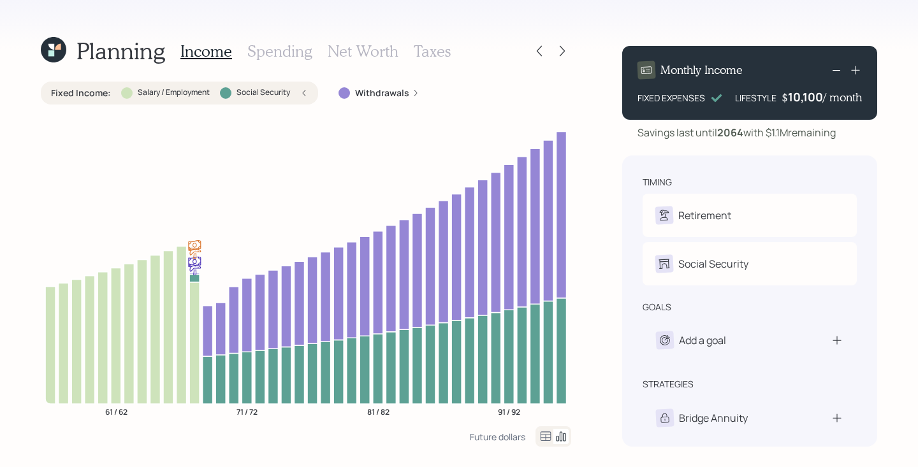
click at [856, 66] on icon at bounding box center [855, 70] width 13 height 13
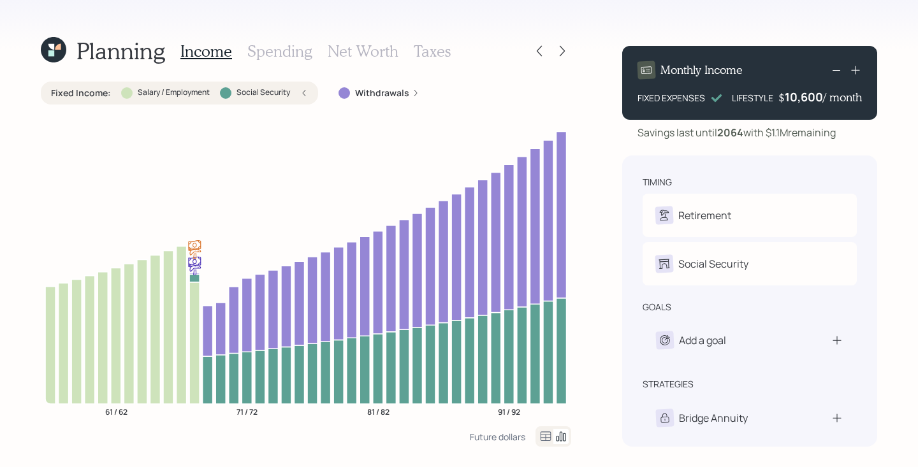
click at [856, 66] on icon at bounding box center [855, 70] width 13 height 13
click at [883, 126] on div "Planning Income Spending Net Worth Taxes Fixed Income : Salary / Employment Soc…" at bounding box center [459, 233] width 918 height 467
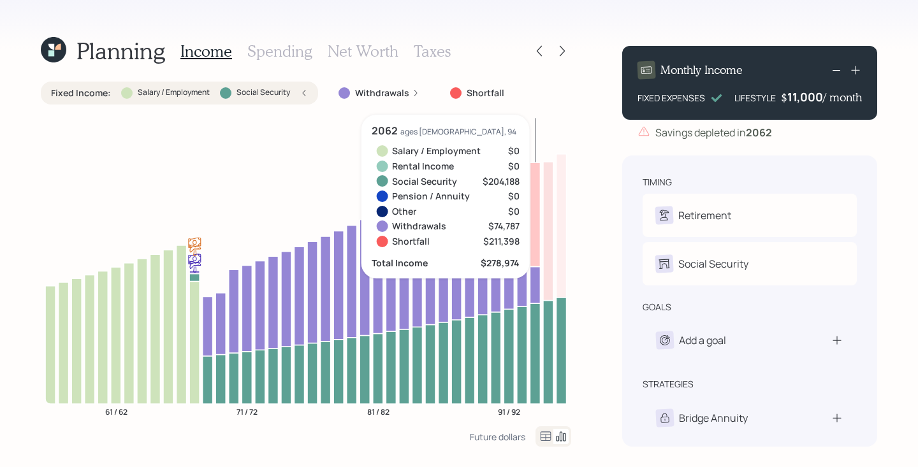
click at [536, 189] on icon at bounding box center [535, 214] width 10 height 104
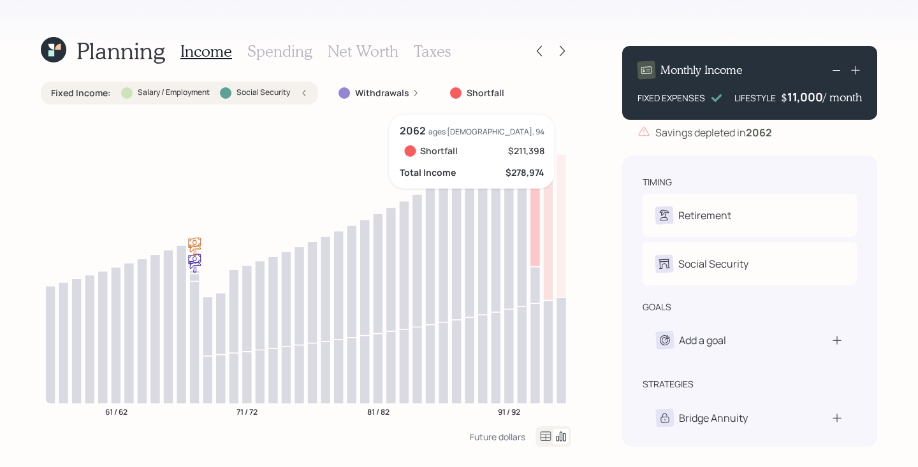
click at [534, 192] on icon at bounding box center [535, 214] width 10 height 104
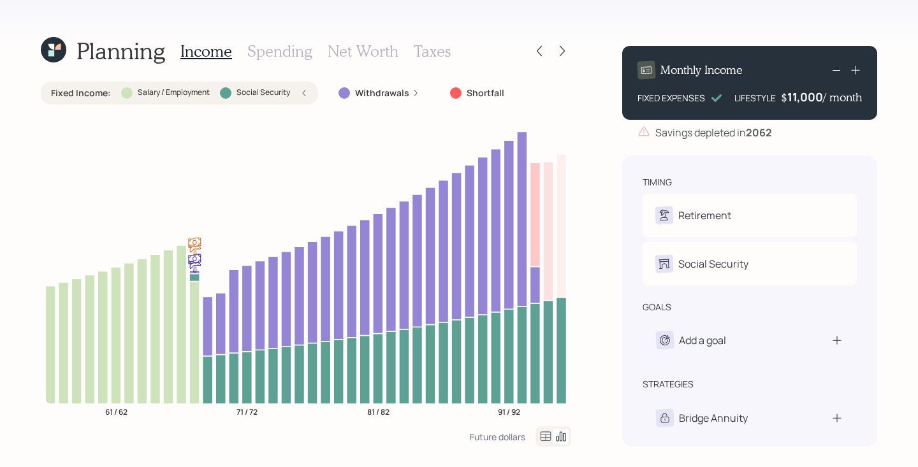
click at [838, 68] on icon at bounding box center [835, 69] width 15 height 15
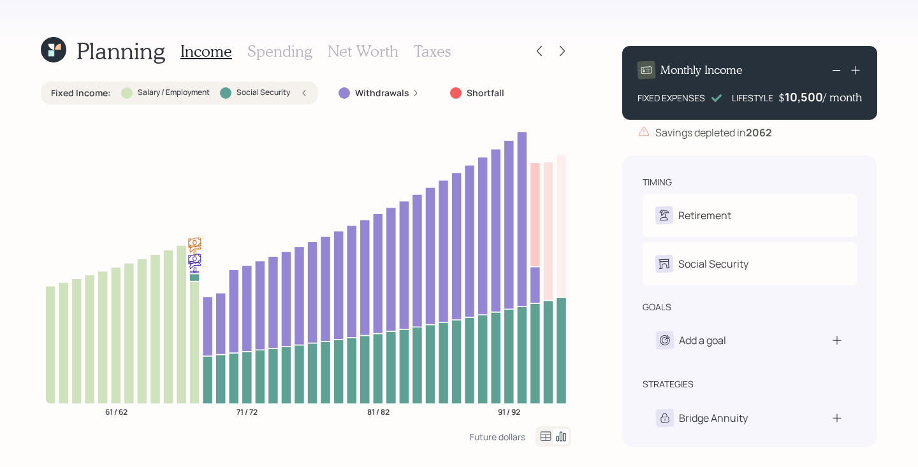
click at [838, 68] on icon at bounding box center [835, 69] width 15 height 15
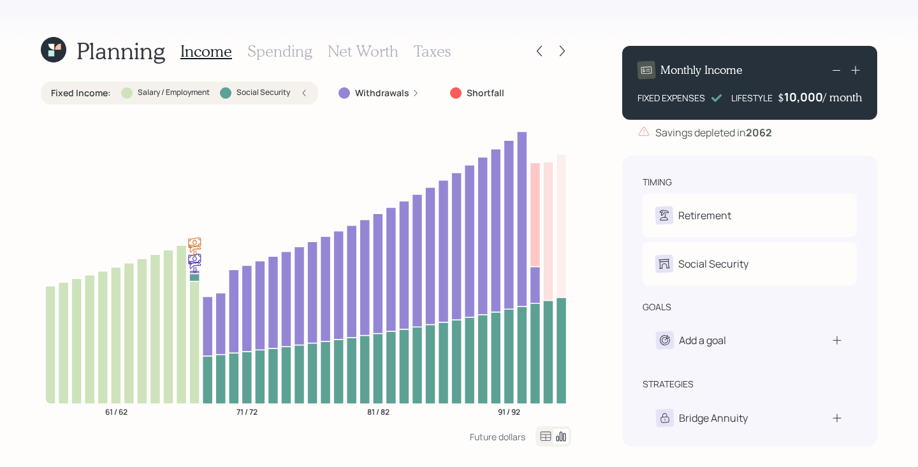
click at [838, 68] on icon at bounding box center [835, 69] width 15 height 15
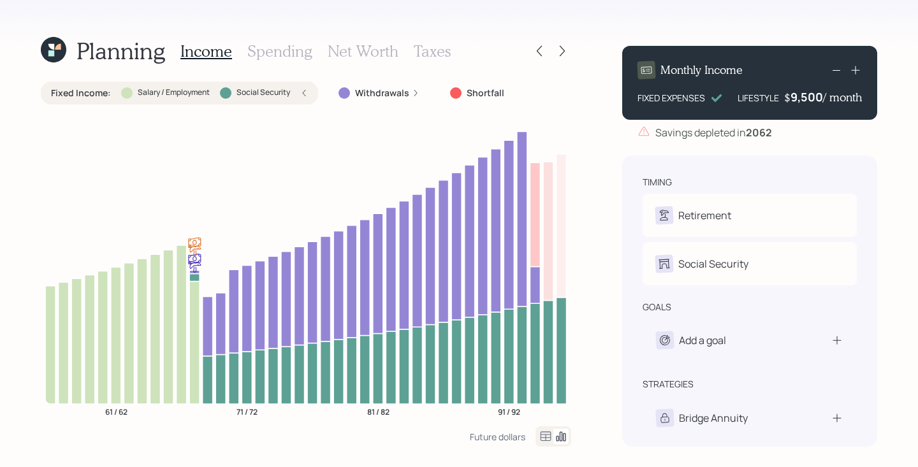
click at [838, 68] on icon at bounding box center [835, 69] width 15 height 15
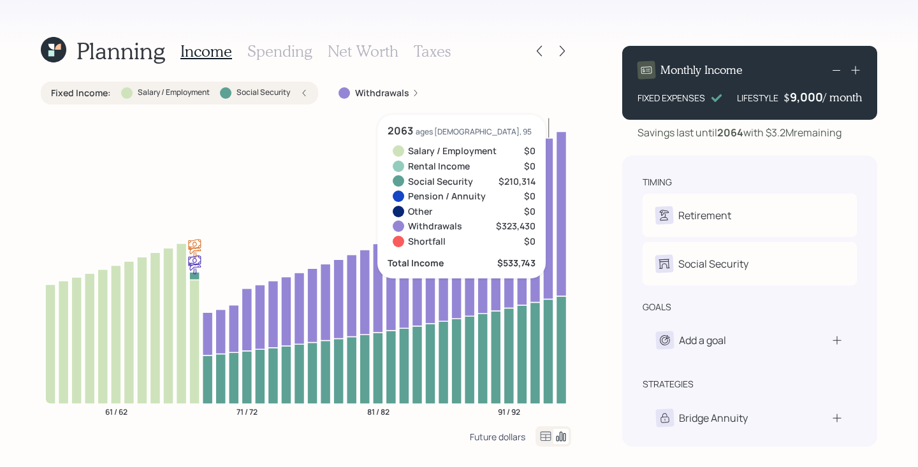
click at [500, 421] on div "Future dollars" at bounding box center [497, 437] width 55 height 12
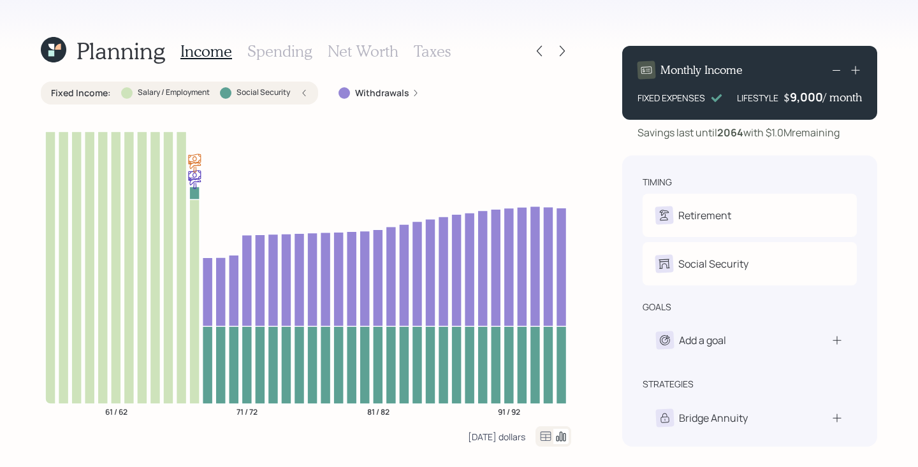
click at [487, 421] on div "[DATE] dollars" at bounding box center [496, 437] width 57 height 12
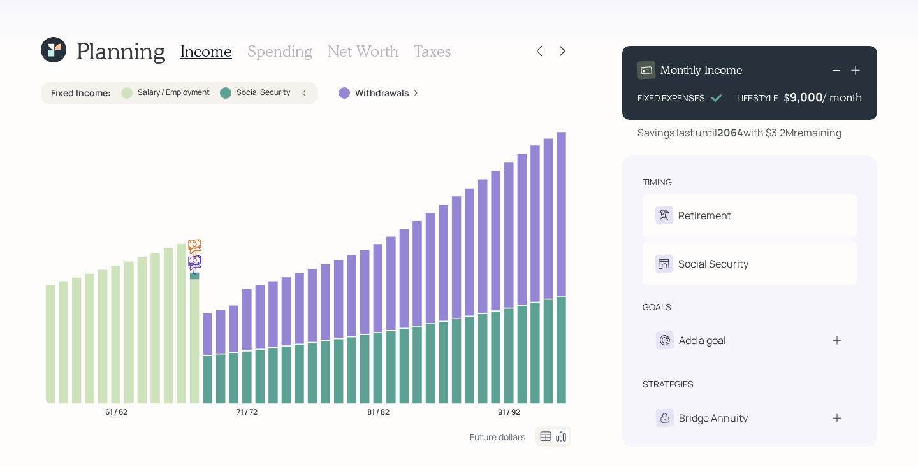
click at [377, 51] on h3 "Net Worth" at bounding box center [363, 51] width 71 height 18
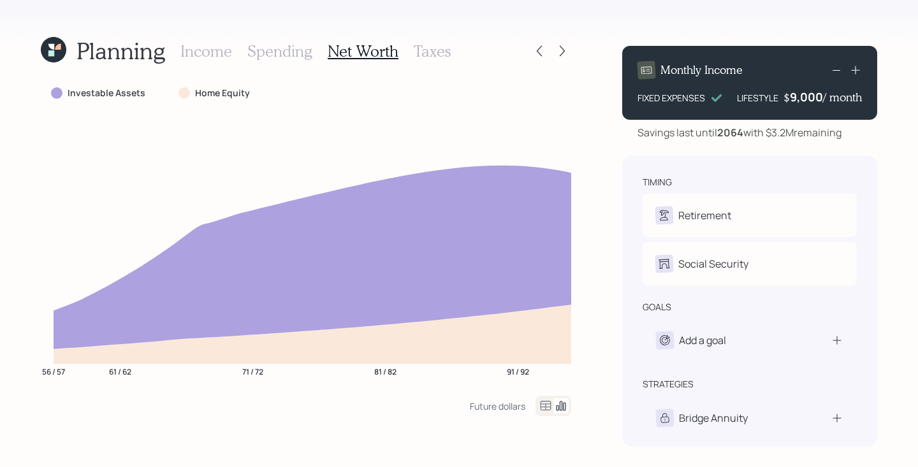
click at [535, 401] on div at bounding box center [553, 406] width 36 height 20
click at [545, 404] on icon at bounding box center [545, 405] width 15 height 15
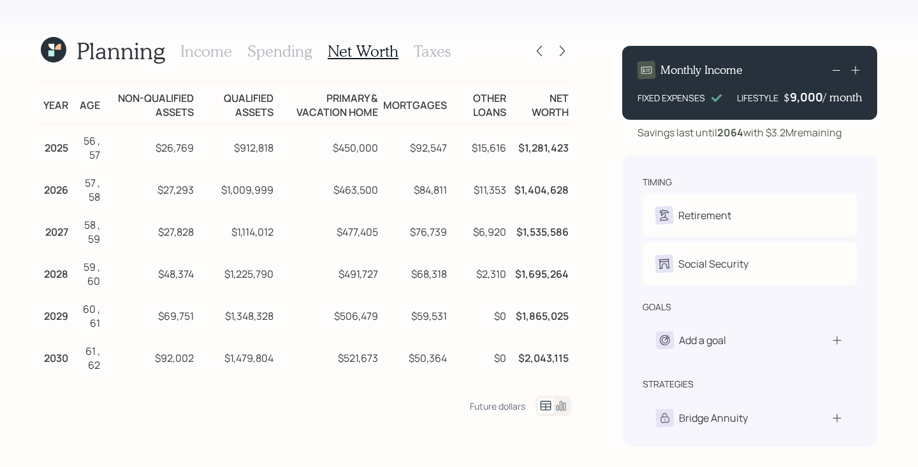
click at [198, 117] on td "Qualified assets" at bounding box center [236, 103] width 80 height 43
drag, startPoint x: 201, startPoint y: 112, endPoint x: 110, endPoint y: 92, distance: 93.9
click at [110, 92] on tr "Year Age Non-qualified assets Qualified assets Primary & vacation home Mortgage…" at bounding box center [306, 103] width 530 height 43
click at [262, 127] on td "$912,818" at bounding box center [236, 146] width 80 height 43
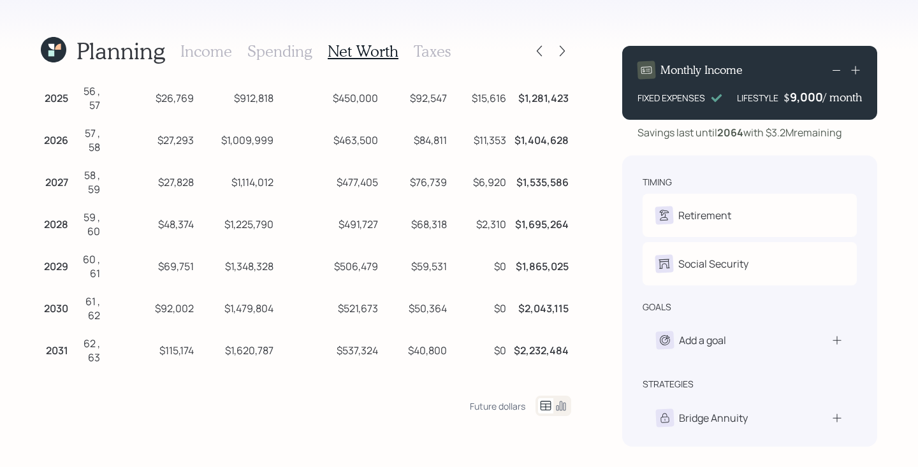
scroll to position [52, 0]
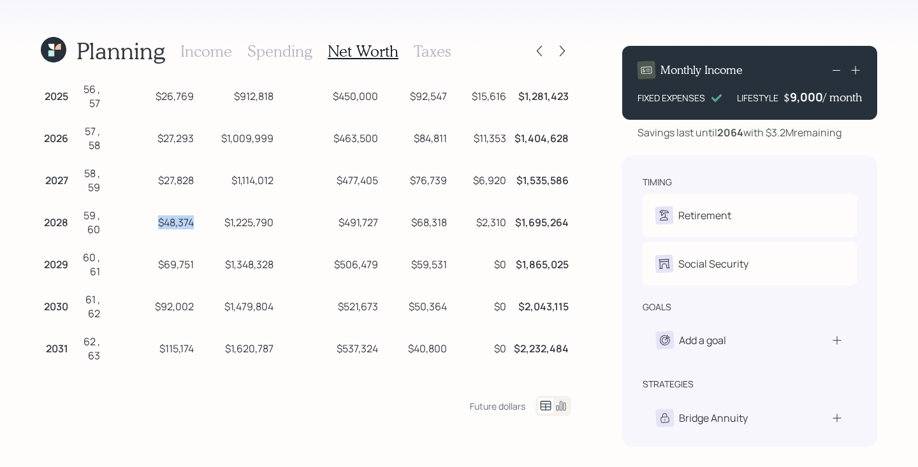
drag, startPoint x: 194, startPoint y: 222, endPoint x: 155, endPoint y: 222, distance: 39.5
click at [155, 222] on td "$48,374" at bounding box center [150, 220] width 94 height 42
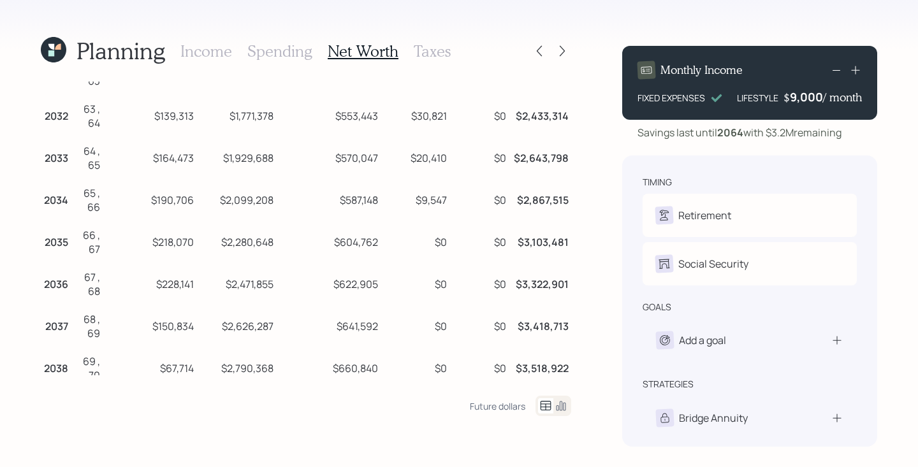
scroll to position [328, 0]
drag, startPoint x: 195, startPoint y: 283, endPoint x: 152, endPoint y: 283, distance: 42.7
click at [152, 283] on td "$228,141" at bounding box center [150, 280] width 94 height 42
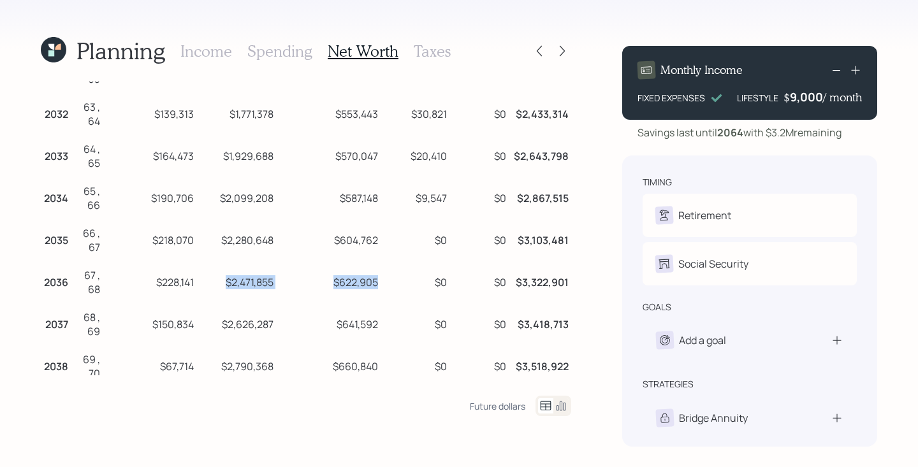
drag, startPoint x: 293, startPoint y: 291, endPoint x: 226, endPoint y: 280, distance: 68.5
click at [226, 280] on tr "2036 67 , 68 $228,141 $2,471,855 $622,905 $0 $0 $3,322,901" at bounding box center [306, 280] width 530 height 42
click at [226, 280] on td "$2,471,855" at bounding box center [236, 280] width 80 height 42
drag, startPoint x: 201, startPoint y: 278, endPoint x: 147, endPoint y: 278, distance: 54.2
click at [147, 278] on tr "2036 67 , 68 $228,141 $2,471,855 $622,905 $0 $0 $3,322,901" at bounding box center [306, 280] width 530 height 42
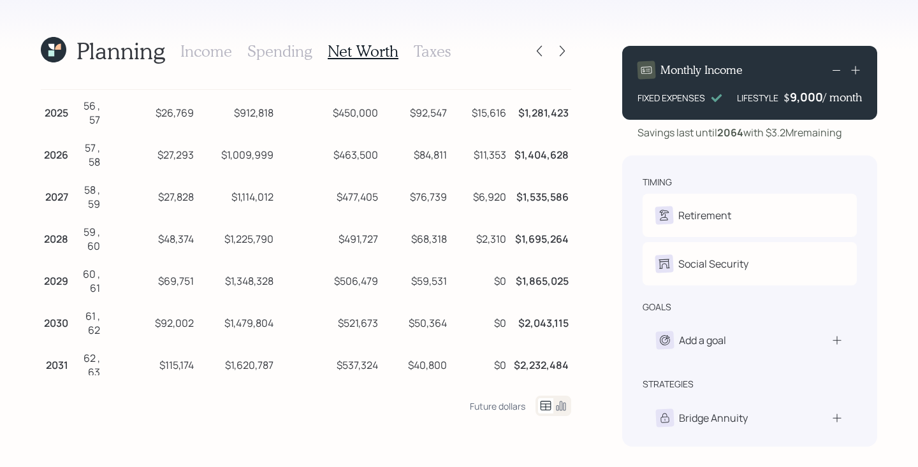
scroll to position [0, 0]
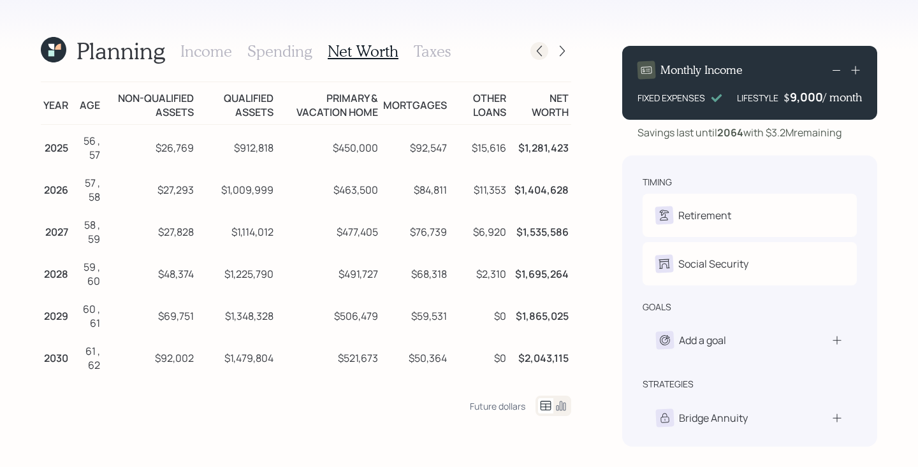
click at [546, 46] on div at bounding box center [539, 51] width 18 height 18
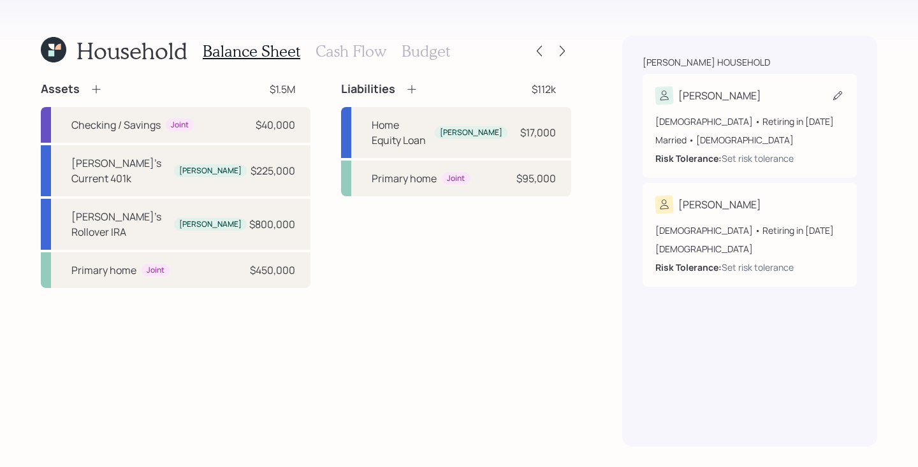
click at [739, 146] on div "[DEMOGRAPHIC_DATA] • Retiring in [DATE] Married • [DEMOGRAPHIC_DATA] Risk Toler…" at bounding box center [749, 140] width 189 height 50
select select "10"
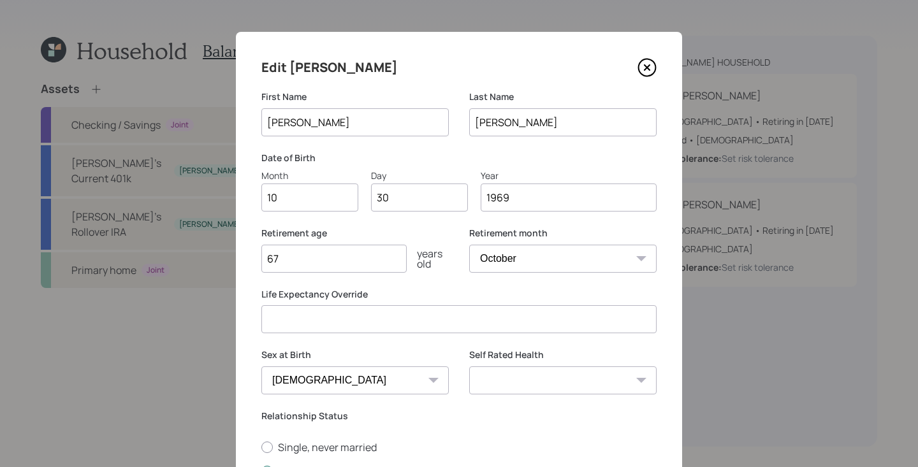
click at [644, 65] on icon at bounding box center [646, 67] width 5 height 5
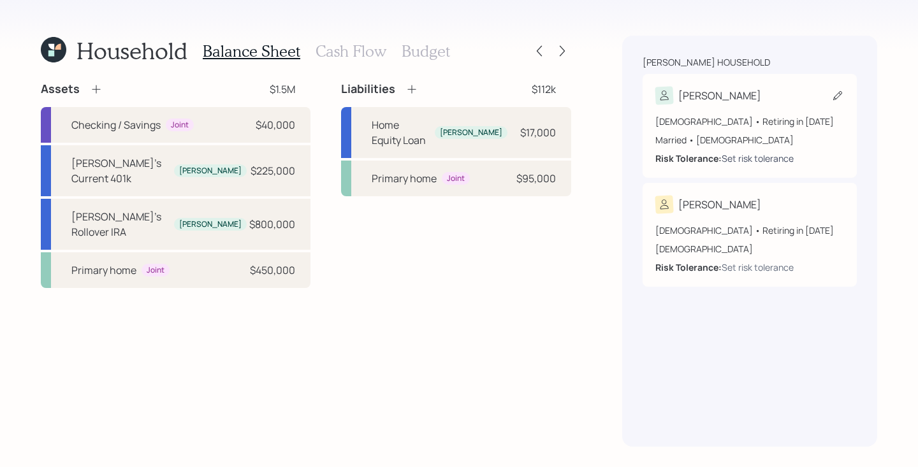
click at [744, 155] on div "Set risk tolerance" at bounding box center [757, 158] width 72 height 13
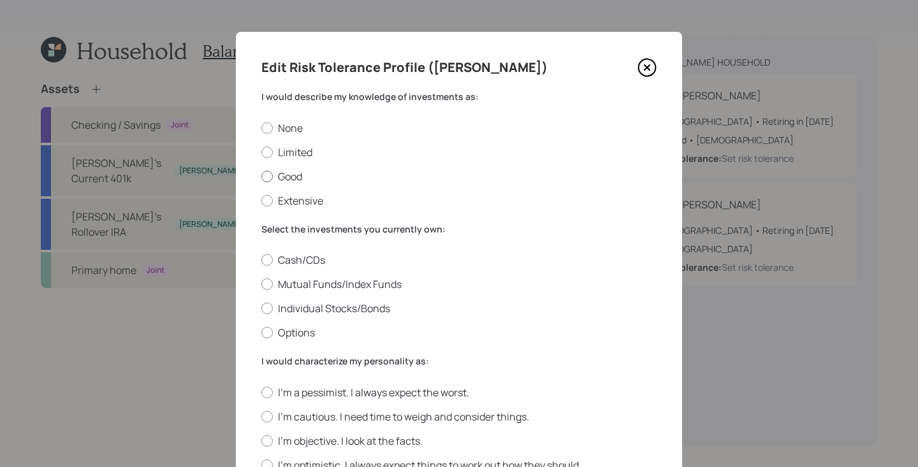
click at [301, 174] on label "Good" at bounding box center [458, 177] width 395 height 14
click at [261, 176] on input "Good" at bounding box center [261, 176] width 1 height 1
radio input "true"
click at [336, 303] on label "Individual Stocks/Bonds" at bounding box center [458, 308] width 395 height 14
click at [261, 308] on input "Individual Stocks/Bonds" at bounding box center [261, 308] width 1 height 1
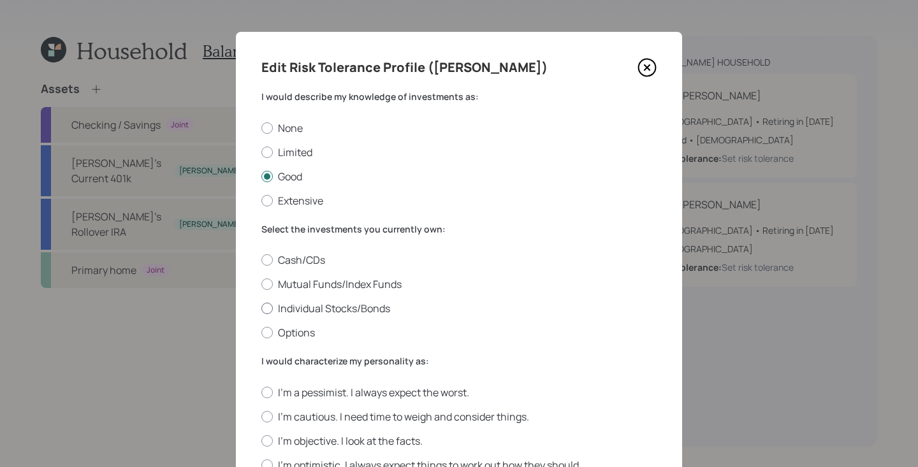
radio input "true"
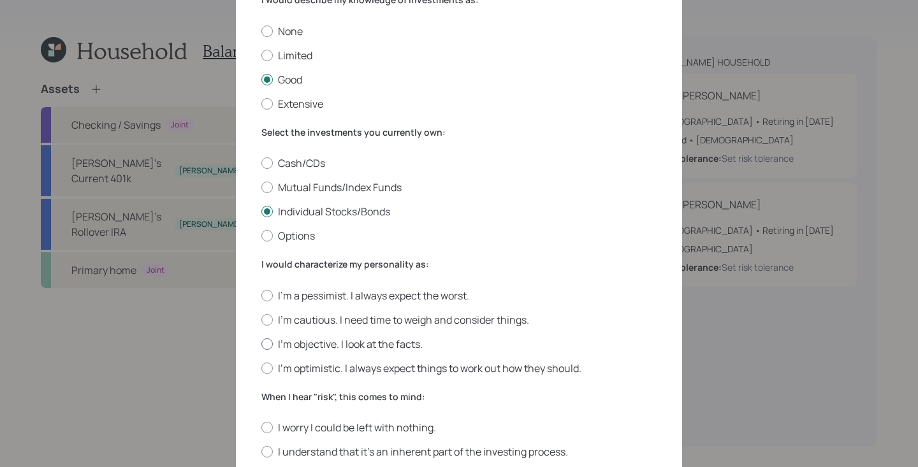
click at [329, 340] on label "I'm objective. I look at the facts." at bounding box center [458, 344] width 395 height 14
click at [261, 343] on input "I'm objective. I look at the facts." at bounding box center [261, 343] width 1 height 1
radio input "true"
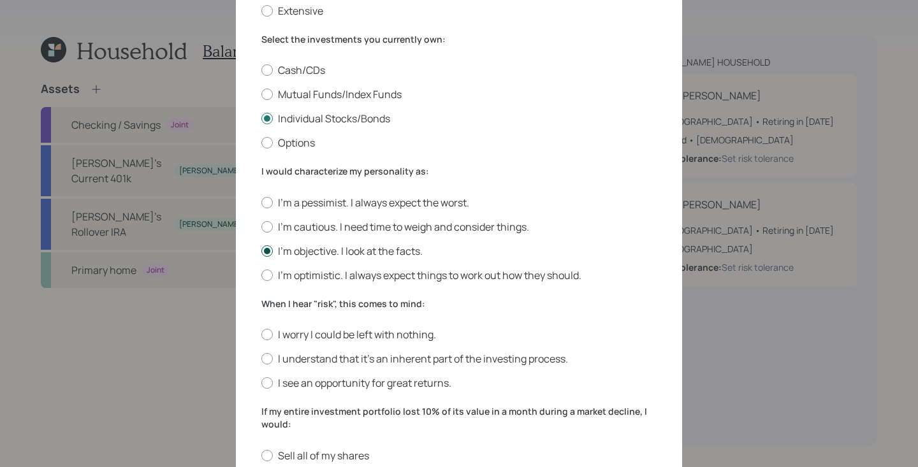
scroll to position [191, 0]
click at [328, 350] on div "I worry I could be left with nothing. I understand that it’s an inherent part o…" at bounding box center [458, 358] width 395 height 62
click at [328, 364] on label "I understand that it’s an inherent part of the investing process." at bounding box center [458, 358] width 395 height 14
click at [261, 359] on input "I understand that it’s an inherent part of the investing process." at bounding box center [261, 358] width 1 height 1
radio input "true"
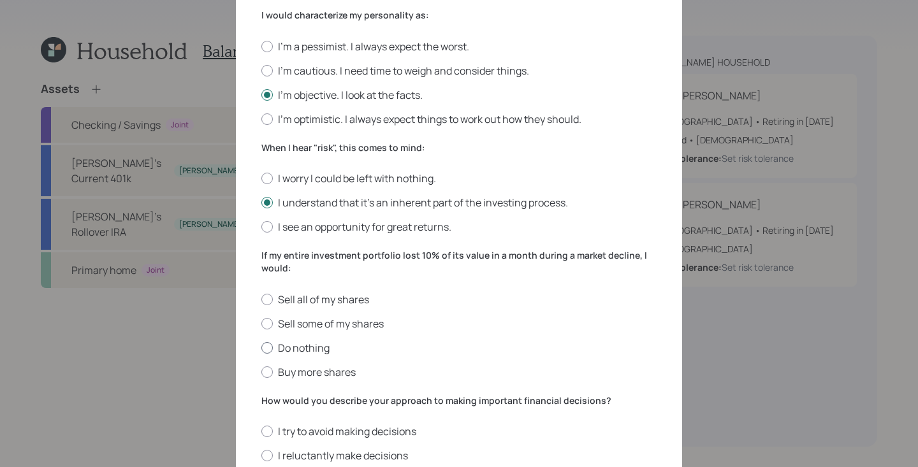
click at [326, 351] on label "Do nothing" at bounding box center [458, 348] width 395 height 14
click at [261, 348] on input "Do nothing" at bounding box center [261, 347] width 1 height 1
radio input "true"
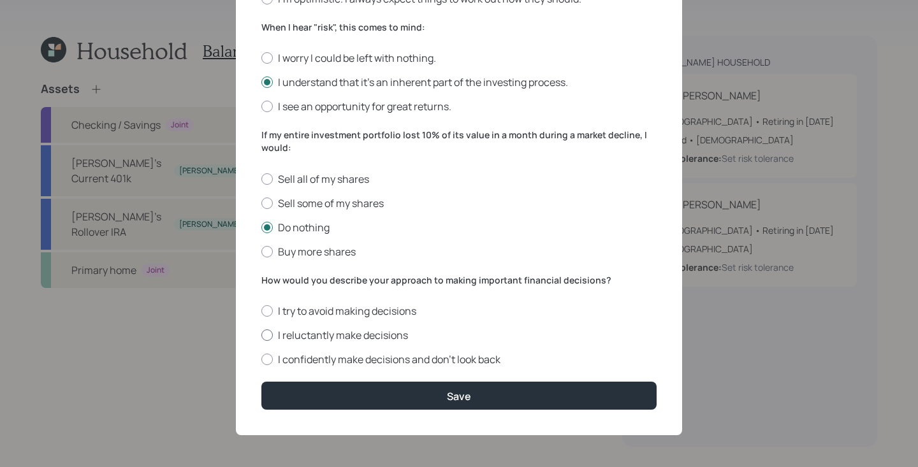
click at [331, 334] on label "I reluctantly make decisions" at bounding box center [458, 335] width 395 height 14
click at [261, 335] on input "I reluctantly make decisions" at bounding box center [261, 335] width 1 height 1
radio input "true"
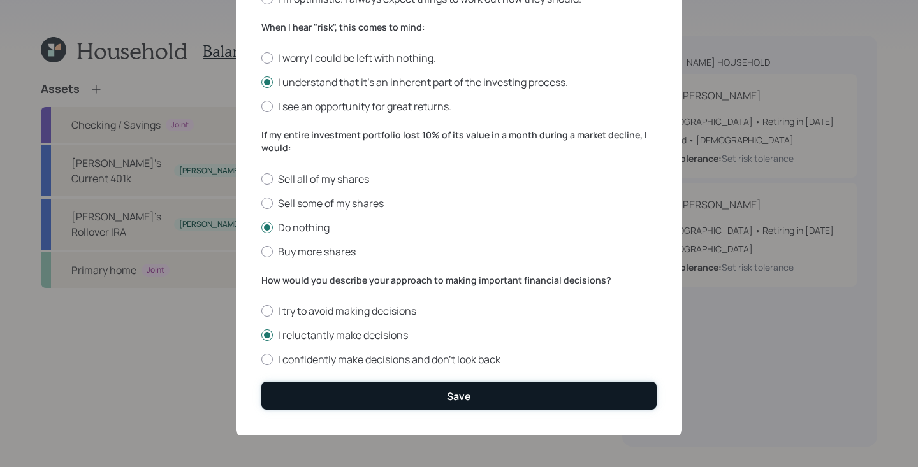
click at [332, 390] on button "Save" at bounding box center [458, 395] width 395 height 27
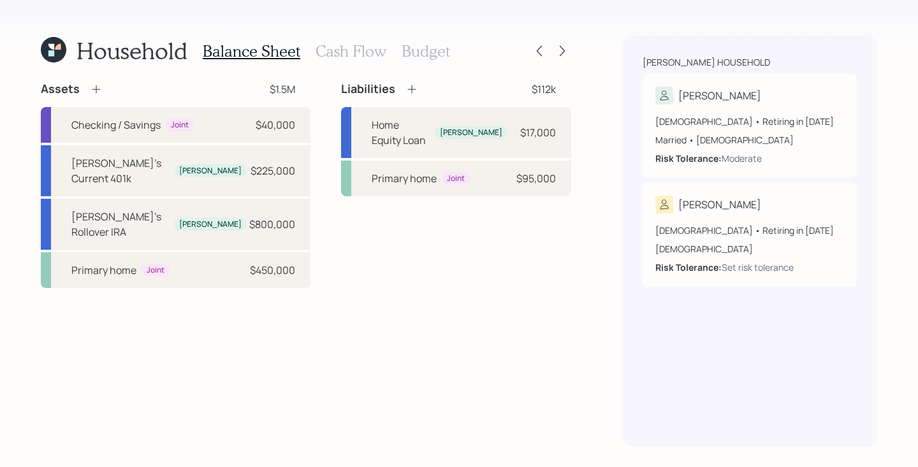
click at [740, 147] on div "[DEMOGRAPHIC_DATA] • Retiring in [DATE] Married • [DEMOGRAPHIC_DATA] Risk Toler…" at bounding box center [749, 140] width 189 height 50
select select "10"
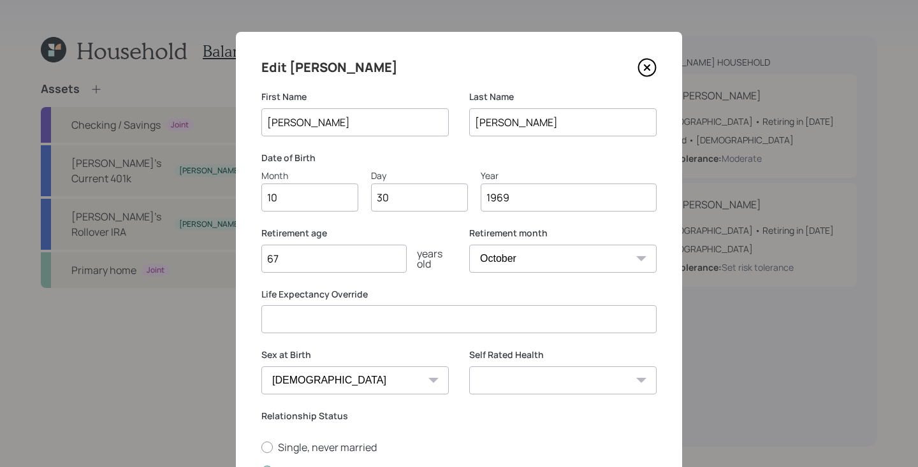
click at [646, 67] on icon at bounding box center [646, 67] width 5 height 5
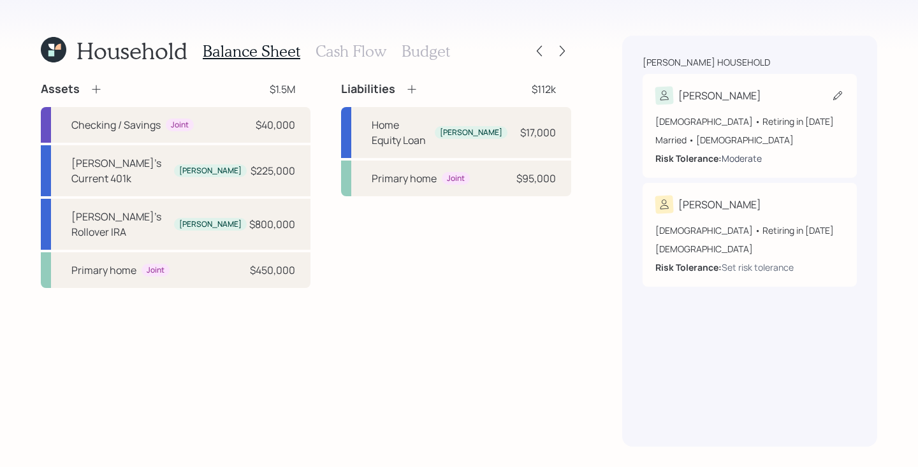
click at [726, 160] on div "Moderate" at bounding box center [741, 158] width 40 height 13
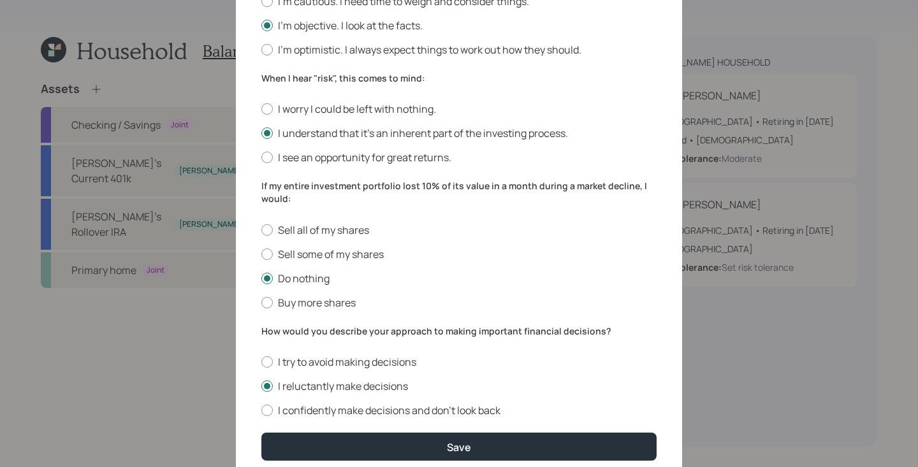
scroll to position [466, 0]
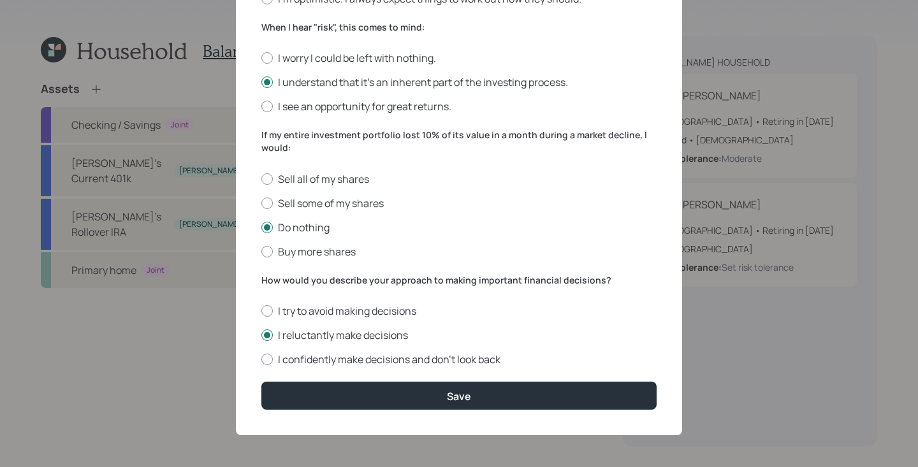
click at [334, 372] on form "I would describe my knowledge of investments as: None Limited Good Extensive Se…" at bounding box center [458, 17] width 395 height 786
click at [334, 363] on label "I confidently make decisions and don’t look back" at bounding box center [458, 359] width 395 height 14
click at [261, 360] on input "I confidently make decisions and don’t look back" at bounding box center [261, 359] width 1 height 1
radio input "true"
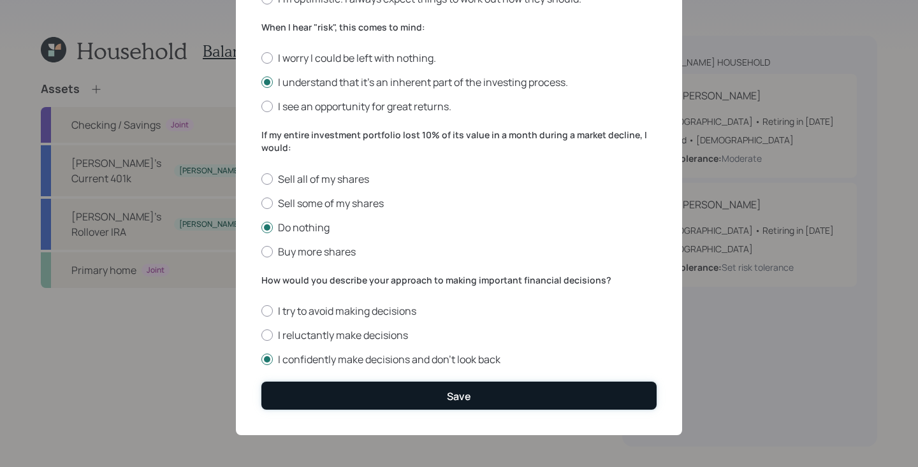
click at [352, 386] on button "Save" at bounding box center [458, 395] width 395 height 27
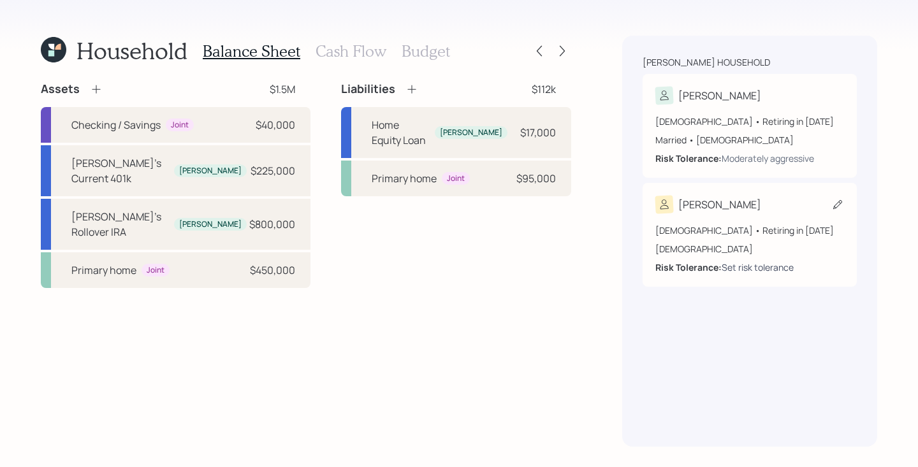
click at [744, 268] on div "Set risk tolerance" at bounding box center [757, 267] width 72 height 13
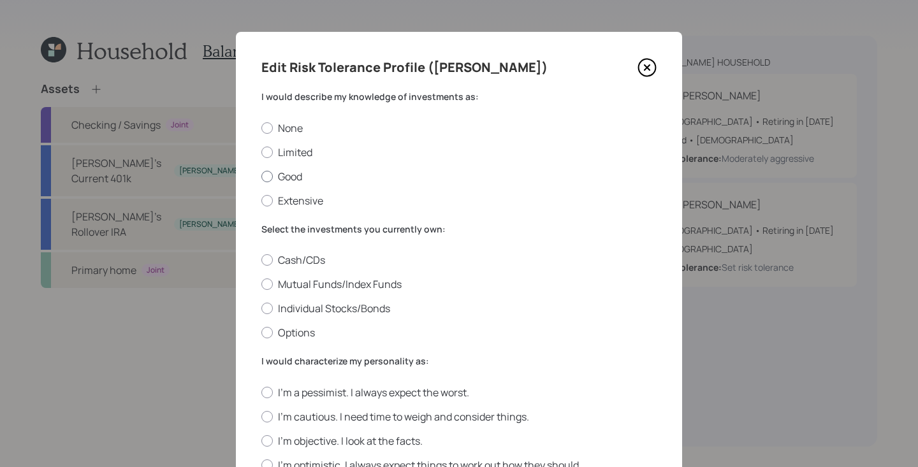
click at [294, 173] on label "Good" at bounding box center [458, 177] width 395 height 14
click at [261, 176] on input "Good" at bounding box center [261, 176] width 1 height 1
radio input "true"
click at [300, 310] on label "Individual Stocks/Bonds" at bounding box center [458, 308] width 395 height 14
click at [261, 309] on input "Individual Stocks/Bonds" at bounding box center [261, 308] width 1 height 1
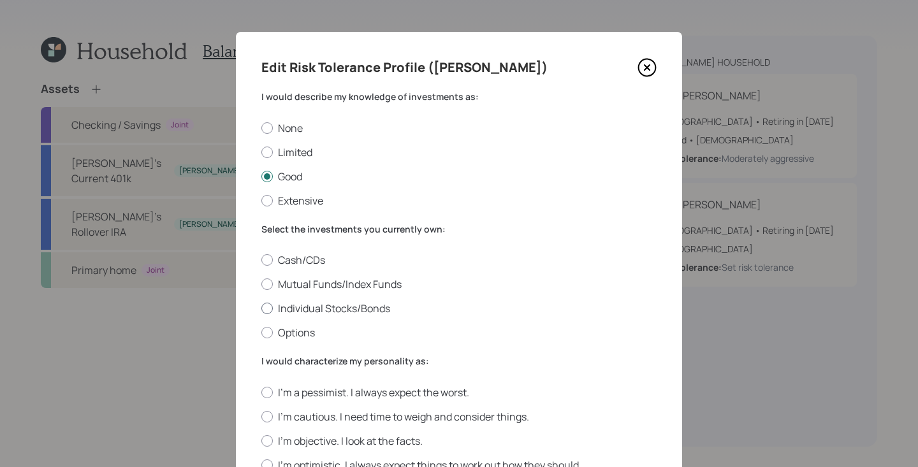
radio input "true"
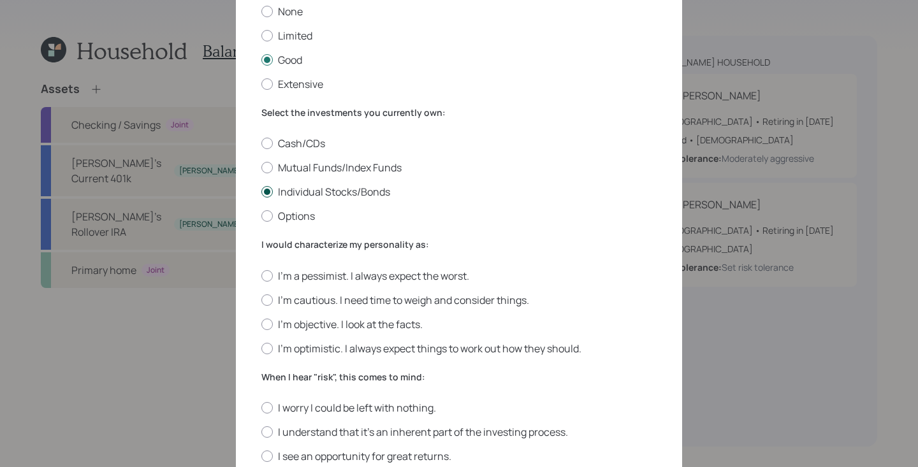
scroll to position [248, 0]
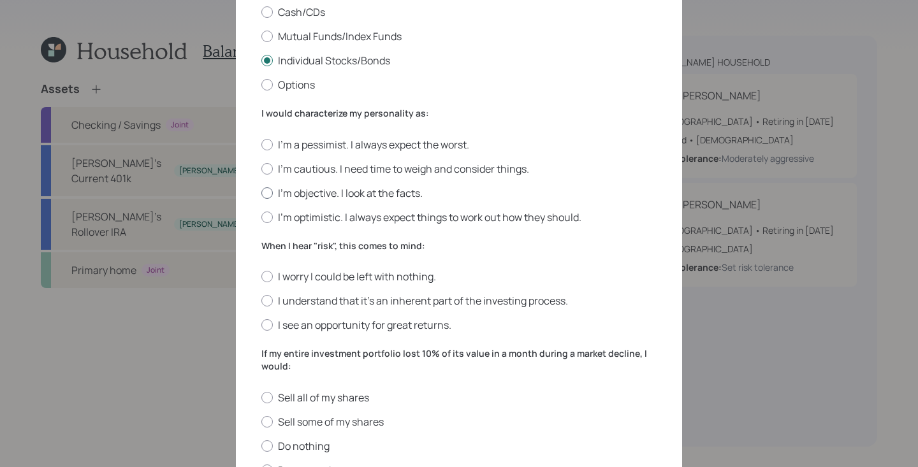
click at [325, 189] on label "I'm objective. I look at the facts." at bounding box center [458, 193] width 395 height 14
click at [261, 192] on input "I'm objective. I look at the facts." at bounding box center [261, 192] width 1 height 1
radio input "true"
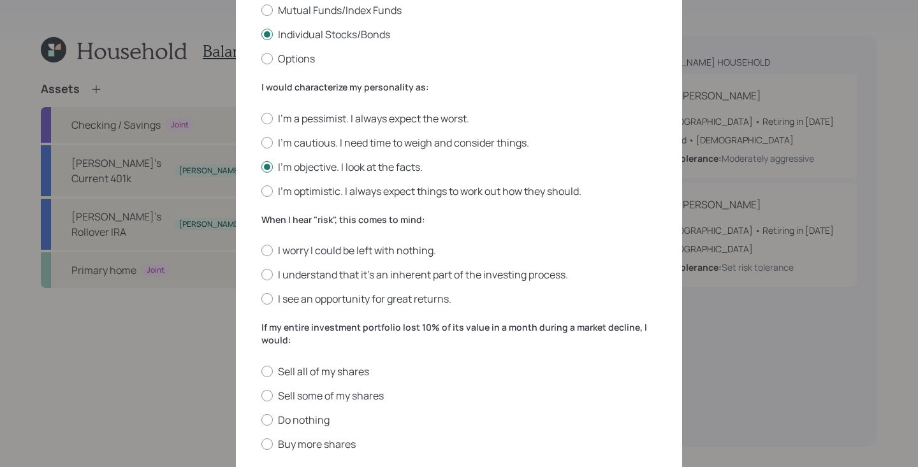
scroll to position [275, 0]
click at [339, 273] on label "I understand that it’s an inherent part of the investing process." at bounding box center [458, 273] width 395 height 14
click at [261, 273] on input "I understand that it’s an inherent part of the investing process." at bounding box center [261, 273] width 1 height 1
radio input "true"
click at [328, 419] on label "Do nothing" at bounding box center [458, 419] width 395 height 14
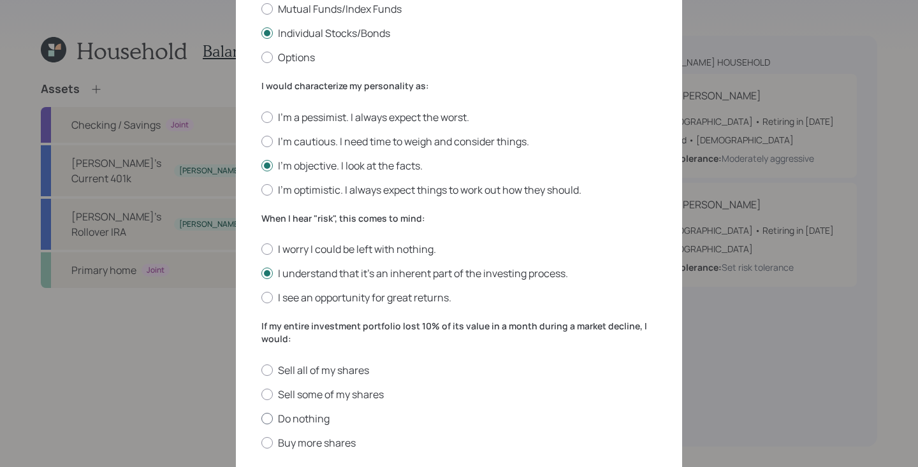
click at [261, 419] on input "Do nothing" at bounding box center [261, 418] width 1 height 1
radio input "true"
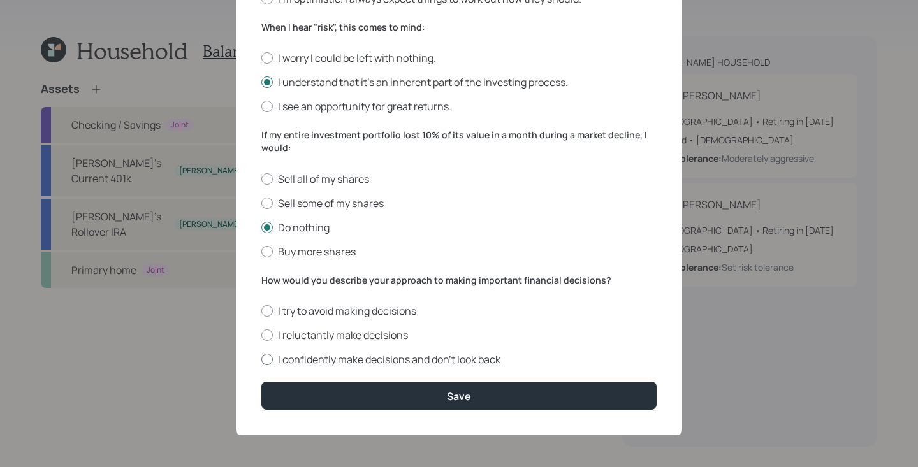
click at [329, 357] on label "I confidently make decisions and don’t look back" at bounding box center [458, 359] width 395 height 14
click at [261, 359] on input "I confidently make decisions and don’t look back" at bounding box center [261, 359] width 1 height 1
radio input "true"
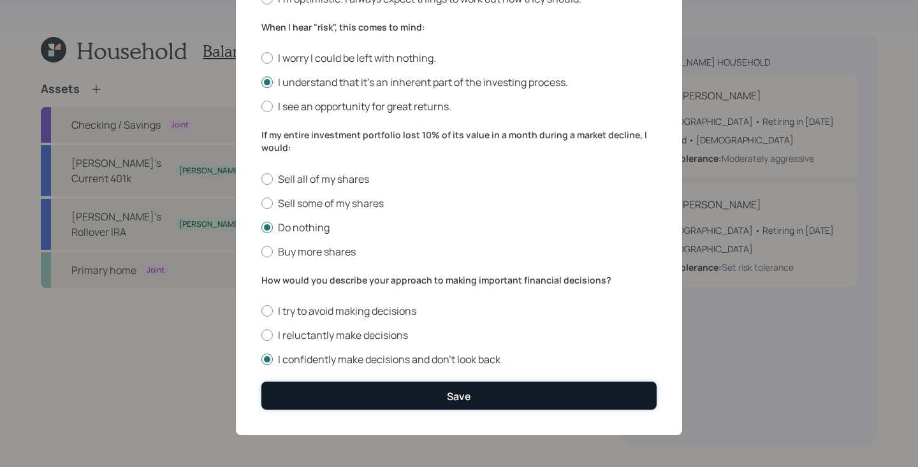
click at [335, 384] on button "Save" at bounding box center [458, 395] width 395 height 27
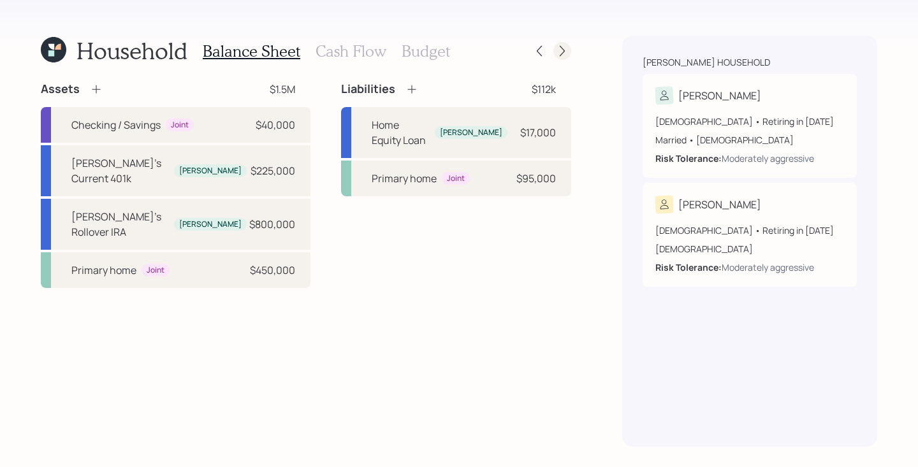
click at [556, 48] on icon at bounding box center [562, 51] width 13 height 13
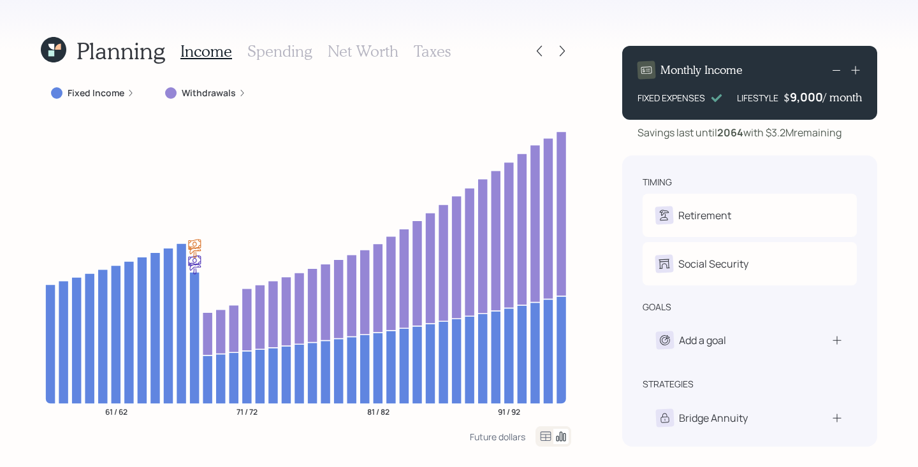
click at [556, 48] on icon at bounding box center [562, 51] width 13 height 13
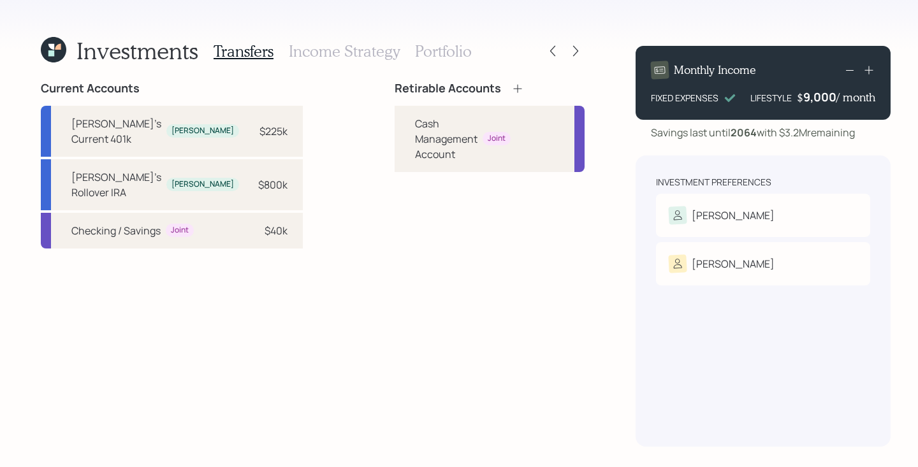
click at [511, 83] on icon at bounding box center [517, 88] width 13 height 13
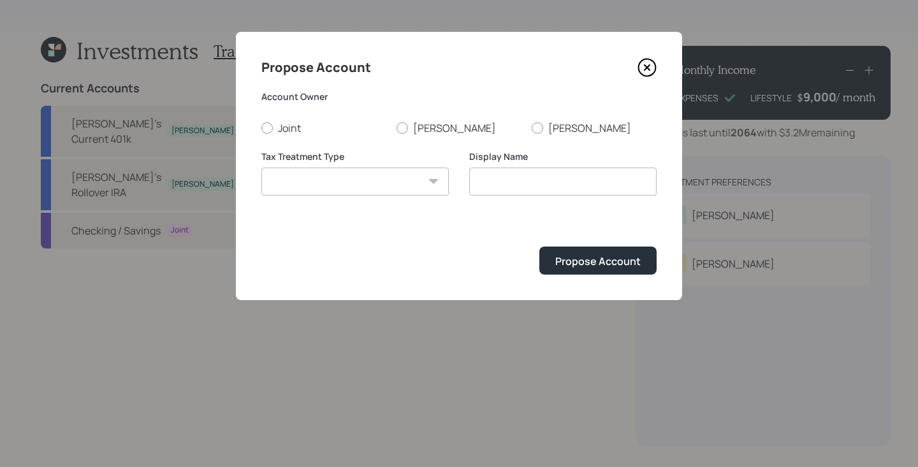
click at [442, 119] on div "Account Owner Joint [PERSON_NAME]" at bounding box center [458, 112] width 395 height 45
click at [440, 127] on label "[PERSON_NAME]" at bounding box center [458, 128] width 125 height 14
click at [396, 127] on input "[PERSON_NAME]" at bounding box center [396, 127] width 1 height 1
radio input "true"
click at [426, 184] on select "[PERSON_NAME] Taxable Traditional" at bounding box center [354, 182] width 187 height 28
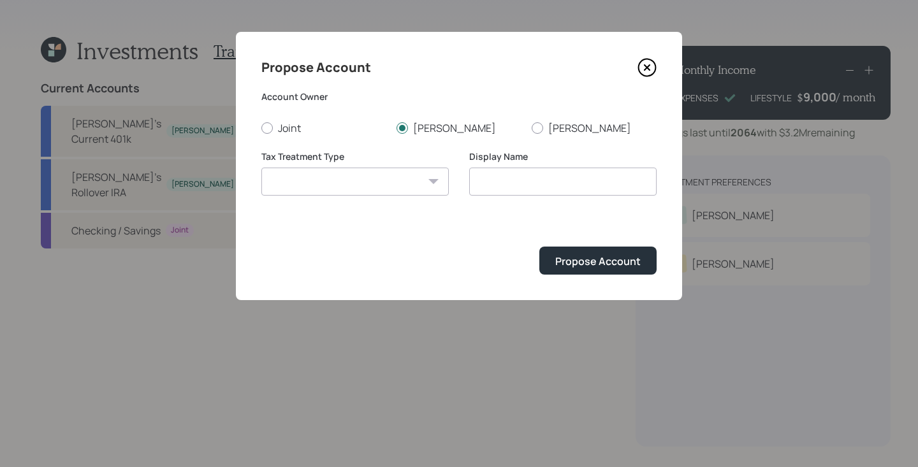
select select "traditional"
click at [261, 168] on select "[PERSON_NAME] Taxable Traditional" at bounding box center [354, 182] width 187 height 28
type input "Traditional"
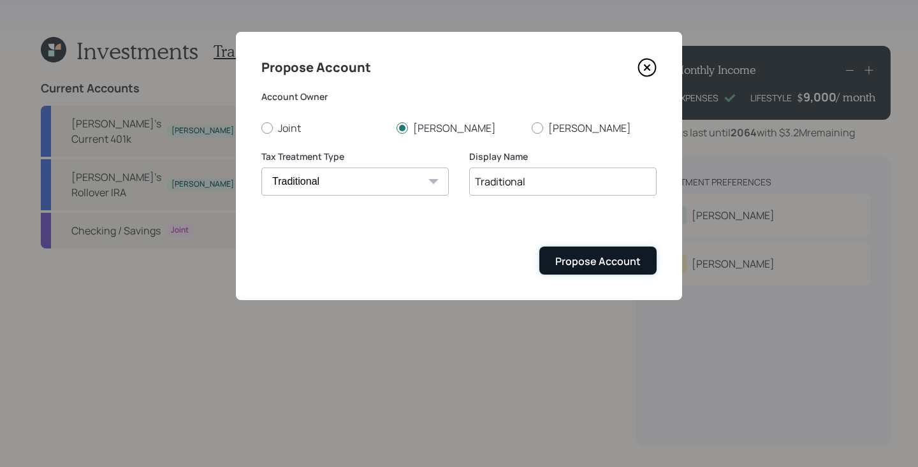
click at [636, 267] on div "Propose Account" at bounding box center [597, 261] width 85 height 14
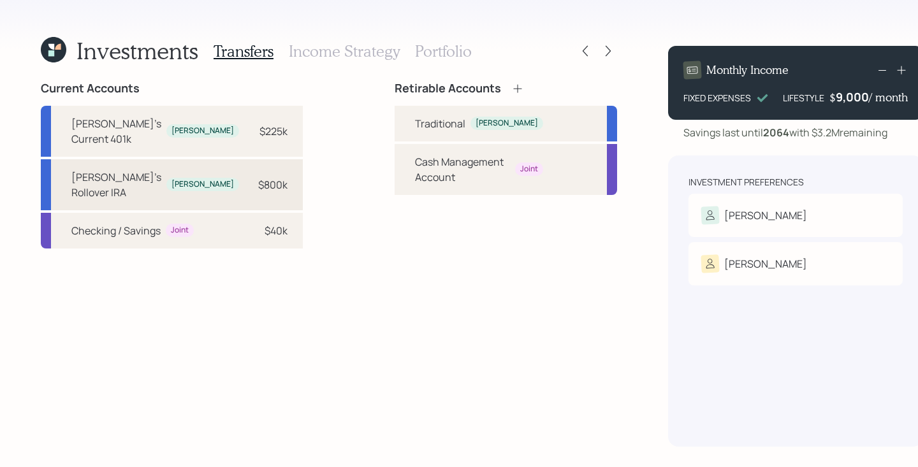
click at [123, 196] on div "[PERSON_NAME]'s Rollover IRA" at bounding box center [116, 185] width 90 height 31
click at [415, 119] on div "Traditional" at bounding box center [440, 123] width 50 height 15
select select "c6317309-19e9-40b6-ac63-e0636d9add78"
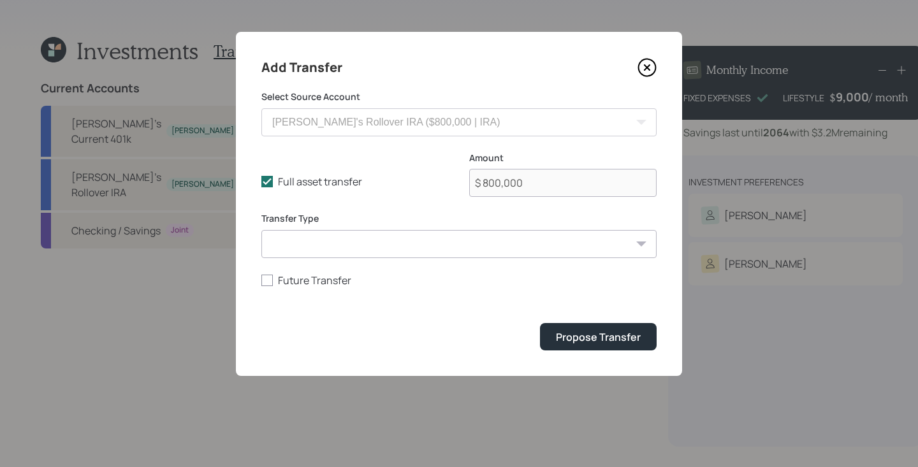
click at [563, 321] on form "Select Source Account [PERSON_NAME]'s Current 401k ($225,000 | 401(k)) [PERSON_…" at bounding box center [458, 220] width 395 height 260
click at [563, 346] on button "Propose Transfer" at bounding box center [598, 336] width 117 height 27
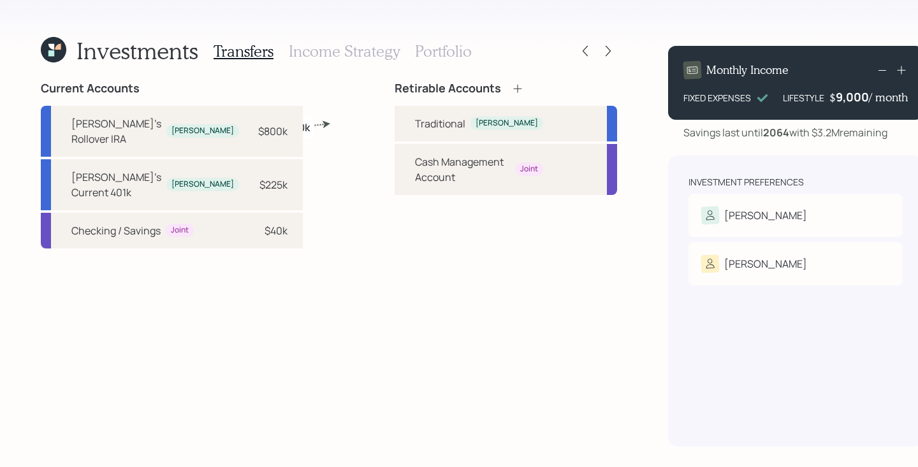
click at [359, 45] on h3 "Income Strategy" at bounding box center [344, 51] width 111 height 18
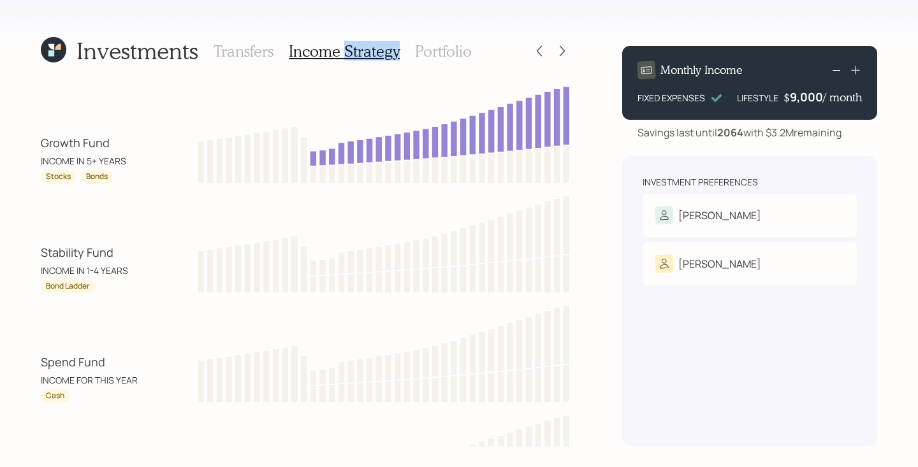
click at [359, 45] on h3 "Income Strategy" at bounding box center [344, 51] width 111 height 18
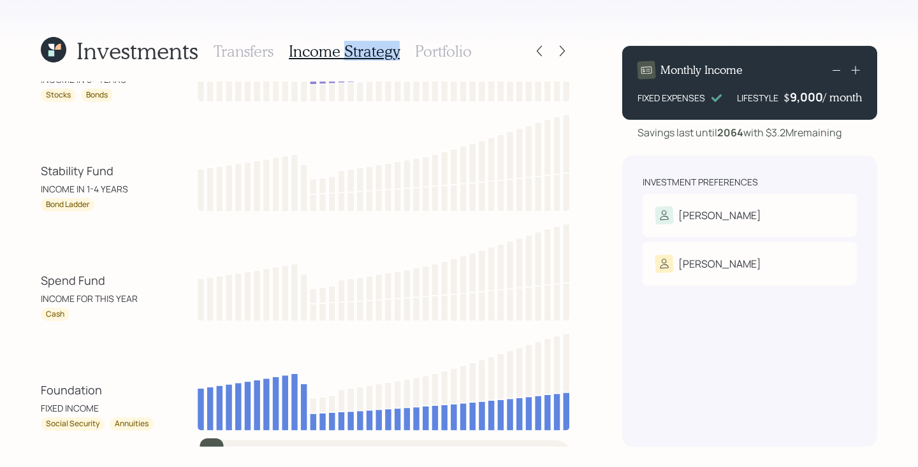
scroll to position [87, 0]
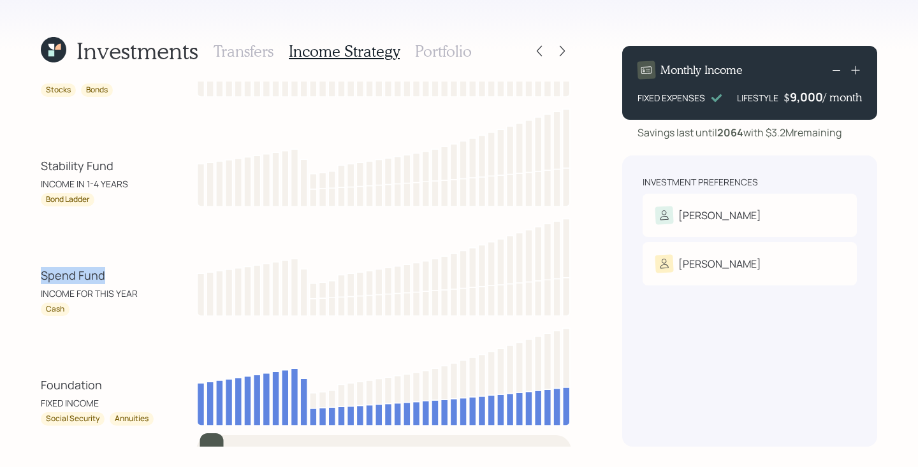
drag, startPoint x: 113, startPoint y: 273, endPoint x: 14, endPoint y: 282, distance: 99.1
click at [14, 282] on div "Investments Transfers Income Strategy Portfolio Growth Fund INCOME IN 5+ YEARS …" at bounding box center [459, 233] width 918 height 467
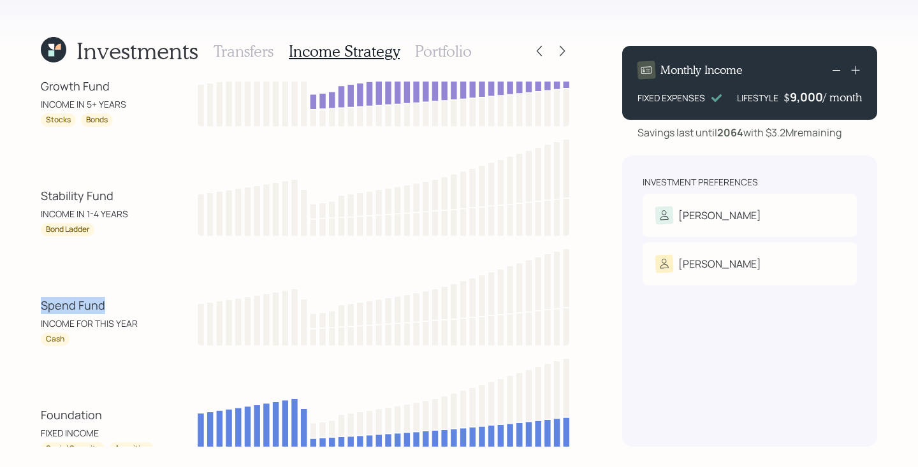
scroll to position [55, 0]
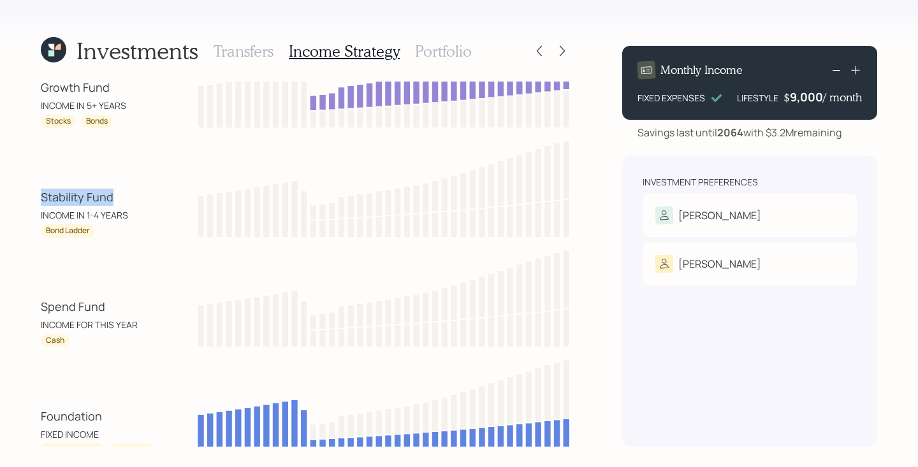
drag, startPoint x: 117, startPoint y: 196, endPoint x: 3, endPoint y: 198, distance: 113.4
click at [3, 198] on div "Investments Transfers Income Strategy Portfolio Growth Fund INCOME IN 5+ YEARS …" at bounding box center [459, 233] width 918 height 467
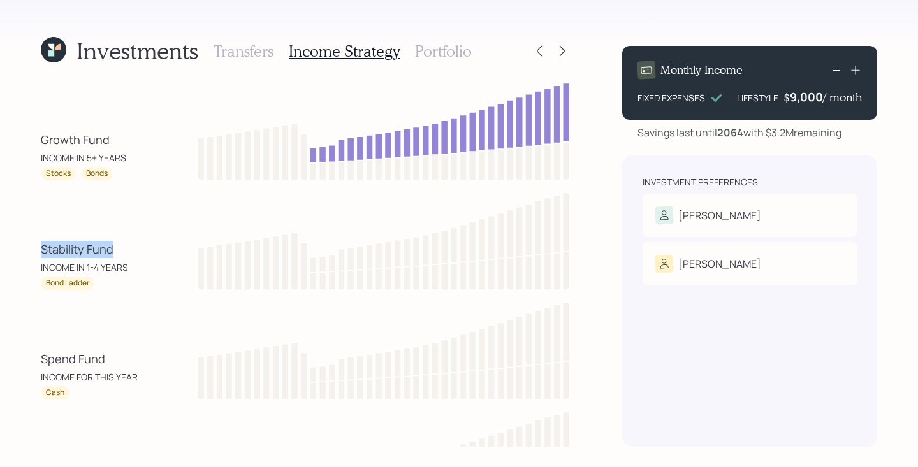
scroll to position [0, 0]
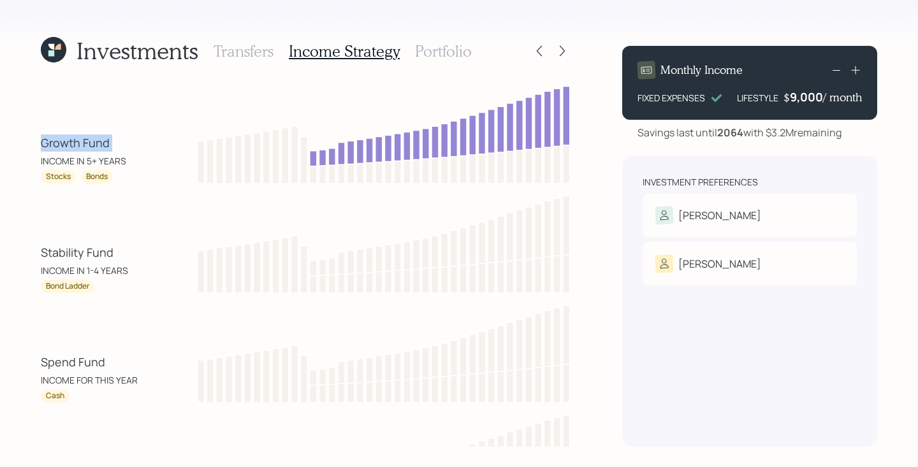
drag, startPoint x: 117, startPoint y: 151, endPoint x: 34, endPoint y: 147, distance: 83.0
click at [34, 147] on div "Investments Transfers Income Strategy Portfolio Growth Fund INCOME IN 5+ YEARS …" at bounding box center [459, 233] width 918 height 467
click at [437, 44] on h3 "Portfolio" at bounding box center [443, 51] width 57 height 18
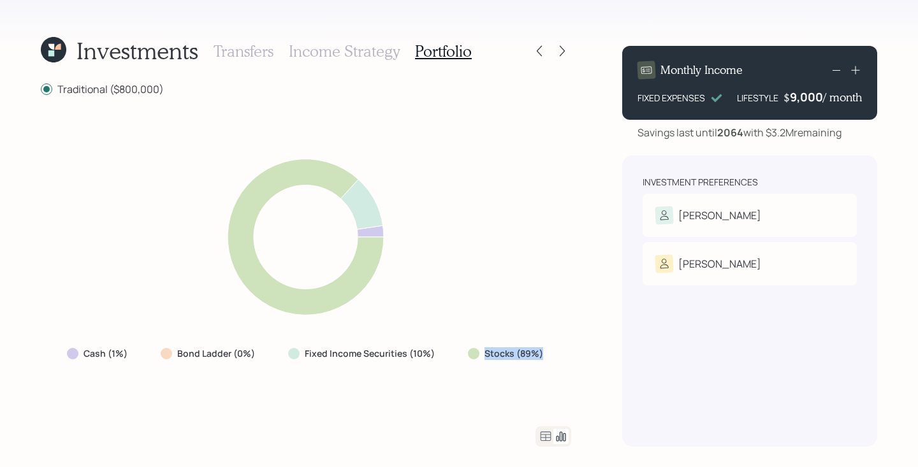
drag, startPoint x: 582, startPoint y: 350, endPoint x: 484, endPoint y: 350, distance: 98.8
click at [484, 350] on div "Investments Transfers Income Strategy Portfolio Traditional ($800,000) Cash (1%…" at bounding box center [459, 233] width 918 height 467
drag, startPoint x: 432, startPoint y: 359, endPoint x: 299, endPoint y: 352, distance: 133.4
click at [299, 352] on div "Fixed Income Securities (10%)" at bounding box center [362, 353] width 149 height 13
click at [540, 421] on icon at bounding box center [545, 436] width 15 height 15
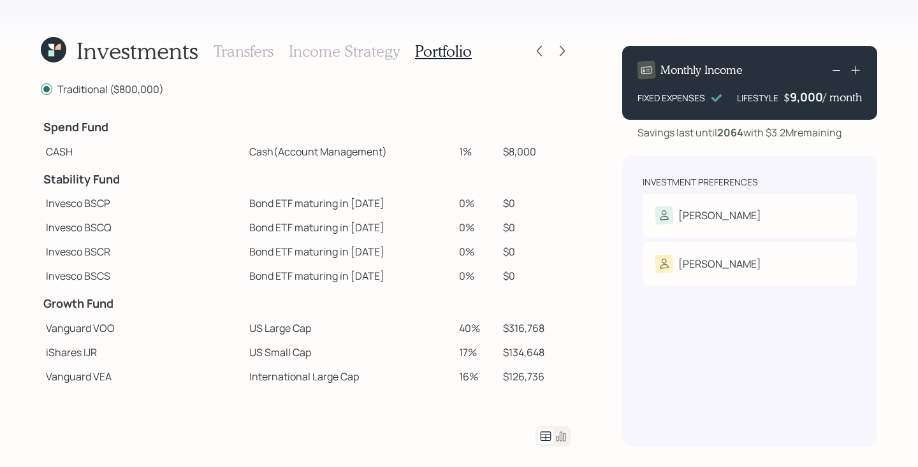
scroll to position [168, 0]
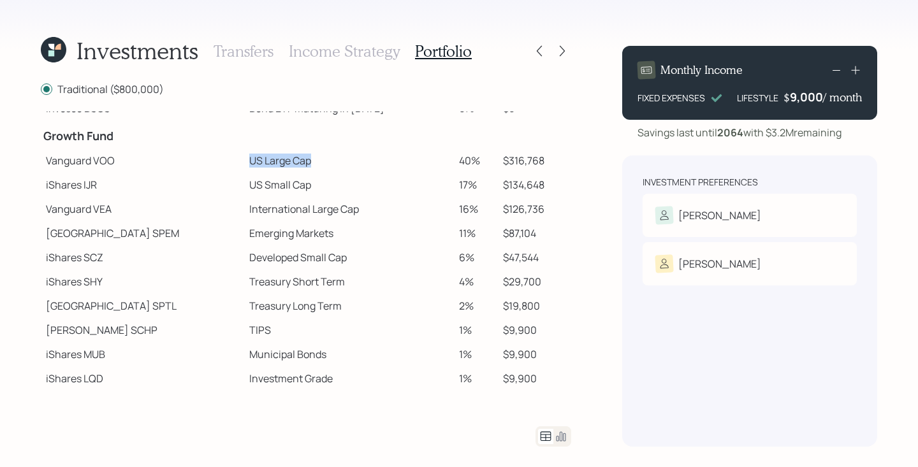
drag, startPoint x: 286, startPoint y: 170, endPoint x: 165, endPoint y: 164, distance: 121.2
click at [165, 164] on tr "Vanguard VOO US Large Cap 40% $316,768" at bounding box center [306, 160] width 530 height 24
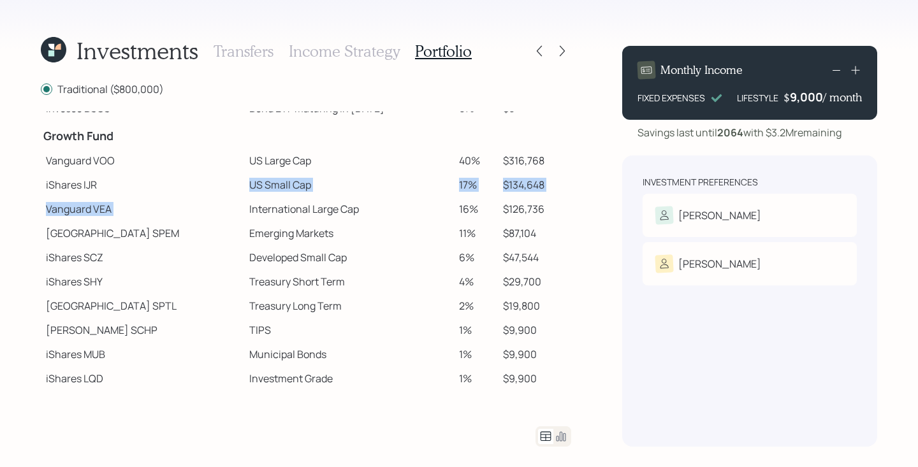
drag, startPoint x: 299, startPoint y: 197, endPoint x: 120, endPoint y: 191, distance: 179.8
click at [120, 191] on tbody "Spend Fund CASH Cash (Account Management) 1% $8,000 Stability Fund Invesco BSCP…" at bounding box center [306, 167] width 530 height 447
click at [307, 224] on td "Emerging Markets" at bounding box center [349, 233] width 210 height 24
click at [564, 53] on icon at bounding box center [562, 51] width 13 height 13
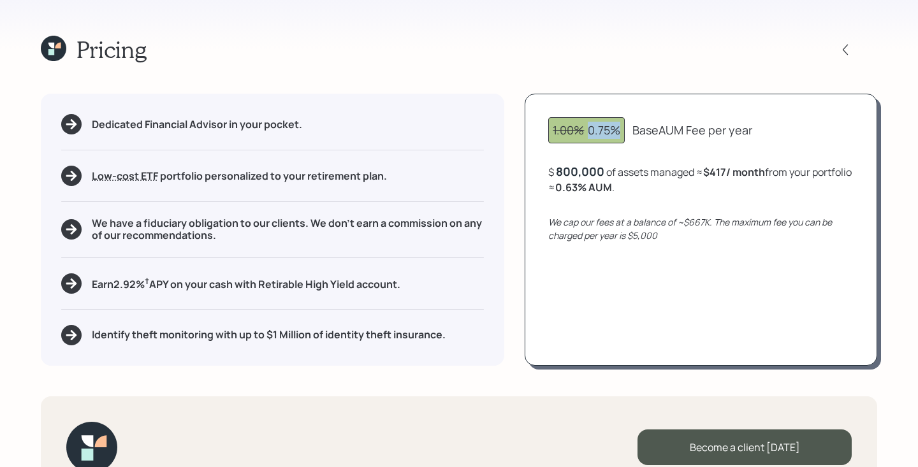
drag, startPoint x: 617, startPoint y: 133, endPoint x: 585, endPoint y: 131, distance: 32.6
click at [585, 131] on div "1.00% 0.75%" at bounding box center [586, 130] width 68 height 17
click at [848, 45] on icon at bounding box center [845, 49] width 13 height 13
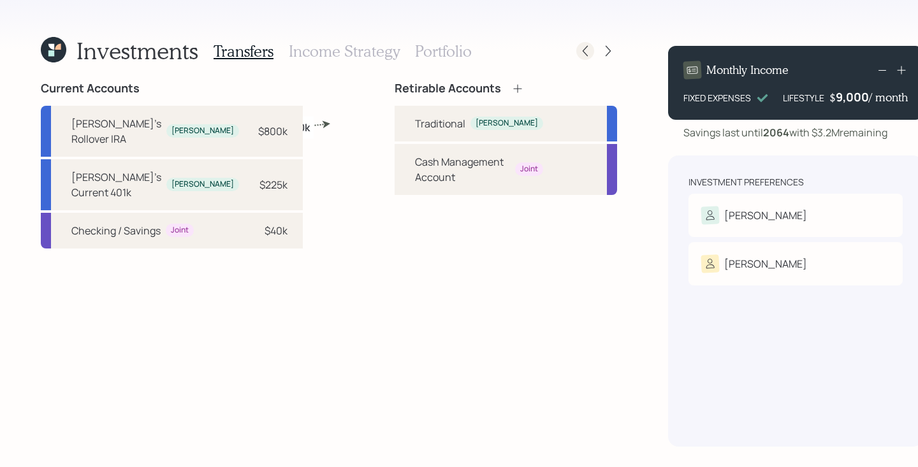
click at [579, 49] on icon at bounding box center [585, 51] width 13 height 13
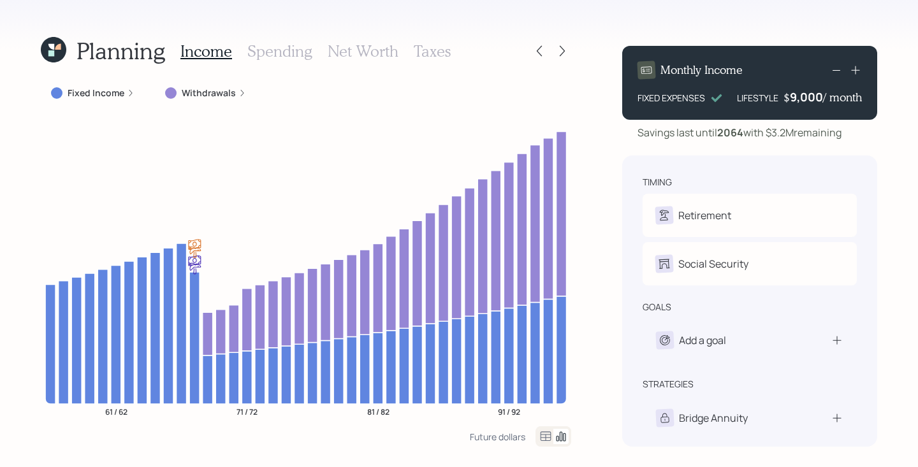
click at [363, 42] on h3 "Net Worth" at bounding box center [363, 51] width 71 height 18
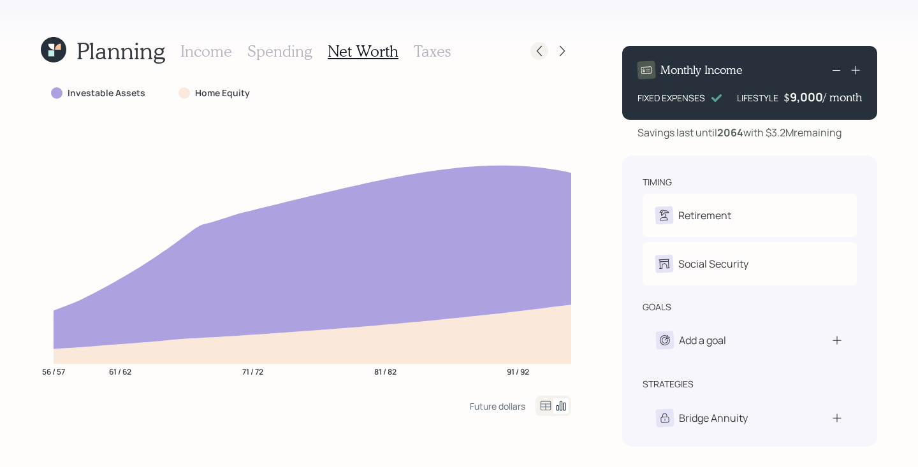
click at [543, 49] on icon at bounding box center [539, 51] width 13 height 13
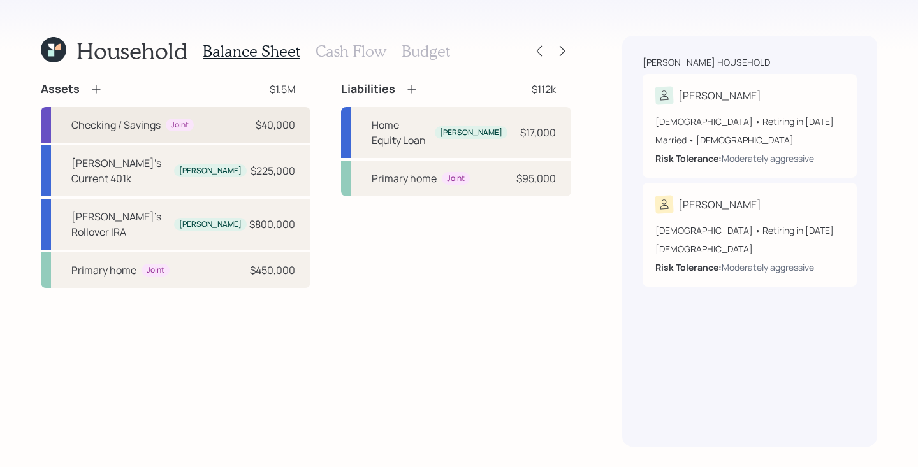
click at [191, 131] on div "Checking / Savings Joint" at bounding box center [132, 124] width 122 height 15
select select "cash"
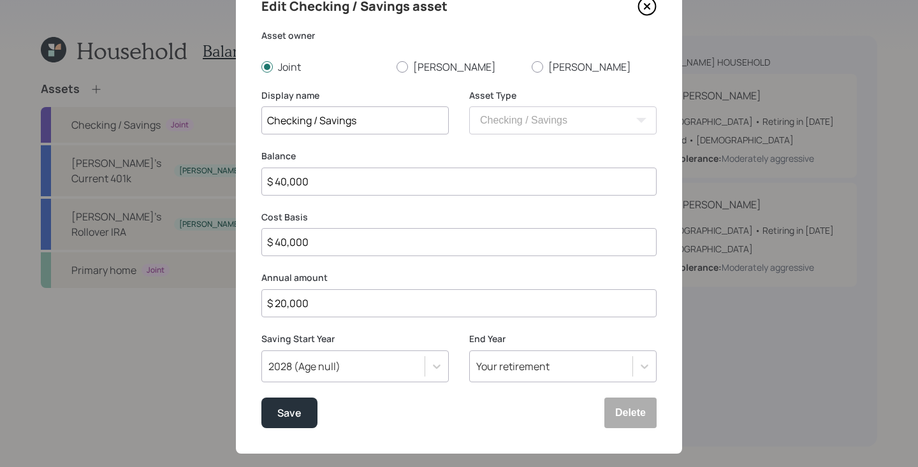
scroll to position [69, 0]
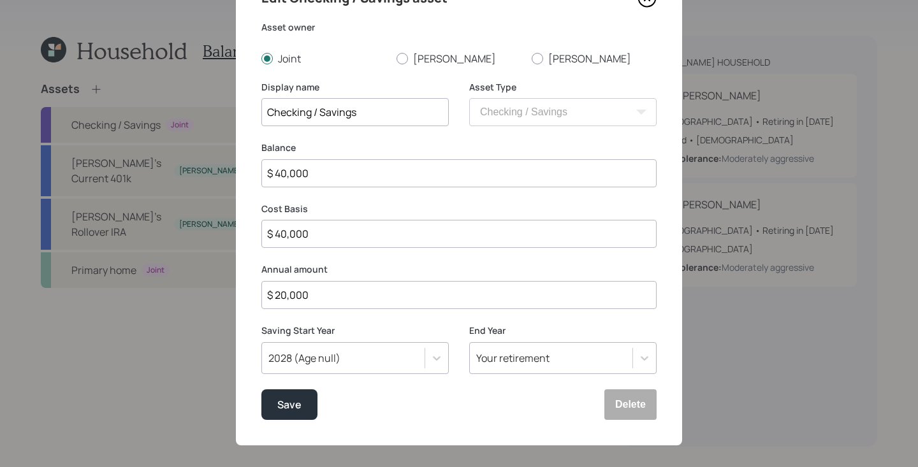
drag, startPoint x: 343, startPoint y: 293, endPoint x: 181, endPoint y: 287, distance: 162.0
click at [181, 287] on div "Edit Checking / Savings asset Asset owner Joint [PERSON_NAME] Display name Chec…" at bounding box center [459, 233] width 918 height 467
type input "$ 5,000"
click at [285, 410] on div "Save" at bounding box center [289, 404] width 24 height 17
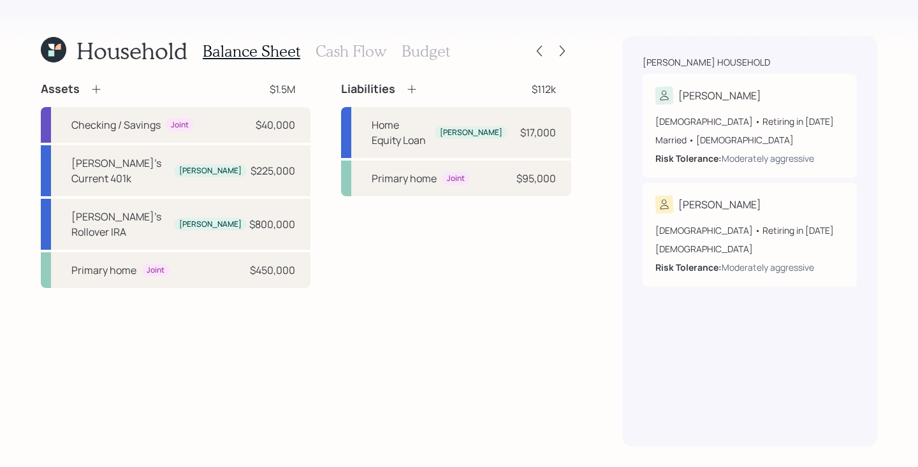
click at [97, 90] on icon at bounding box center [96, 89] width 13 height 13
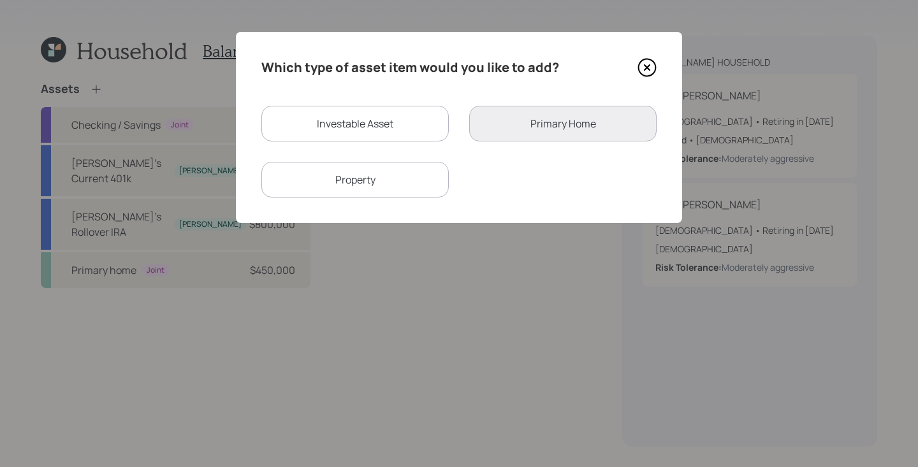
click at [346, 125] on div "Investable Asset" at bounding box center [354, 124] width 187 height 36
select select "taxable"
select select "balanced"
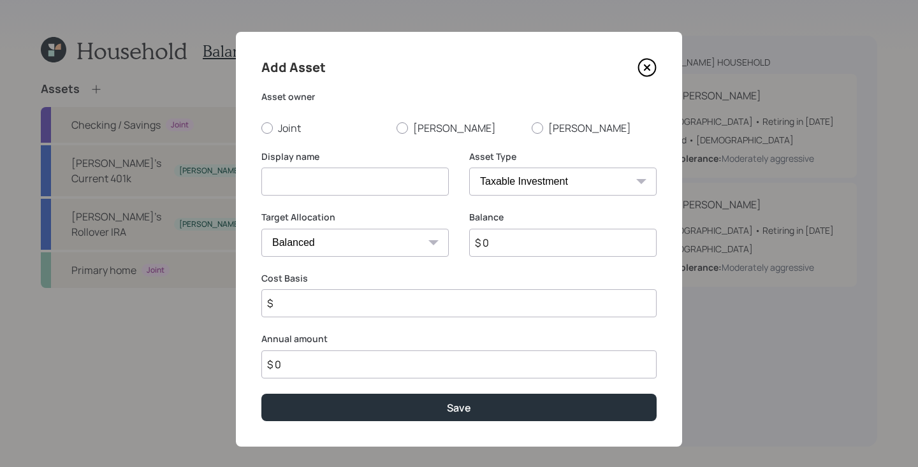
click at [389, 187] on input at bounding box center [354, 182] width 187 height 28
type input "Brokerage"
click at [600, 237] on input "$ 0" at bounding box center [562, 243] width 187 height 28
type input "$ 1"
click at [395, 305] on input "$" at bounding box center [458, 303] width 395 height 28
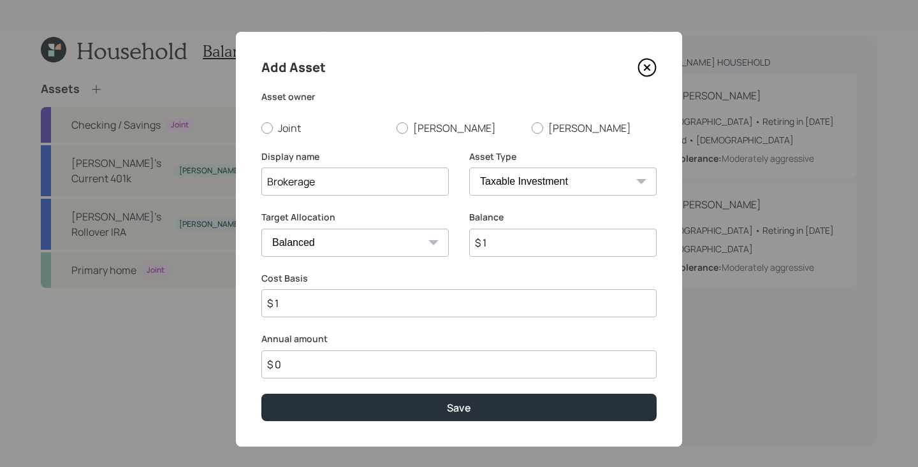
type input "$ 1"
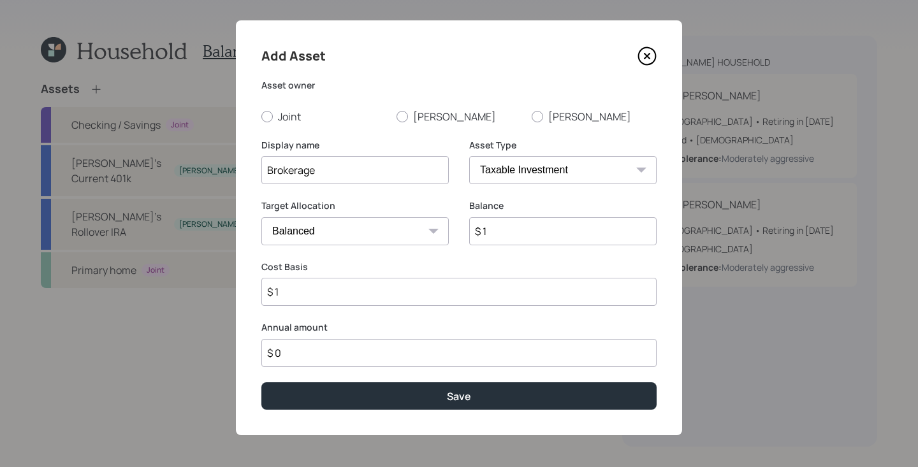
click at [368, 350] on input "$ 0" at bounding box center [458, 353] width 395 height 28
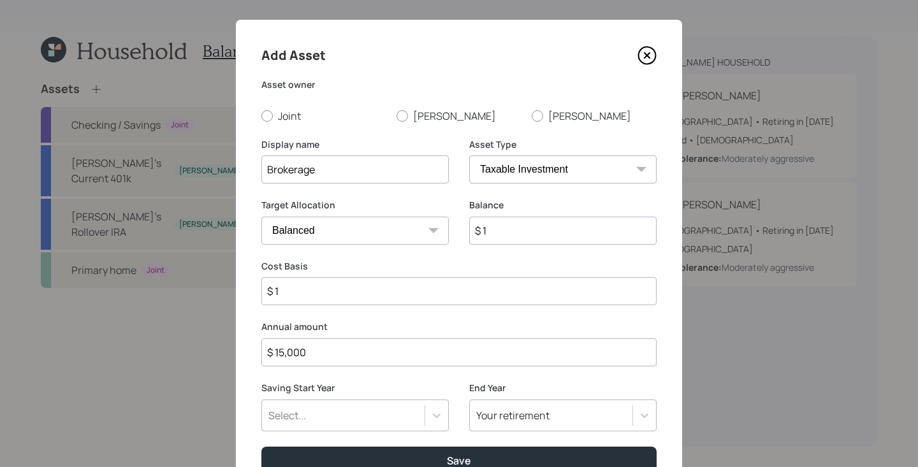
type input "$ 15,000"
click at [385, 421] on div "Select..." at bounding box center [354, 416] width 187 height 32
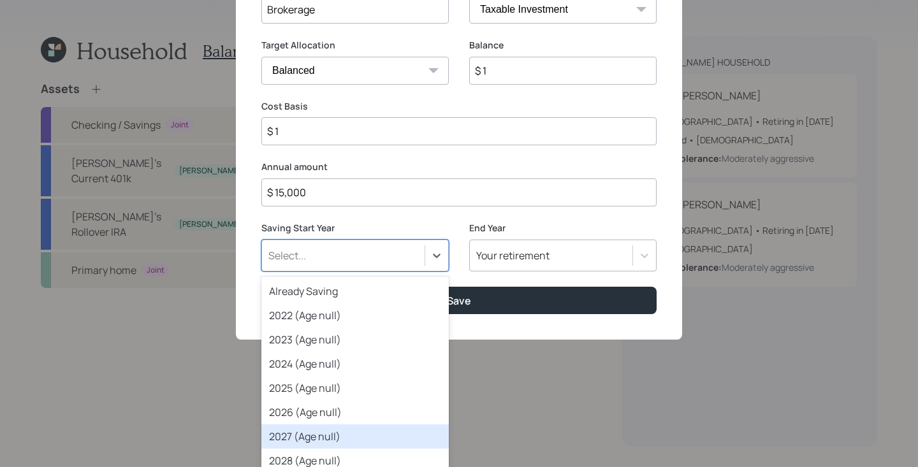
scroll to position [45, 0]
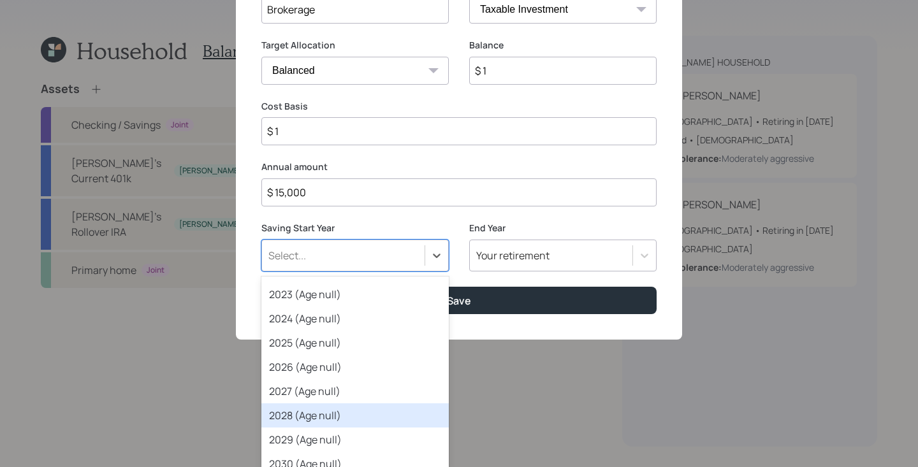
click at [384, 414] on div "2028 (Age null)" at bounding box center [354, 415] width 187 height 24
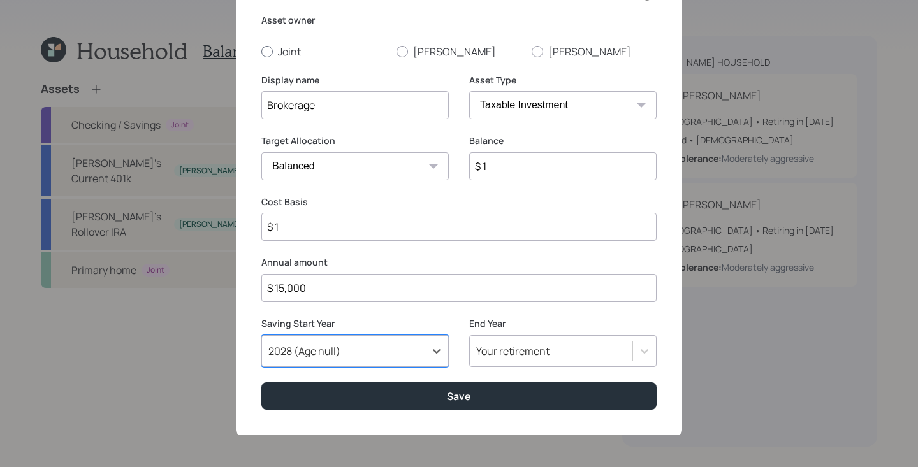
click at [302, 55] on label "Joint" at bounding box center [323, 52] width 125 height 14
click at [261, 52] on input "Joint" at bounding box center [261, 51] width 1 height 1
radio input "true"
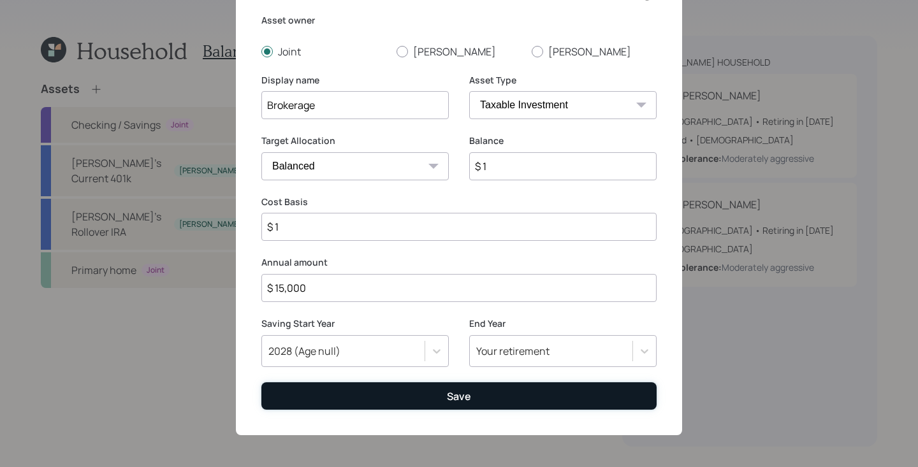
click at [466, 405] on button "Save" at bounding box center [458, 395] width 395 height 27
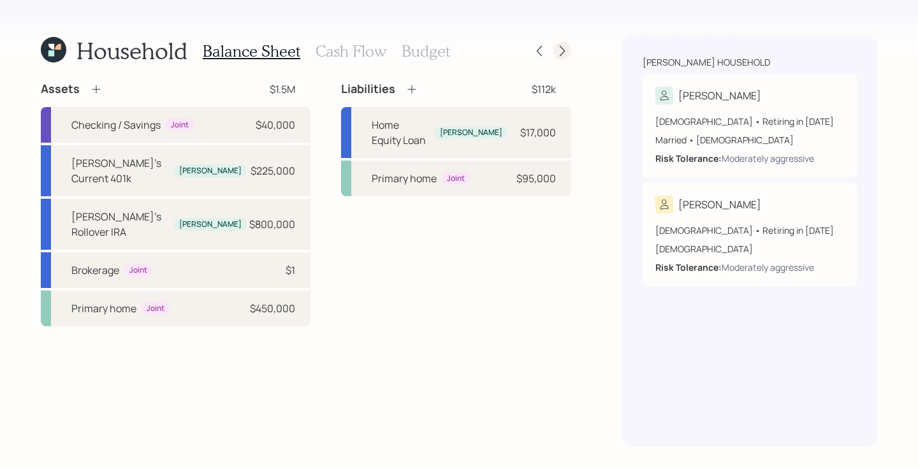
click at [566, 48] on icon at bounding box center [562, 51] width 13 height 13
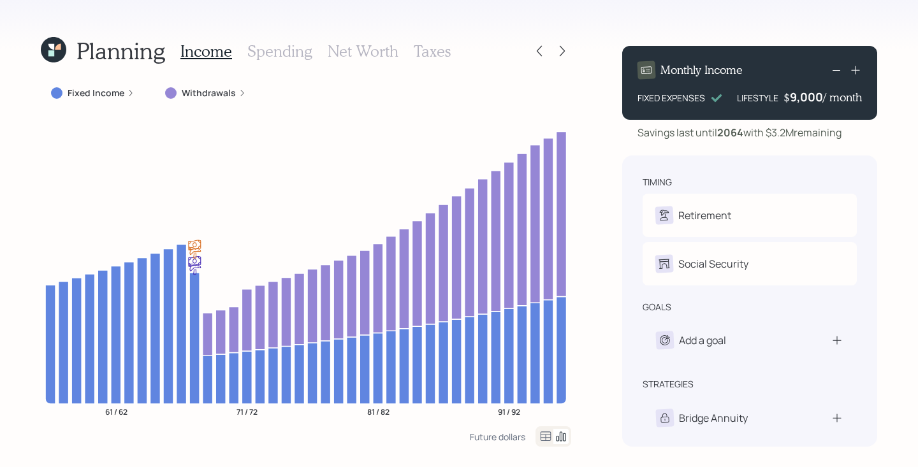
click at [333, 55] on h3 "Net Worth" at bounding box center [363, 51] width 71 height 18
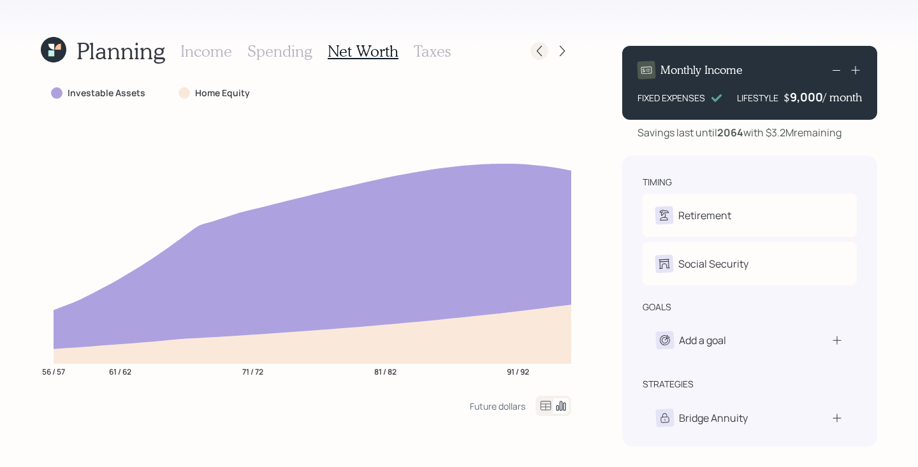
click at [541, 43] on div at bounding box center [539, 51] width 18 height 18
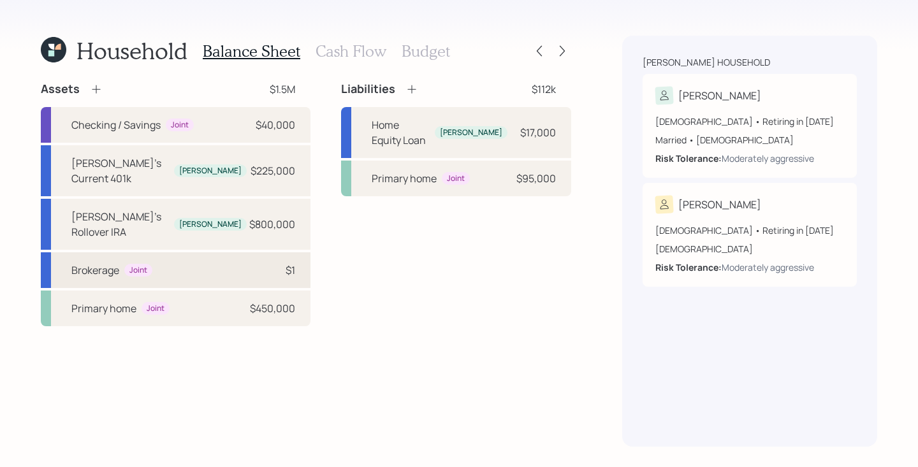
click at [206, 252] on div "Brokerage Joint $1" at bounding box center [176, 270] width 270 height 36
select select "taxable"
select select "balanced"
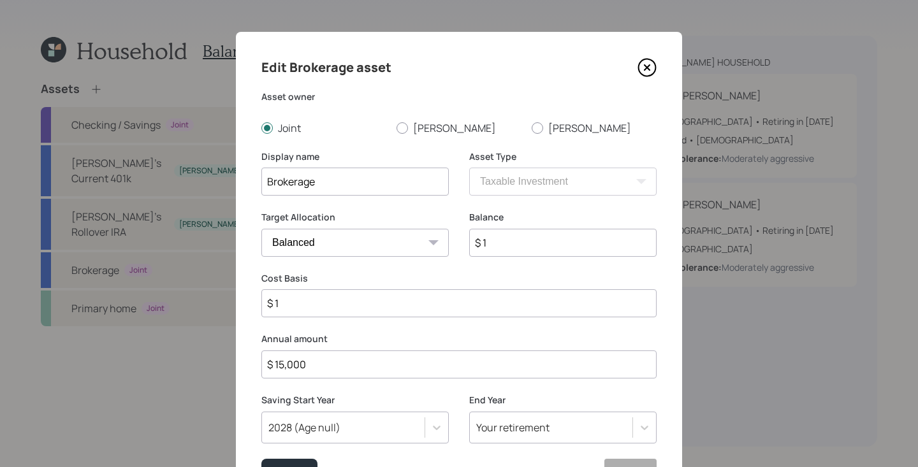
click at [503, 240] on input "$ 1" at bounding box center [562, 243] width 187 height 28
type input "$ 1,000"
click at [261, 421] on button "Save" at bounding box center [289, 474] width 56 height 31
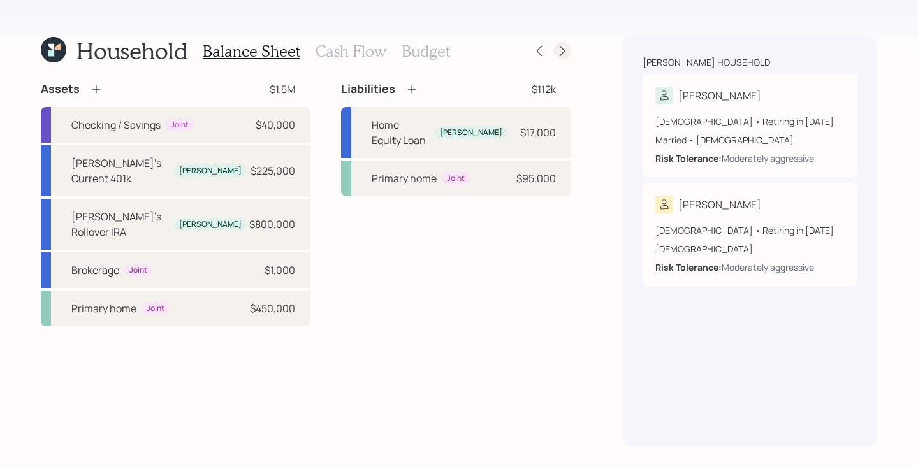
click at [563, 45] on icon at bounding box center [562, 51] width 13 height 13
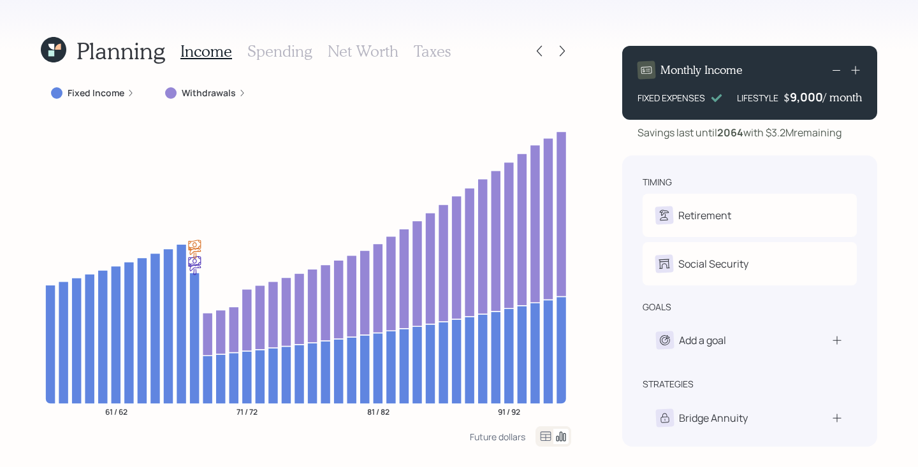
click at [394, 53] on h3 "Net Worth" at bounding box center [363, 51] width 71 height 18
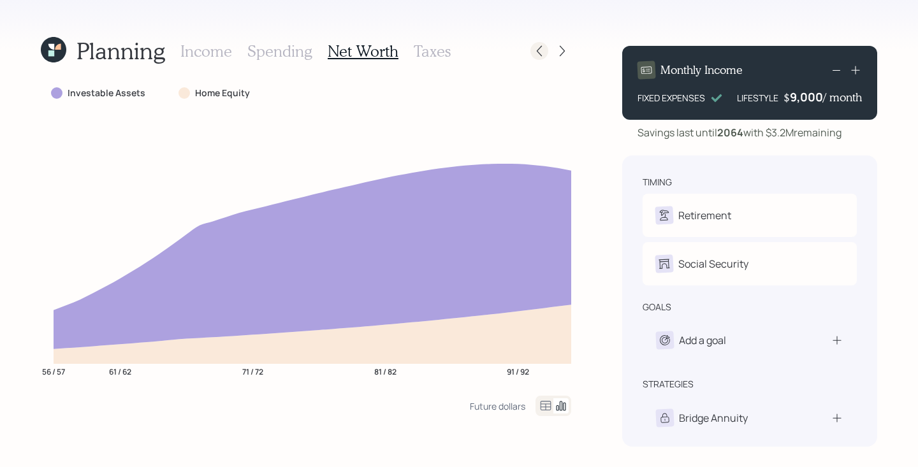
click at [540, 56] on icon at bounding box center [539, 51] width 13 height 13
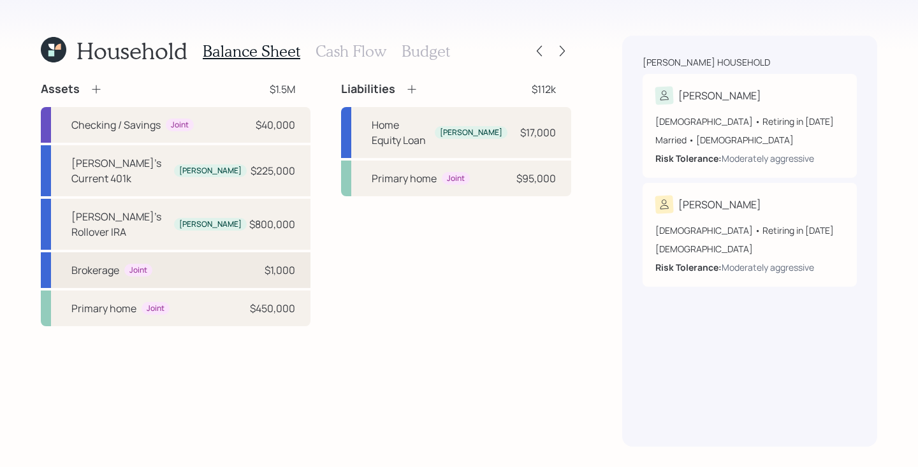
click at [184, 252] on div "Brokerage Joint $1,000" at bounding box center [176, 270] width 270 height 36
select select "taxable"
select select "balanced"
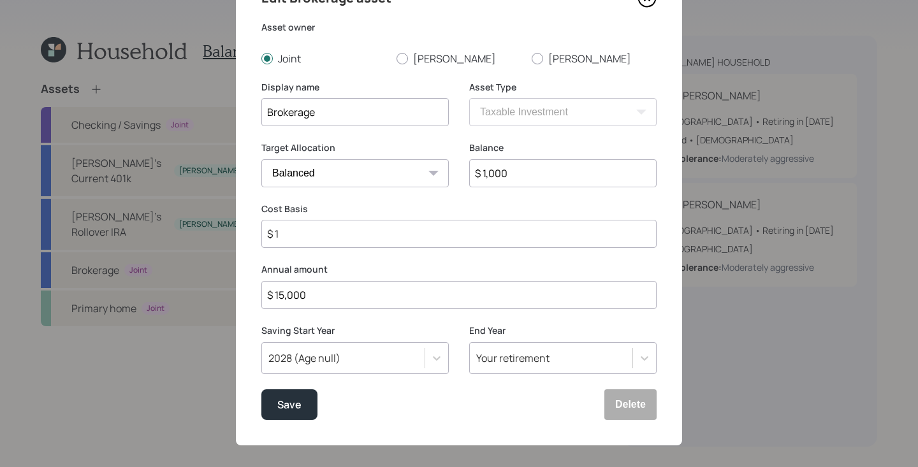
scroll to position [79, 0]
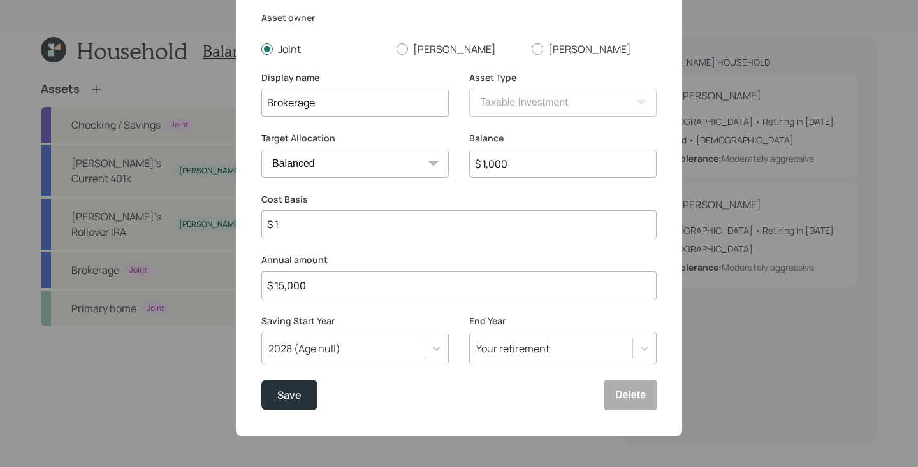
click at [572, 171] on input "$ 1,000" at bounding box center [562, 164] width 187 height 28
click at [356, 276] on input "$ 15,000" at bounding box center [458, 285] width 395 height 28
click at [626, 387] on button "Delete" at bounding box center [630, 395] width 52 height 31
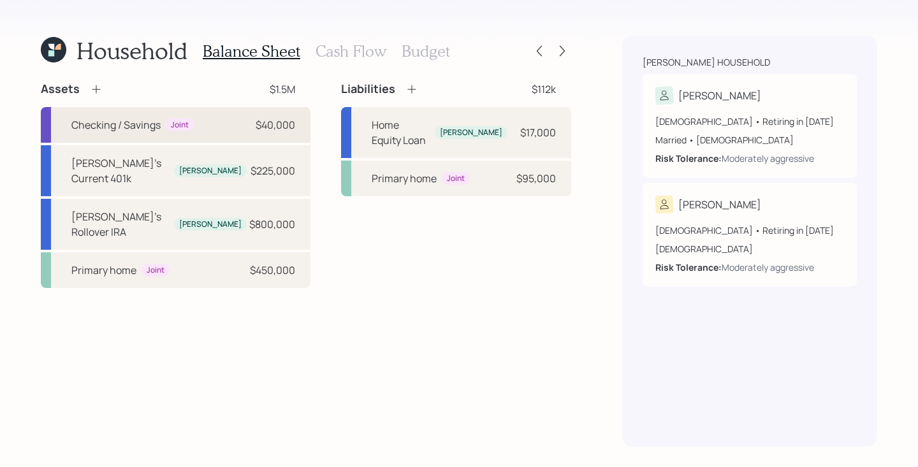
click at [223, 129] on div "Checking / Savings Joint $40,000" at bounding box center [176, 125] width 270 height 36
select select "cash"
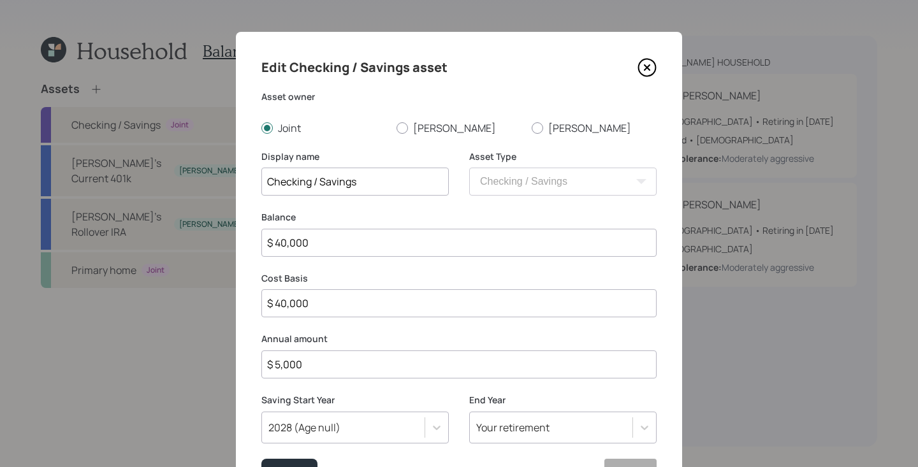
click at [630, 64] on div "Edit Checking / Savings asset" at bounding box center [458, 67] width 395 height 20
click at [646, 62] on icon at bounding box center [646, 67] width 19 height 19
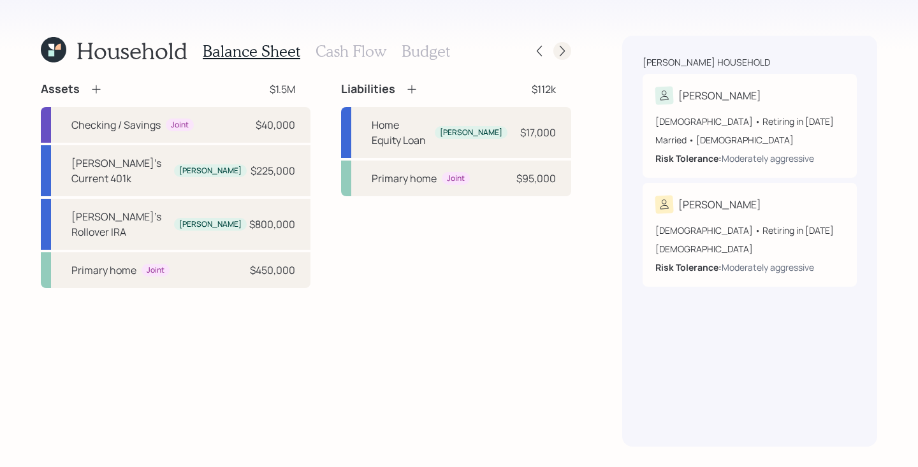
click at [569, 45] on div at bounding box center [562, 51] width 18 height 18
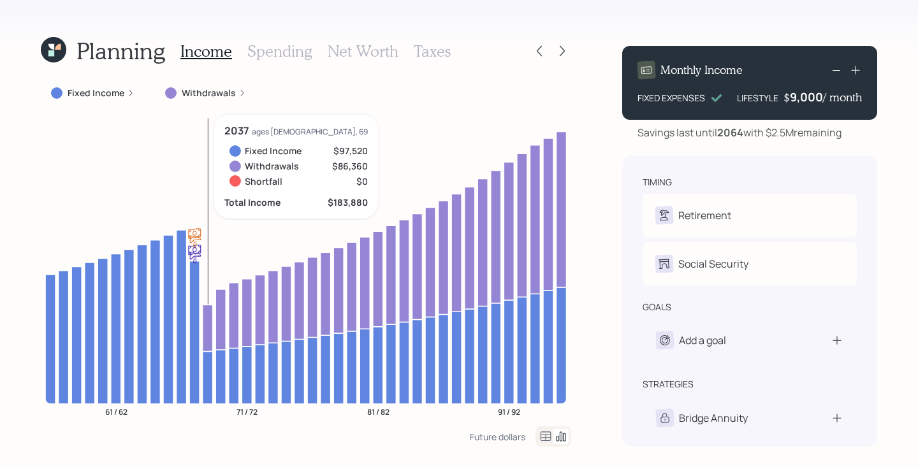
click at [208, 374] on icon at bounding box center [208, 377] width 10 height 53
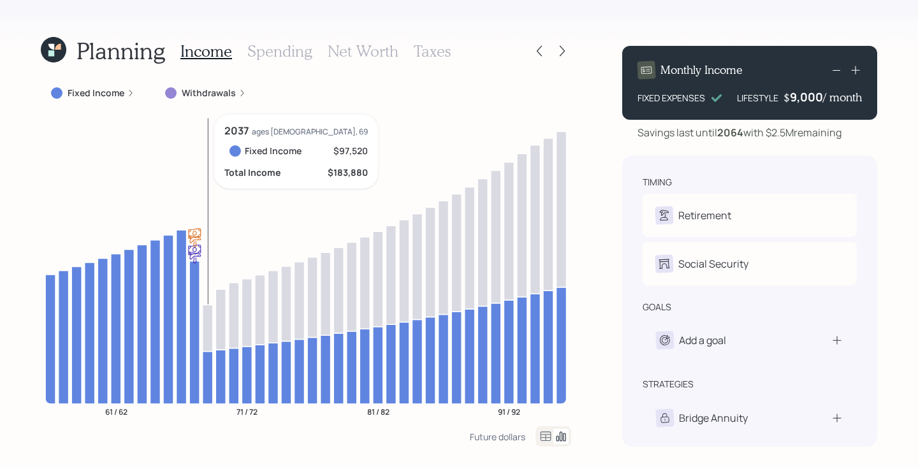
click at [208, 374] on icon at bounding box center [208, 377] width 10 height 53
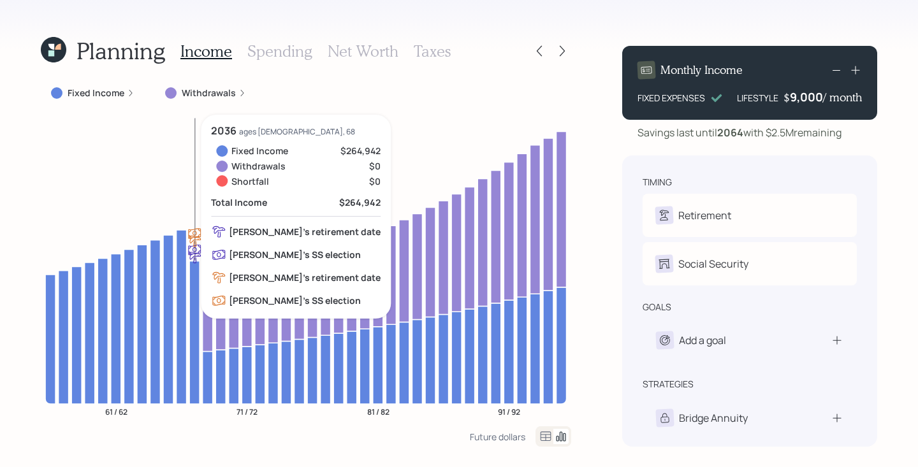
click at [191, 275] on icon at bounding box center [194, 332] width 10 height 143
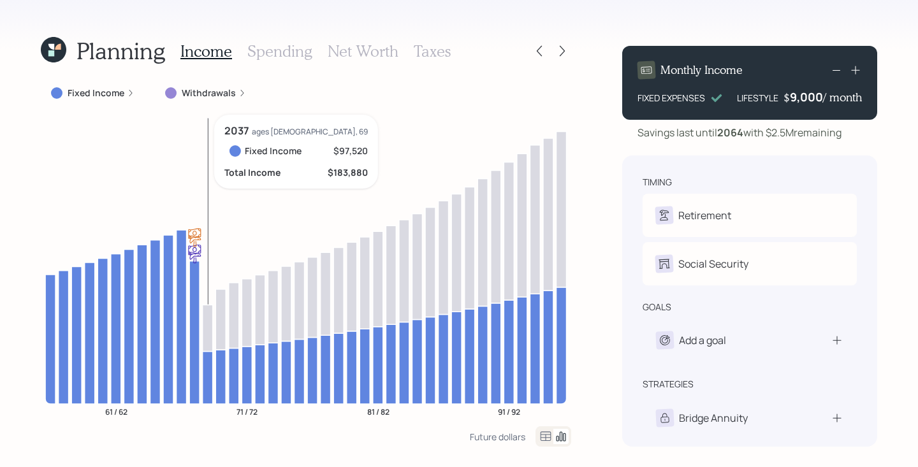
click at [210, 364] on icon at bounding box center [208, 377] width 10 height 53
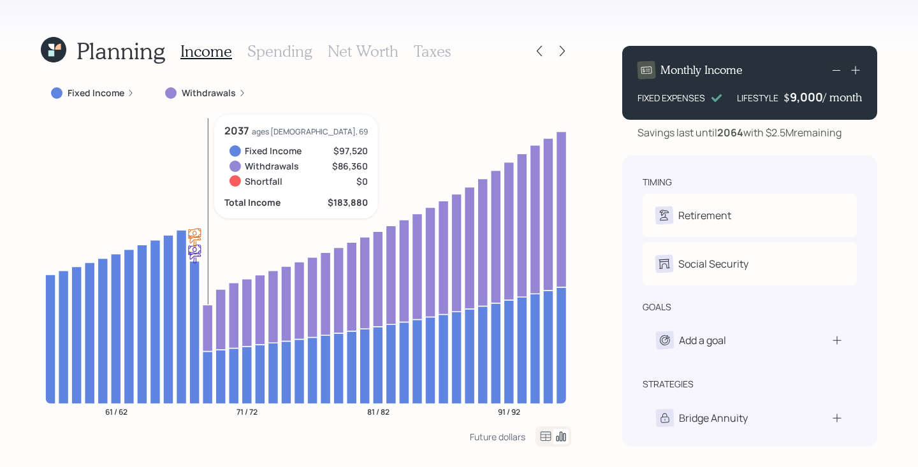
click at [210, 331] on icon at bounding box center [208, 328] width 10 height 47
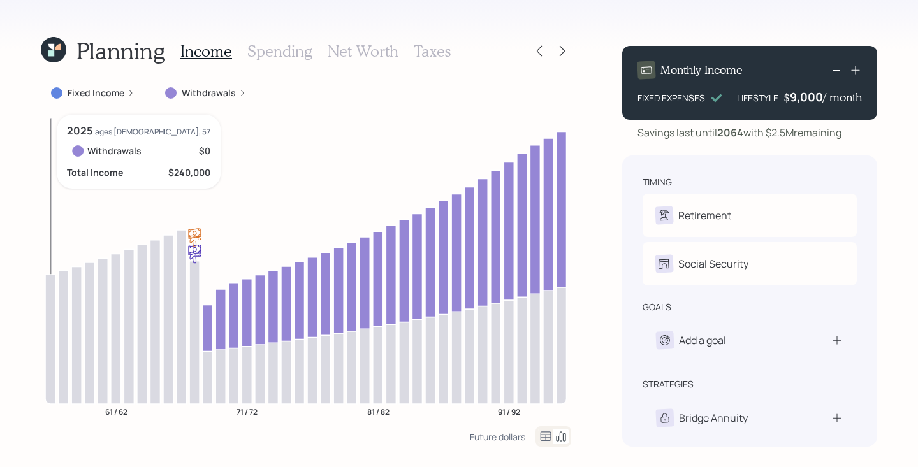
click at [55, 321] on icon at bounding box center [50, 338] width 10 height 129
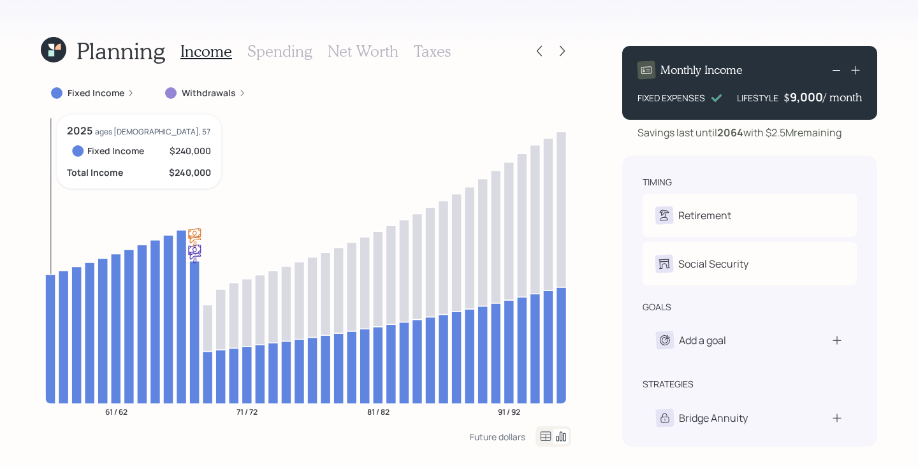
click at [55, 321] on icon at bounding box center [50, 338] width 10 height 129
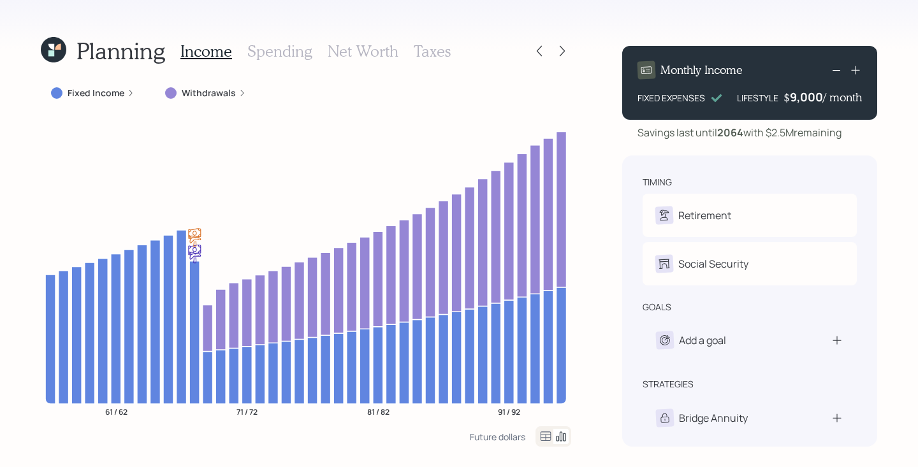
click at [226, 91] on label "Withdrawals" at bounding box center [209, 93] width 54 height 13
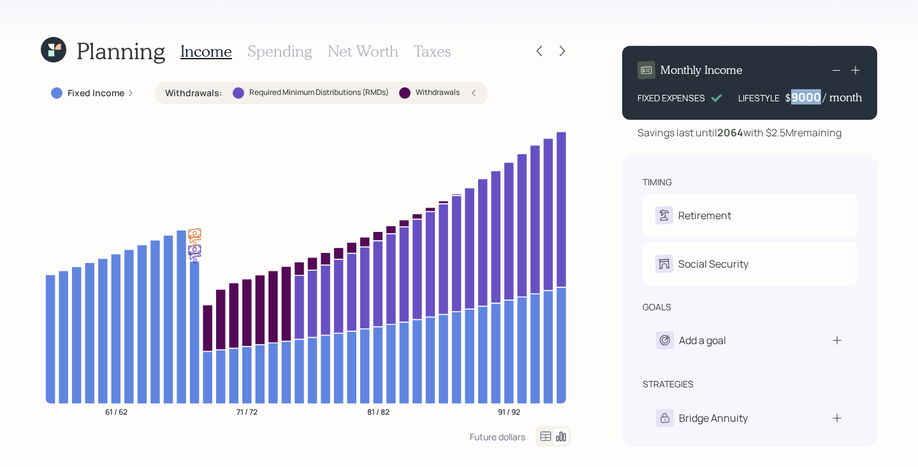
drag, startPoint x: 793, startPoint y: 94, endPoint x: 820, endPoint y: 96, distance: 27.5
click at [820, 96] on div "9000" at bounding box center [807, 96] width 32 height 15
click at [896, 163] on div "Planning Income Spending Net Worth Taxes Fixed Income Withdrawals : Required Mi…" at bounding box center [459, 233] width 918 height 467
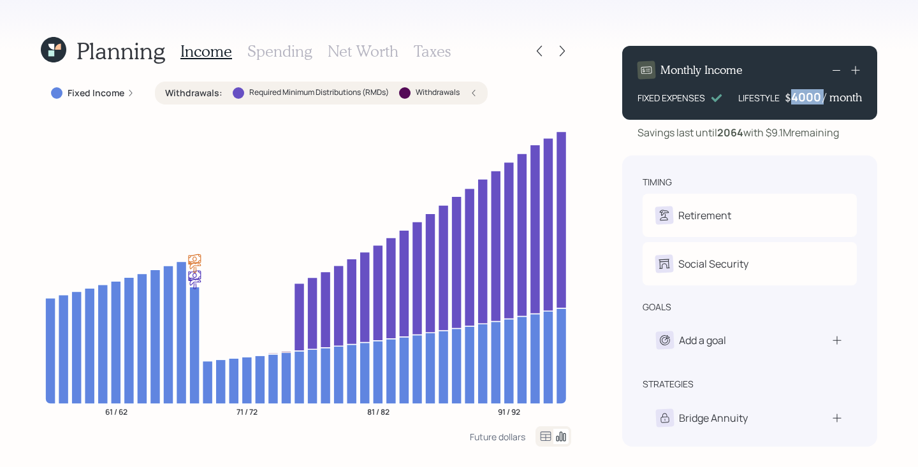
drag, startPoint x: 822, startPoint y: 96, endPoint x: 783, endPoint y: 96, distance: 38.9
click at [783, 96] on div "LIFESTYLE $ 4000 / month" at bounding box center [800, 96] width 124 height 15
drag, startPoint x: 794, startPoint y: 96, endPoint x: 815, endPoint y: 97, distance: 21.0
click at [815, 97] on div "4000" at bounding box center [807, 96] width 32 height 15
click at [877, 119] on div "Planning Income Spending Net Worth Taxes Fixed Income Withdrawals : Required Mi…" at bounding box center [459, 233] width 918 height 467
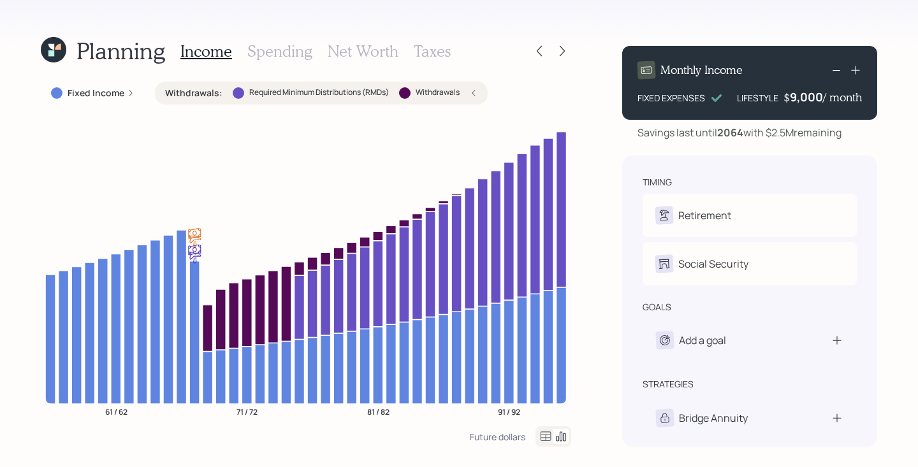
click at [301, 80] on div "Planning Income Spending Net Worth Taxes Fixed Income Withdrawals : Required Mi…" at bounding box center [306, 241] width 530 height 411
click at [326, 94] on label "Required Minimum Distributions (RMDs)" at bounding box center [319, 92] width 140 height 11
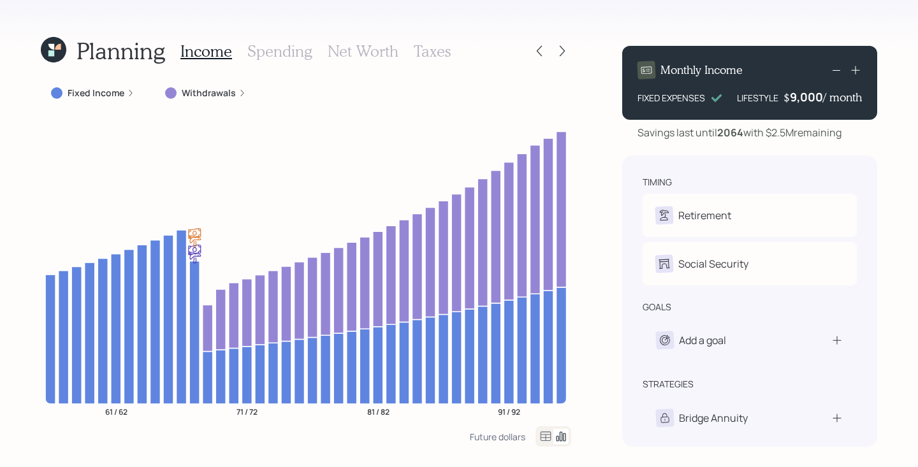
click at [62, 50] on icon at bounding box center [53, 49] width 25 height 25
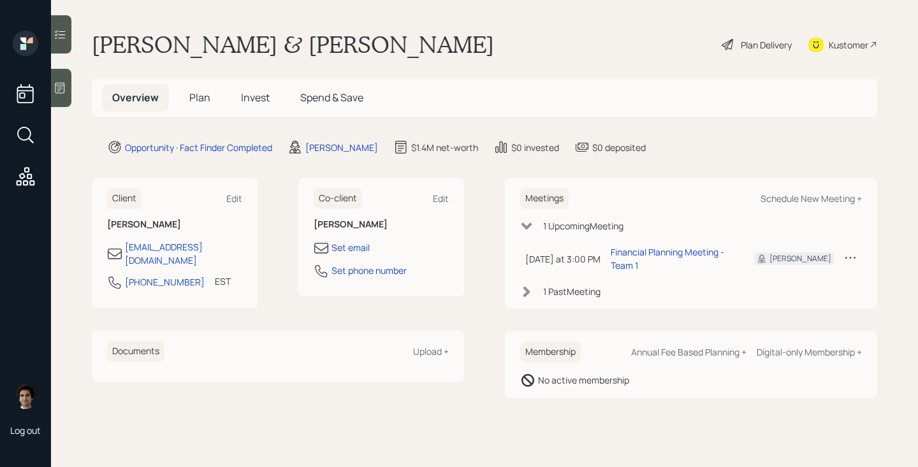
click at [199, 96] on span "Plan" at bounding box center [199, 97] width 21 height 14
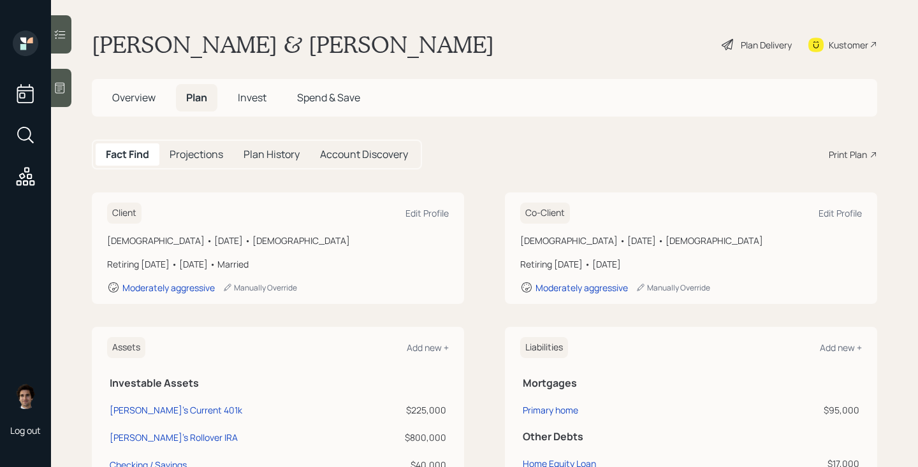
click at [846, 149] on div "Print Plan" at bounding box center [847, 154] width 38 height 13
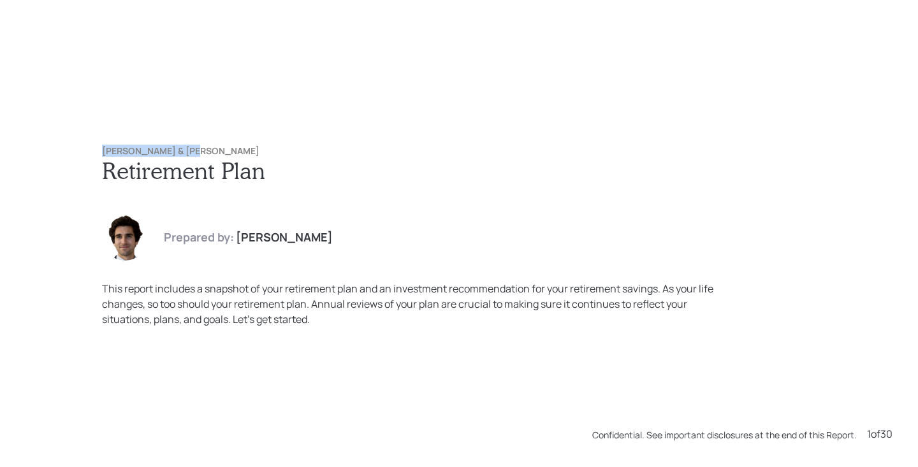
drag, startPoint x: 198, startPoint y: 150, endPoint x: 66, endPoint y: 148, distance: 131.3
click at [66, 148] on div "[PERSON_NAME] & [PERSON_NAME] Retirement Plan Prepared by: [PERSON_NAME] This r…" at bounding box center [459, 233] width 918 height 467
copy h6 "[PERSON_NAME] & [PERSON_NAME]"
click at [609, 186] on div "Joseph & Tara Weiss Retirement Plan Prepared by: Harrison Schaefer This report …" at bounding box center [458, 236] width 765 height 232
